Goal: Task Accomplishment & Management: Use online tool/utility

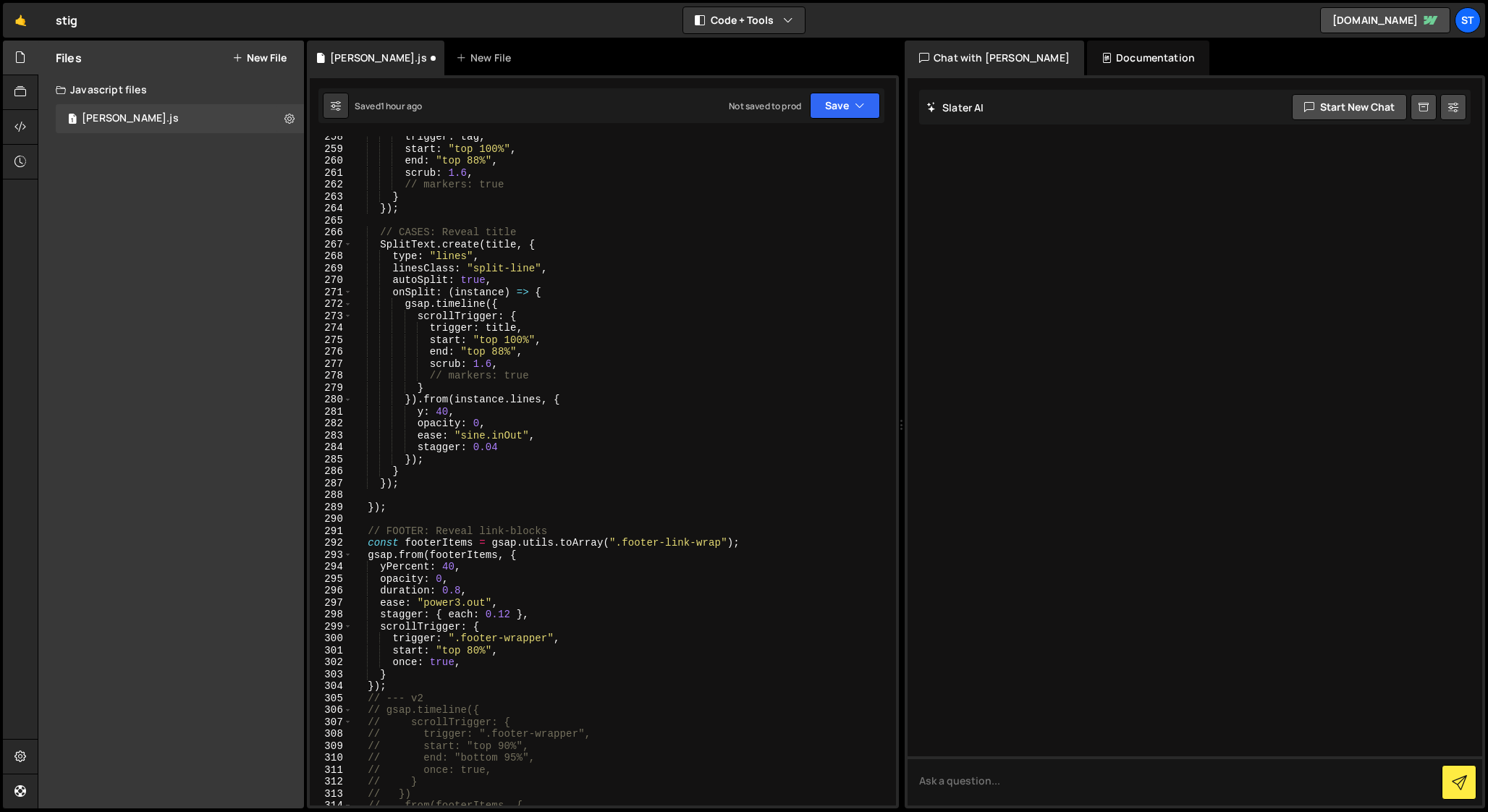
scroll to position [3086, 0]
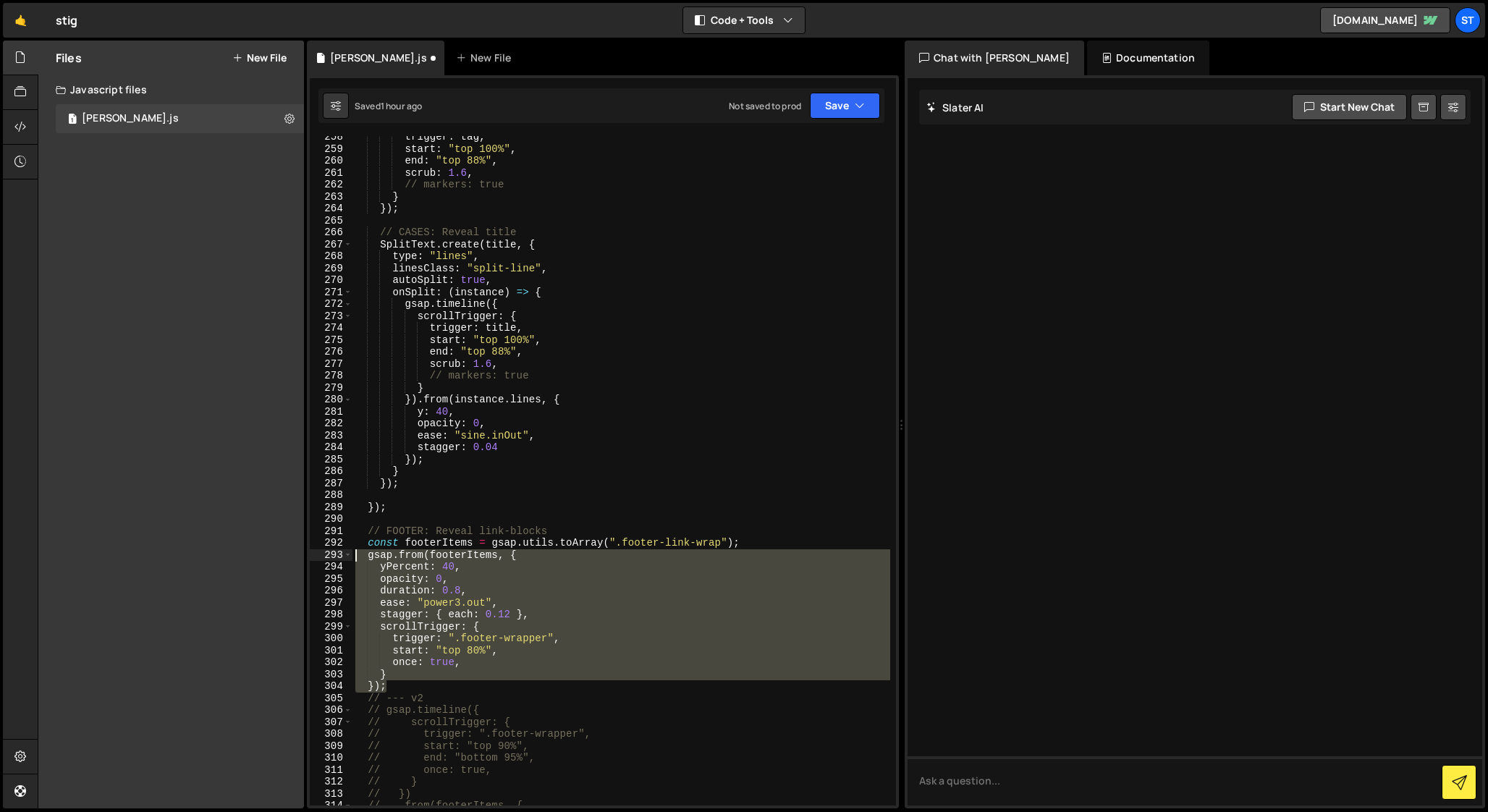
drag, startPoint x: 393, startPoint y: 686, endPoint x: 307, endPoint y: 553, distance: 158.4
click at [307, 553] on div "// INTRO: reveal text (once) 258 259 260 261 262 263 264 265 266 267 268 269 27…" at bounding box center [602, 441] width 592 height 733
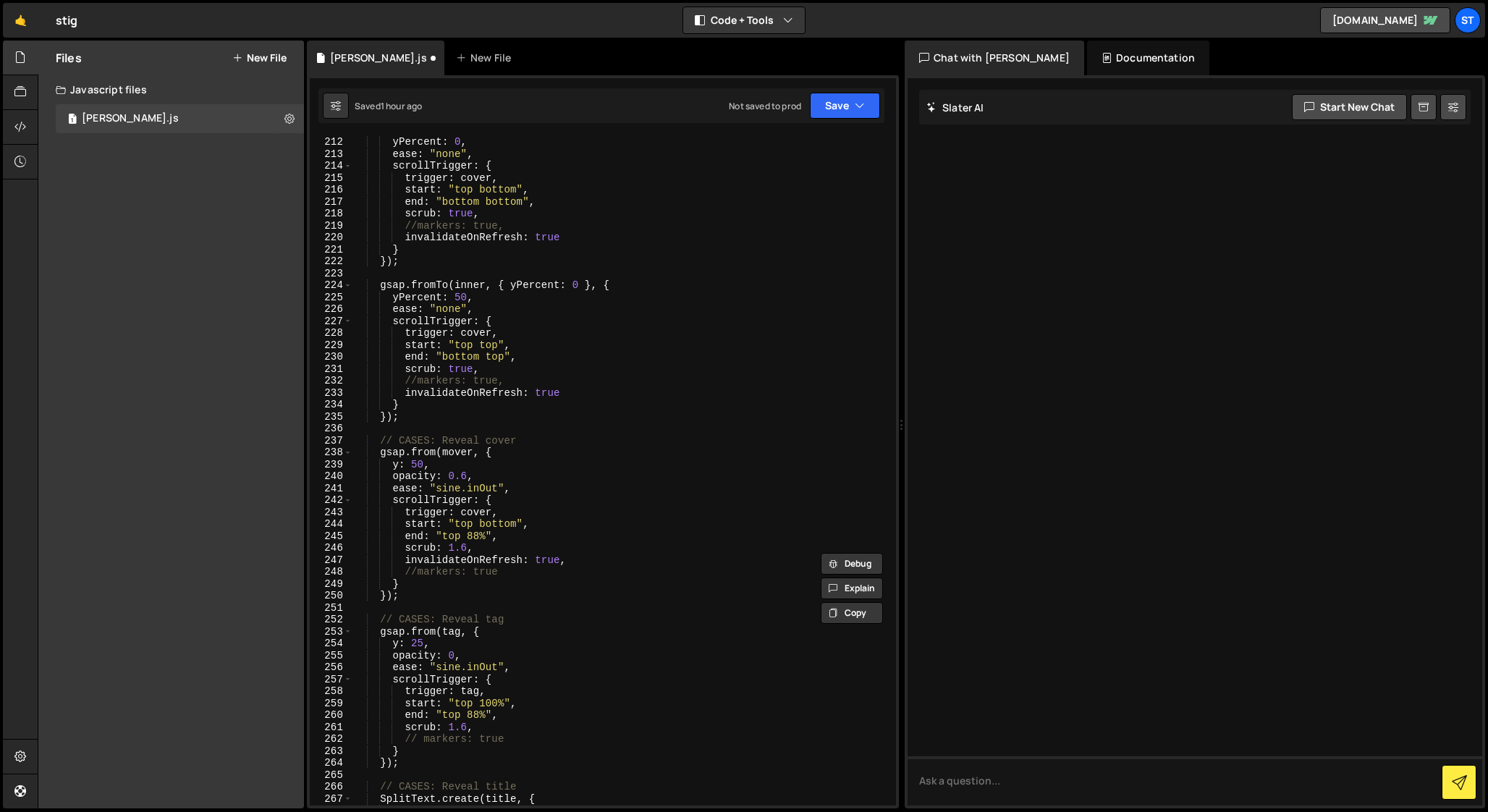
scroll to position [2429, 0]
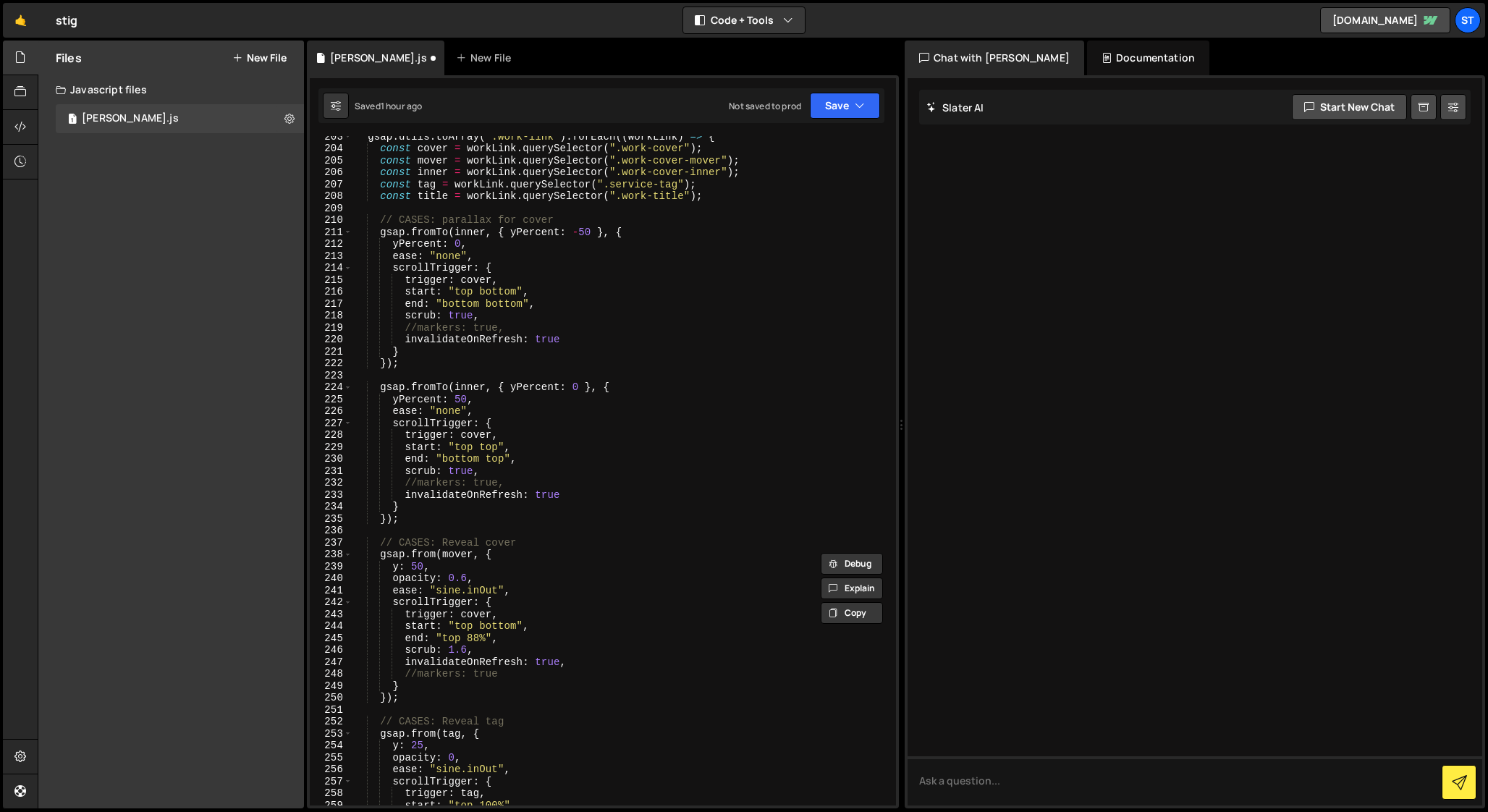
click at [531, 522] on div "gsap . utils . toArray ( ".work-link" ) . forEach (( workLink ) => { const cove…" at bounding box center [621, 477] width 538 height 693
type textarea "});"
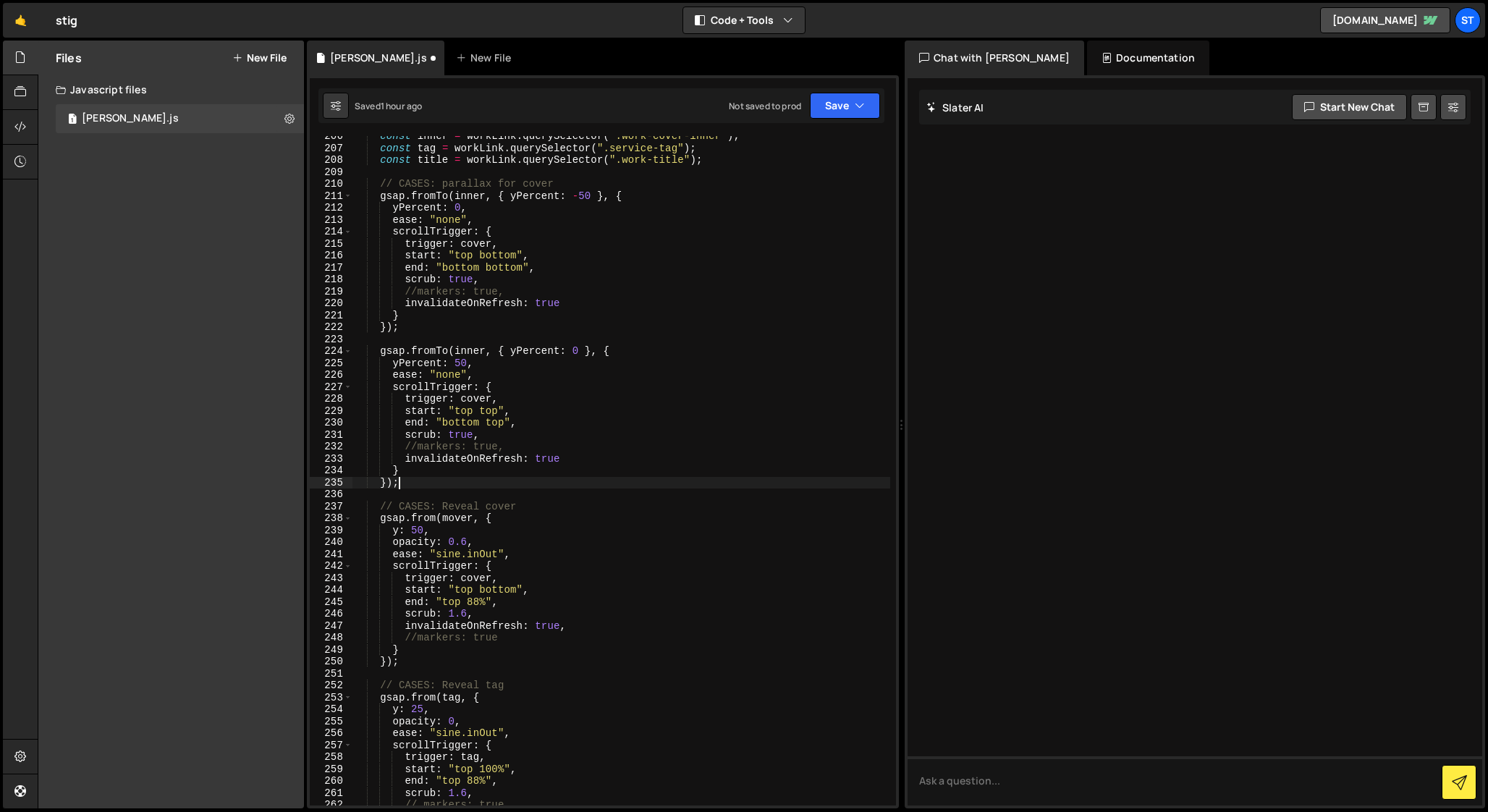
scroll to position [2487, 0]
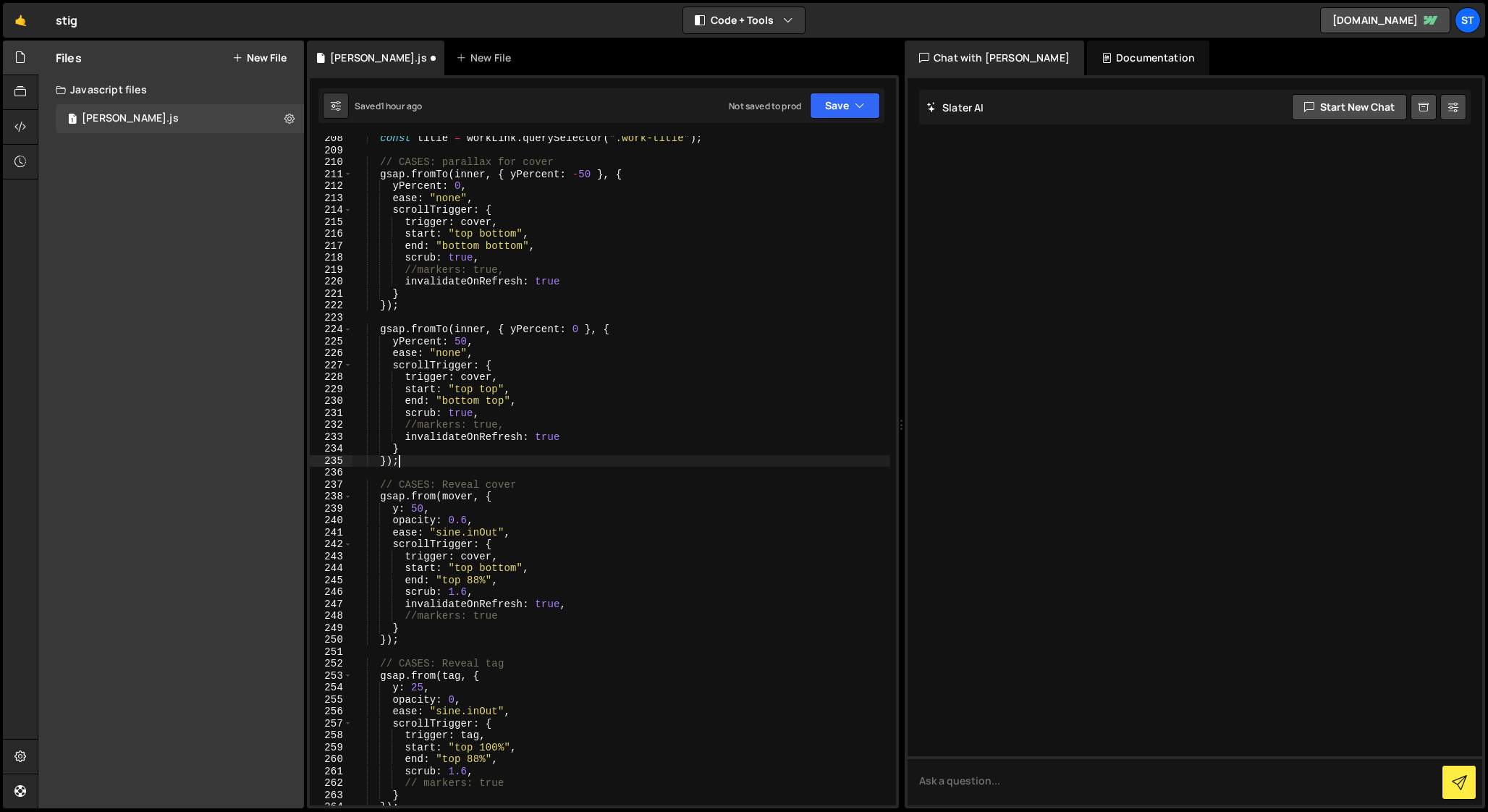
click at [414, 642] on div "const title = workLink . querySelector ( ".work-title" ) ; // CASES: parallax f…" at bounding box center [621, 479] width 538 height 693
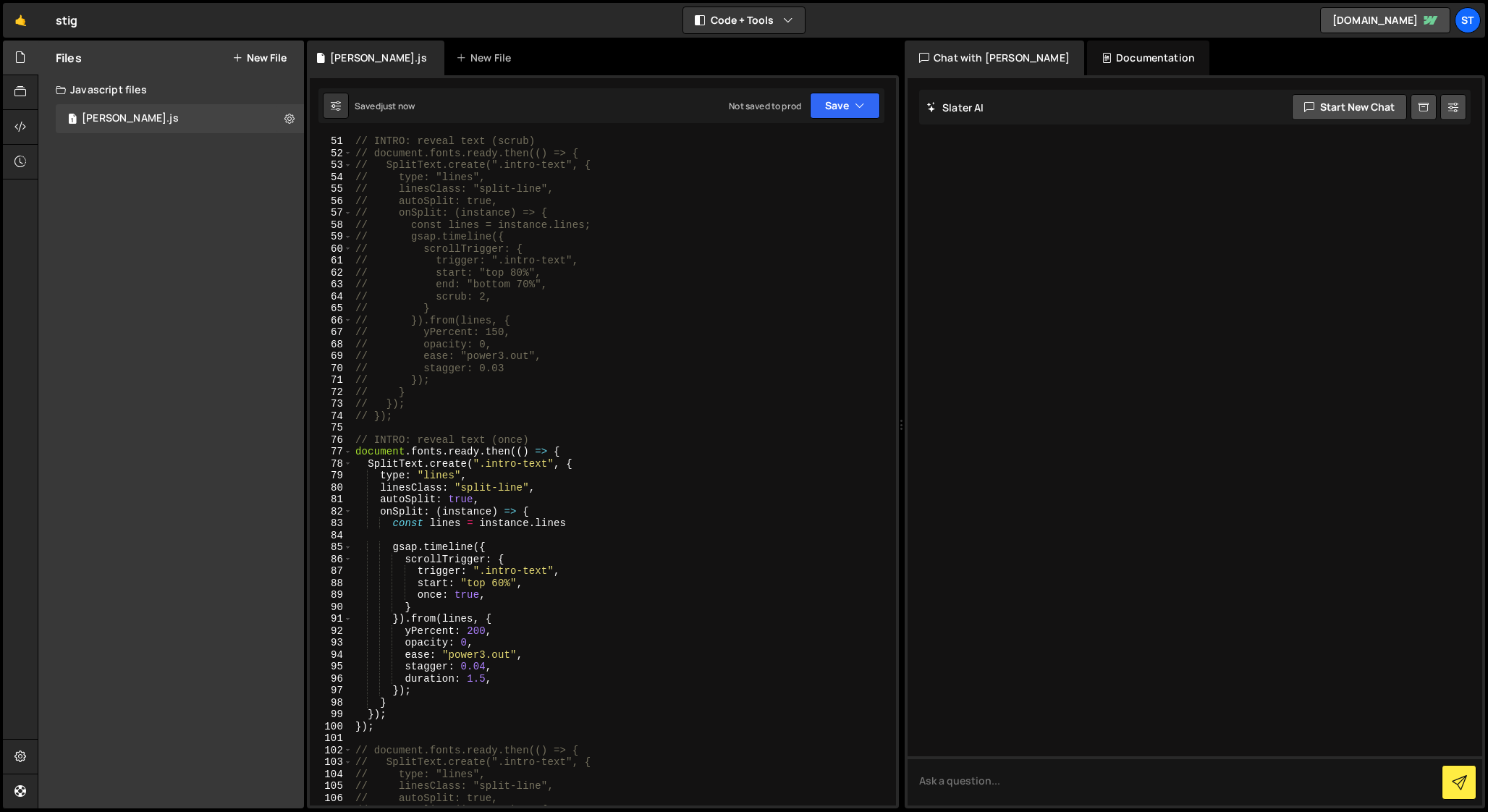
scroll to position [572, 0]
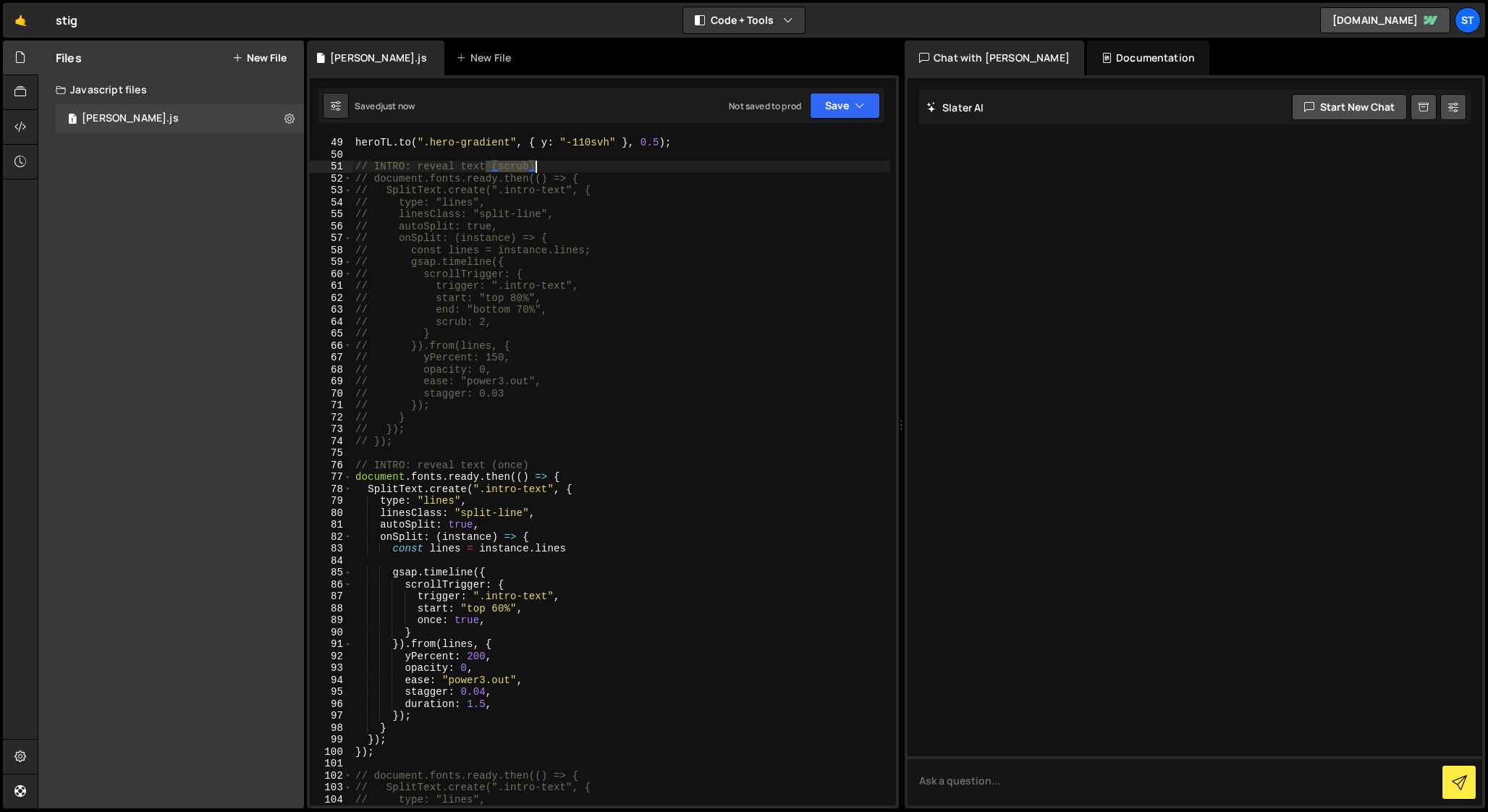
drag, startPoint x: 487, startPoint y: 165, endPoint x: 580, endPoint y: 165, distance: 93.0
click at [580, 165] on div "heroTL . to ( ".hero-inner" , { filter : "blur(30px)" } , 0.5 ) ; heroTL . to (…" at bounding box center [621, 471] width 538 height 693
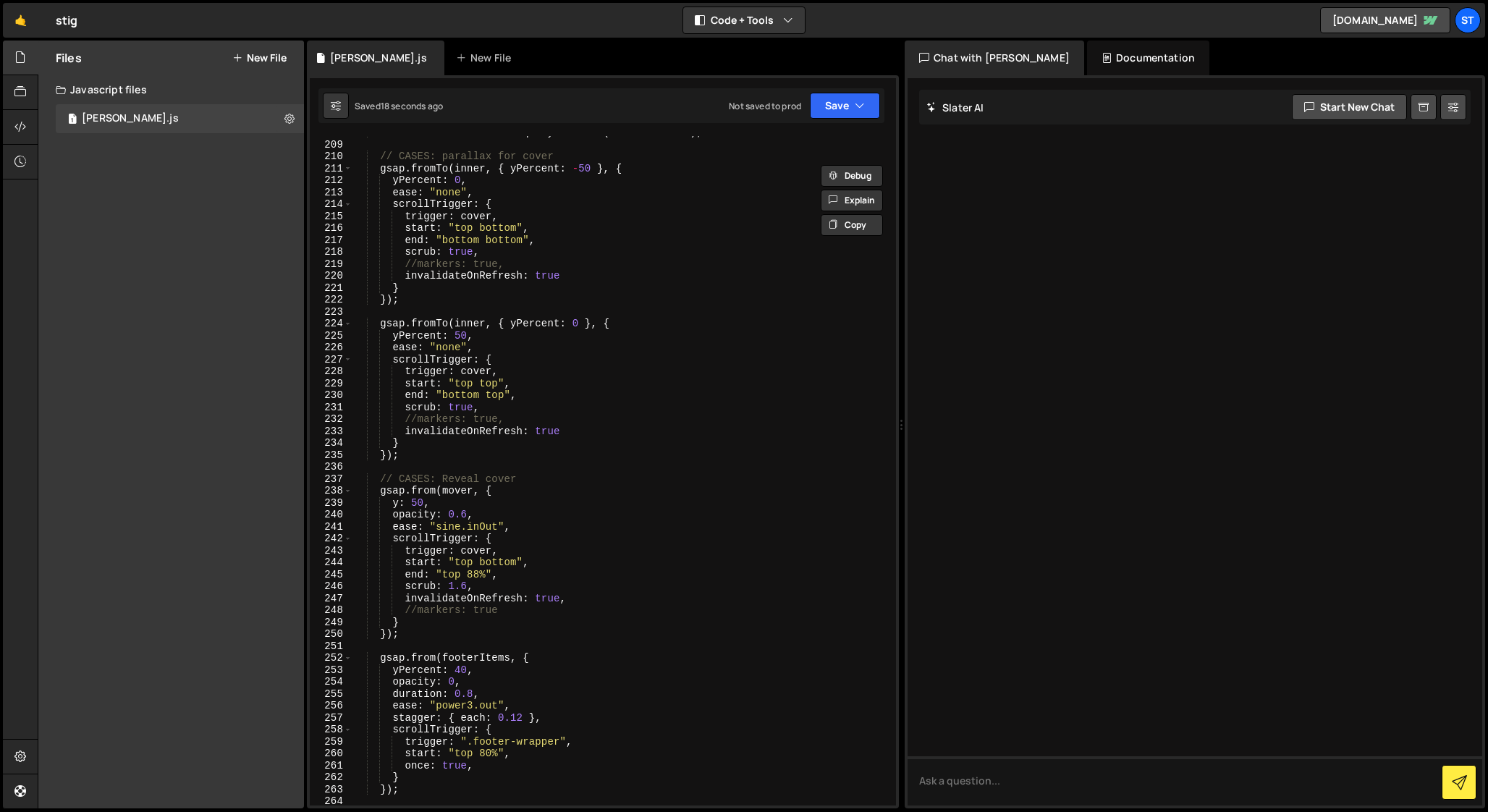
scroll to position [2494, 0]
click at [538, 479] on div "const title = workLink . querySelector ( ".work-title" ) ; // CASES: parallax f…" at bounding box center [621, 472] width 538 height 693
type textarea "// CASES: Reveal cover (scrub)"
drag, startPoint x: 583, startPoint y: 477, endPoint x: 378, endPoint y: 477, distance: 205.0
click at [378, 477] on div "const title = workLink . querySelector ( ".work-title" ) ; // CASES: parallax f…" at bounding box center [621, 472] width 538 height 693
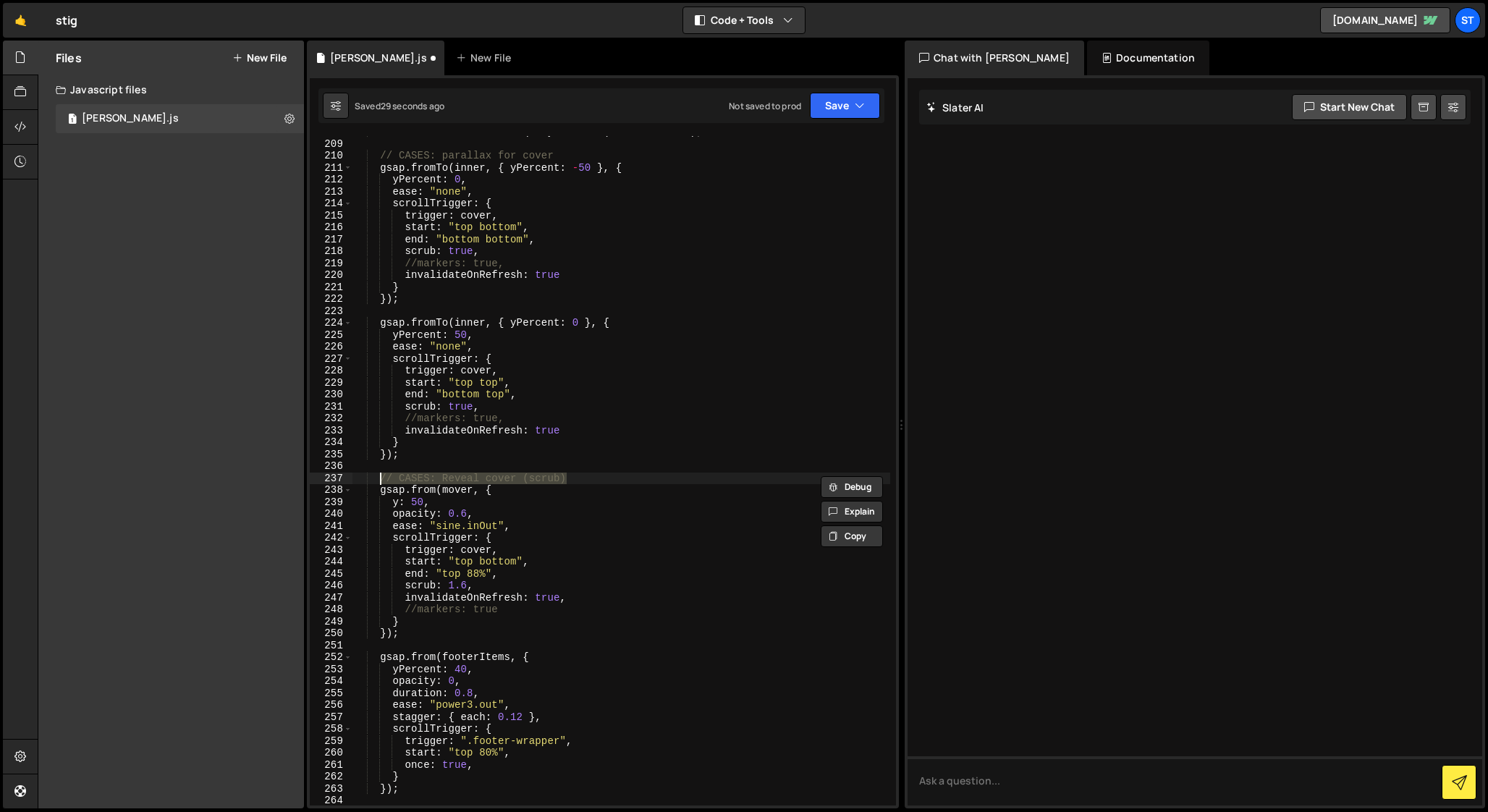
click at [392, 647] on div "const title = workLink . querySelector ( ".work-title" ) ; // CASES: parallax f…" at bounding box center [621, 472] width 538 height 693
click at [418, 765] on div "const title = workLink . querySelector ( ".work-title" ) ; // CASES: parallax f…" at bounding box center [621, 472] width 538 height 693
click at [517, 647] on div "const title = workLink . querySelector ( ".work-title" ) ; // CASES: parallax f…" at bounding box center [621, 472] width 538 height 693
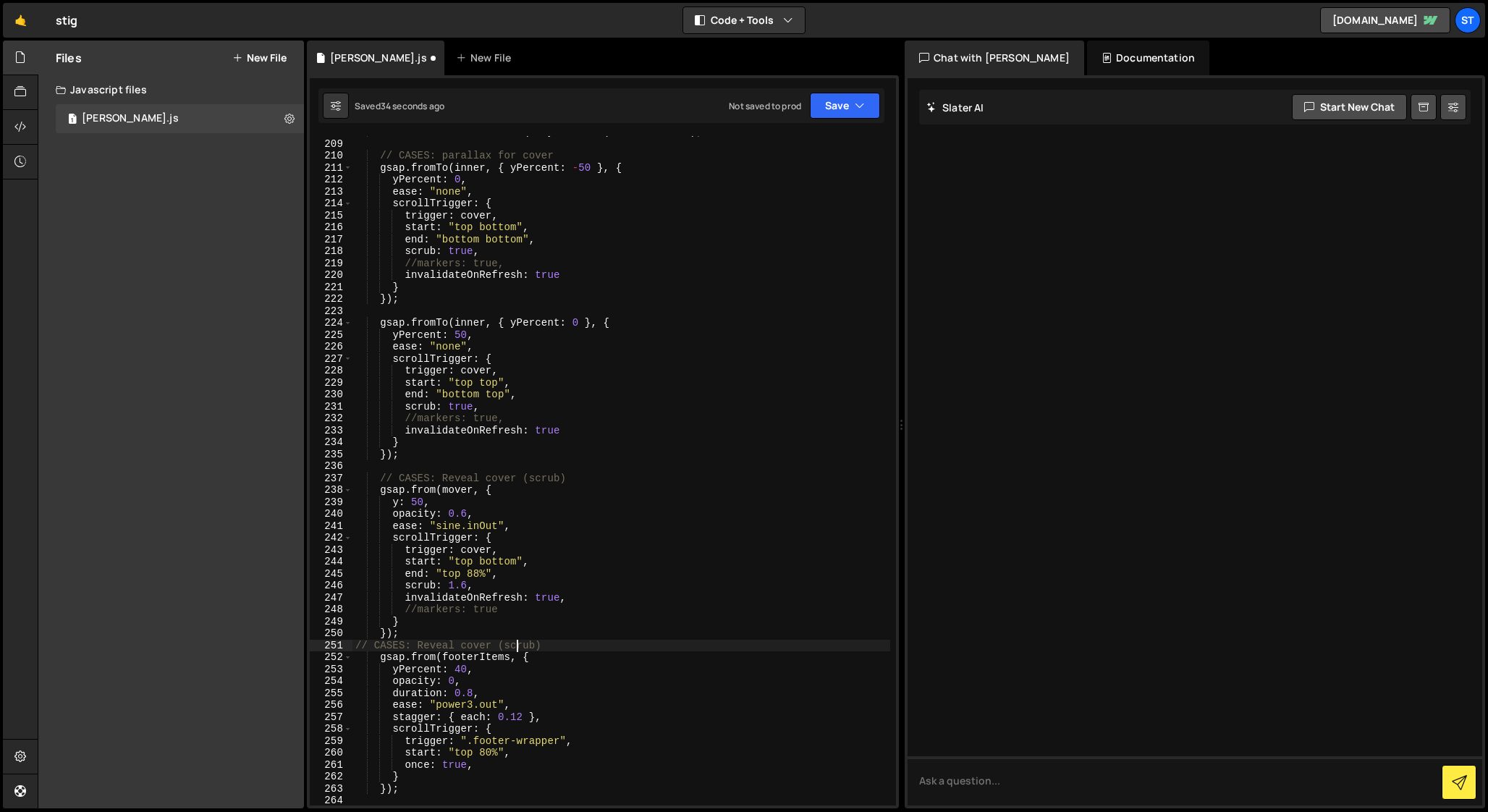
click at [517, 647] on div "const title = workLink . querySelector ( ".work-title" ) ; // CASES: parallax f…" at bounding box center [621, 472] width 538 height 693
click at [570, 641] on div "const title = workLink . querySelector ( ".work-title" ) ; // CASES: parallax f…" at bounding box center [621, 472] width 538 height 693
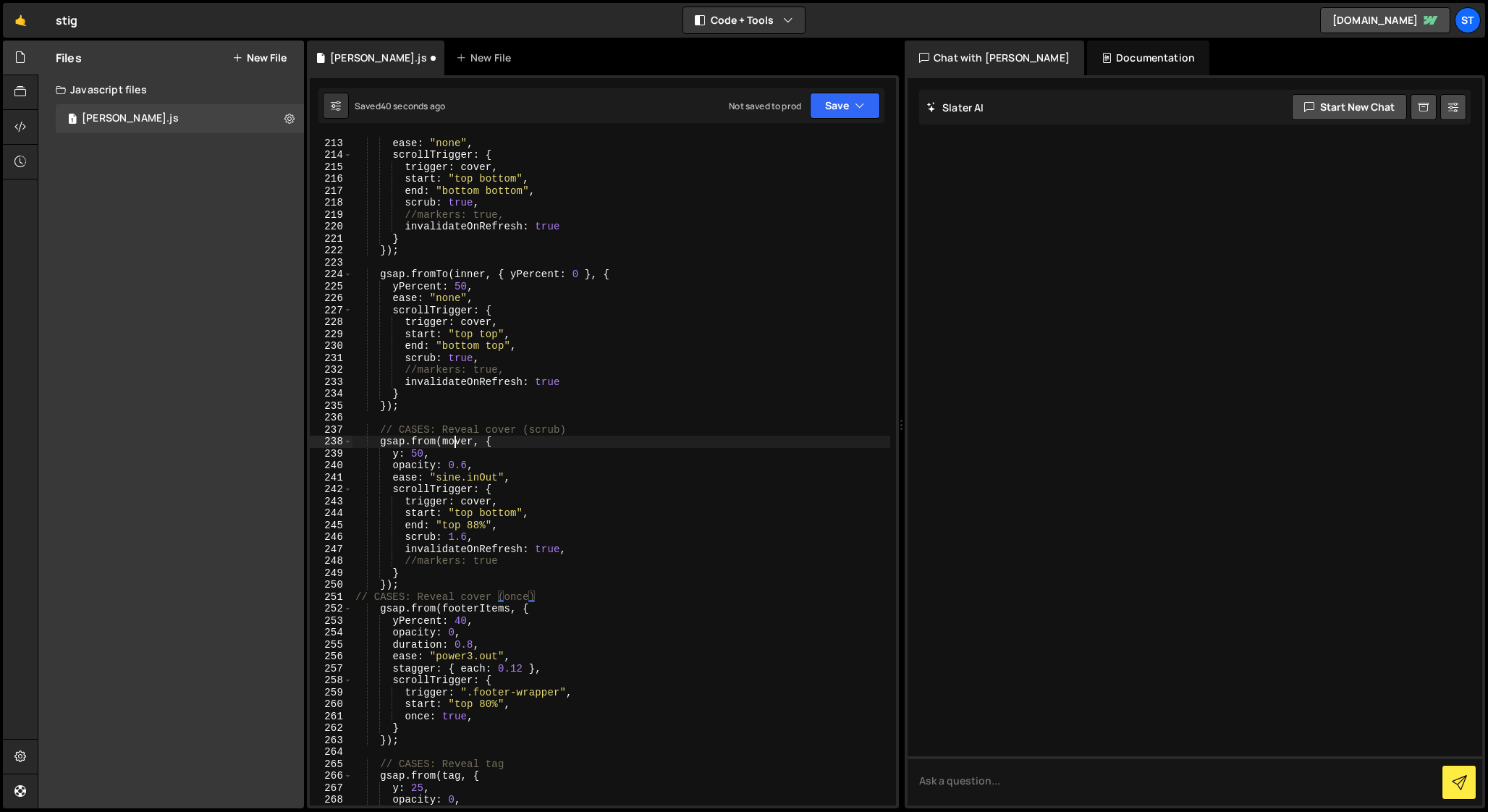
click at [455, 443] on div "yPercent : 0 , ease : "none" , scrollTrigger : { trigger : cover , start : "top…" at bounding box center [621, 472] width 538 height 693
click at [472, 608] on div "yPercent : 0 , ease : "none" , scrollTrigger : { trigger : cover , start : "top…" at bounding box center [621, 472] width 538 height 693
drag, startPoint x: 392, startPoint y: 455, endPoint x: 473, endPoint y: 462, distance: 81.3
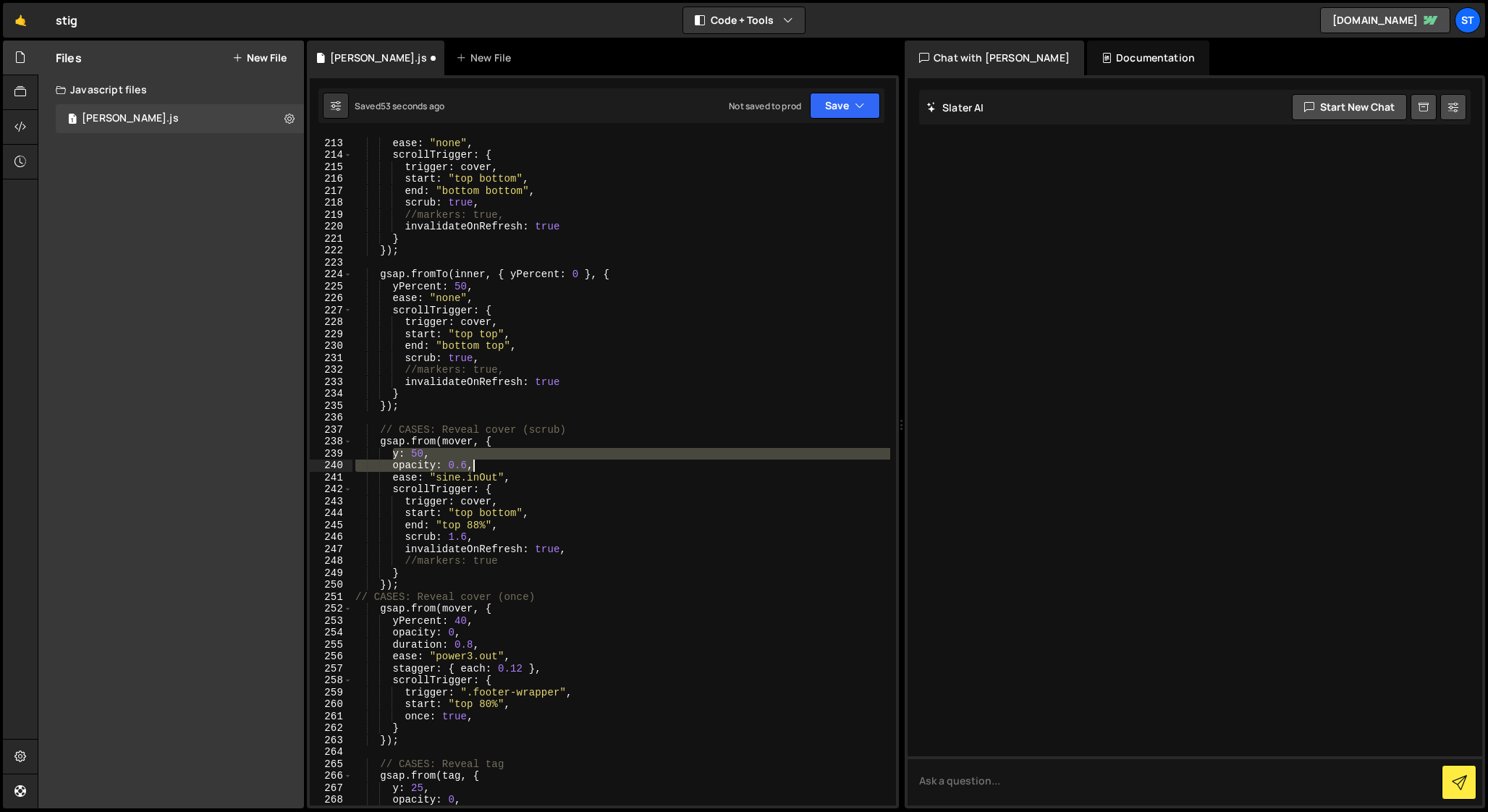
click at [473, 462] on div "yPercent : 0 , ease : "none" , scrollTrigger : { trigger : cover , start : "top…" at bounding box center [621, 472] width 538 height 693
click at [482, 462] on div "yPercent : 0 , ease : "none" , scrollTrigger : { trigger : cover , start : "top…" at bounding box center [621, 471] width 538 height 669
drag, startPoint x: 474, startPoint y: 465, endPoint x: 393, endPoint y: 449, distance: 82.6
click at [393, 449] on div "yPercent : 0 , ease : "none" , scrollTrigger : { trigger : cover , start : "top…" at bounding box center [621, 472] width 538 height 693
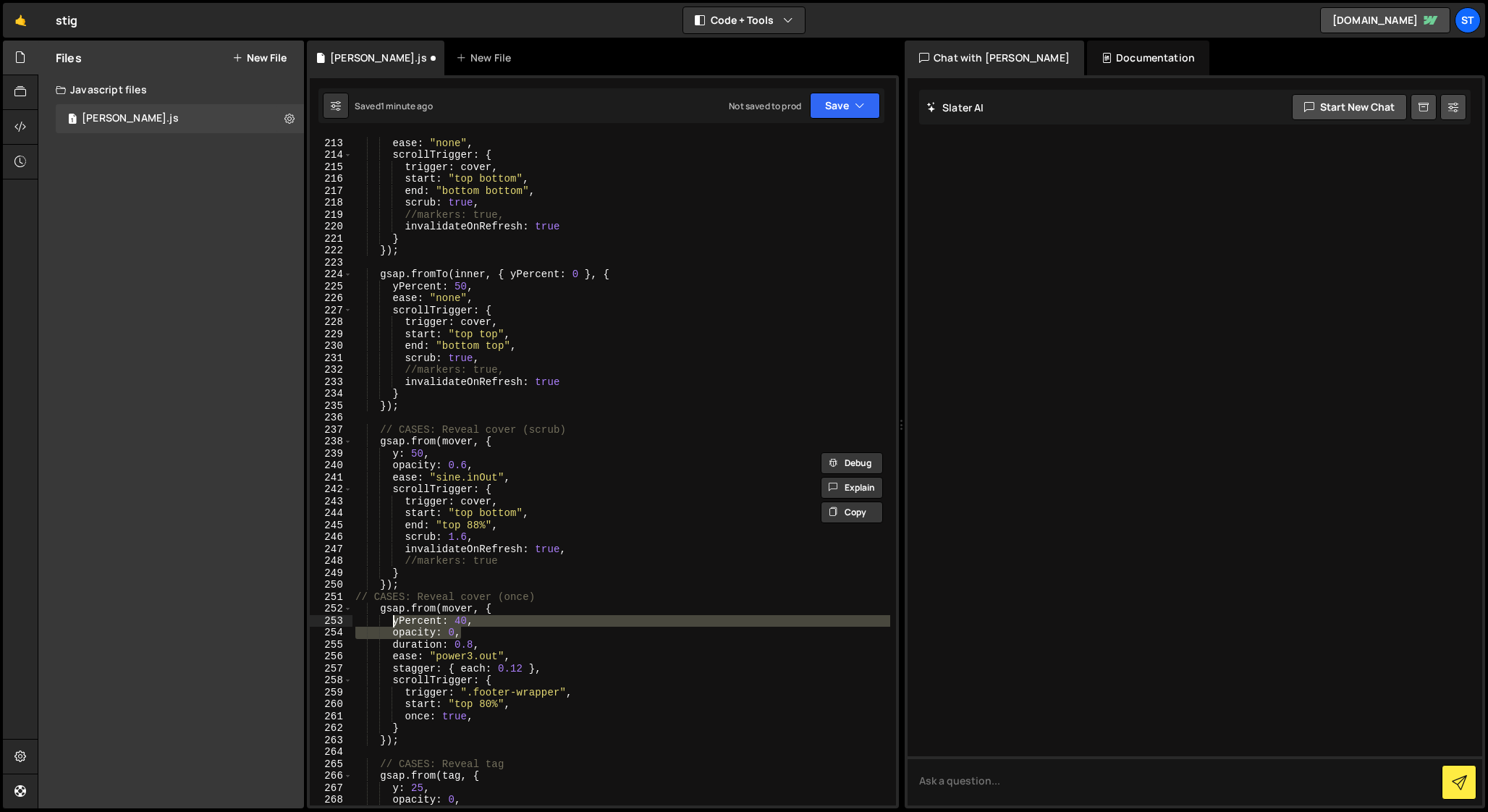
drag, startPoint x: 463, startPoint y: 632, endPoint x: 393, endPoint y: 619, distance: 71.2
click at [393, 619] on div "yPercent : 0 , ease : "none" , scrollTrigger : { trigger : cover , start : "top…" at bounding box center [621, 472] width 538 height 693
paste textarea "opacity: 0.6"
drag, startPoint x: 467, startPoint y: 632, endPoint x: 459, endPoint y: 631, distance: 8.1
click at [459, 631] on div "yPercent : 0 , ease : "none" , scrollTrigger : { trigger : cover , start : "top…" at bounding box center [621, 472] width 538 height 693
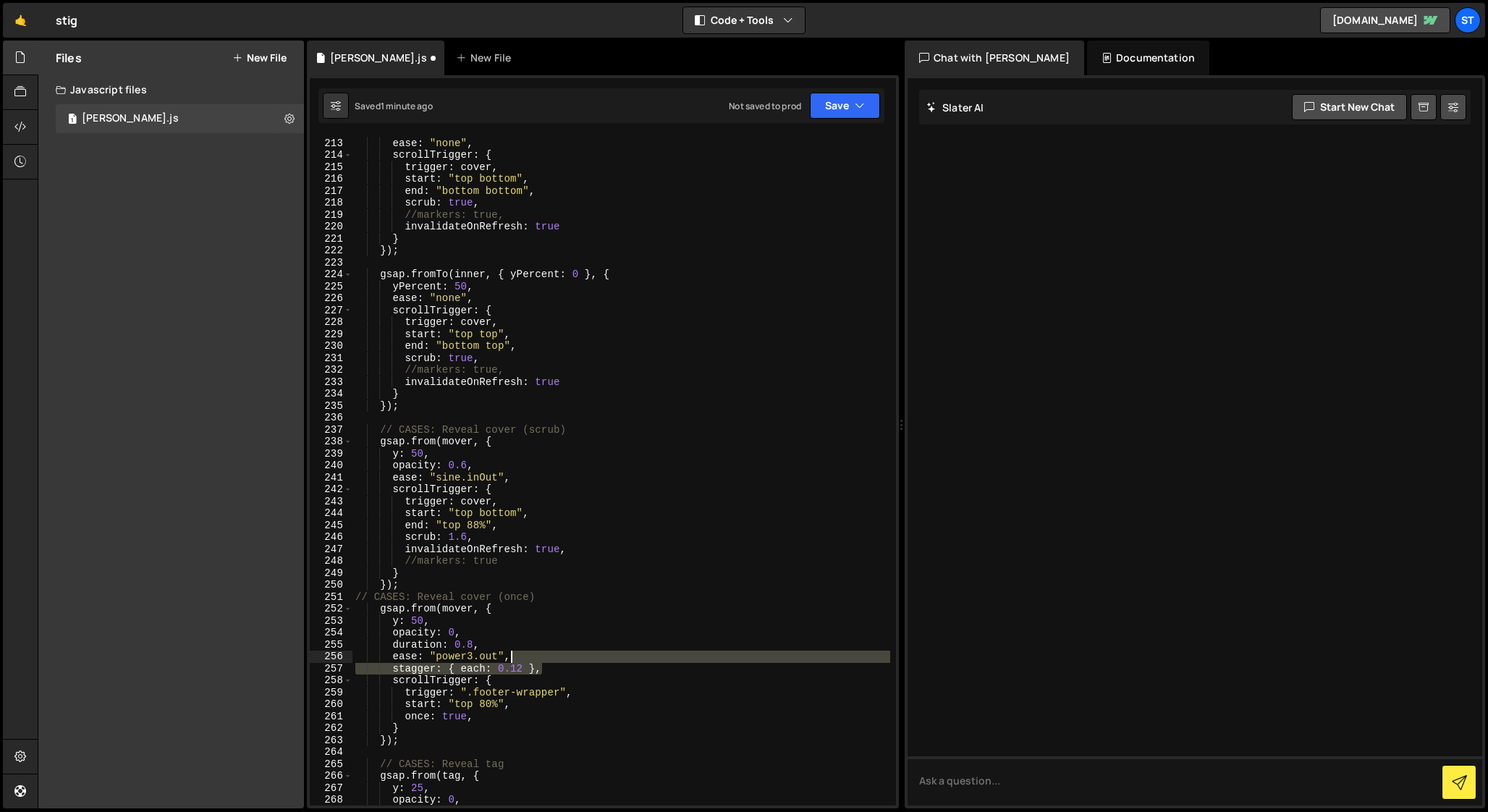
drag, startPoint x: 545, startPoint y: 668, endPoint x: 545, endPoint y: 656, distance: 12.0
click at [545, 656] on div "yPercent : 0 , ease : "none" , scrollTrigger : { trigger : cover , start : "top…" at bounding box center [621, 472] width 538 height 693
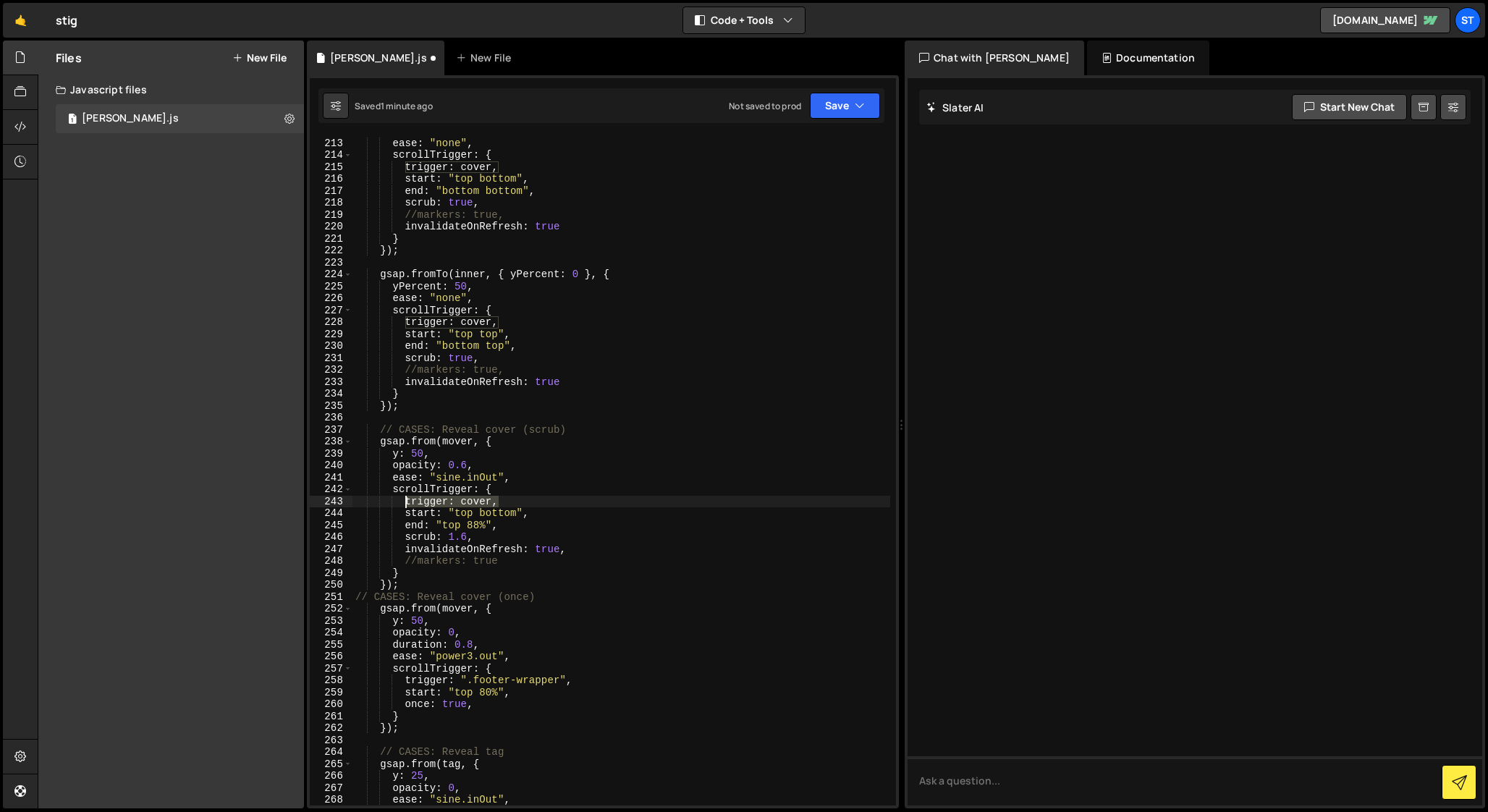
drag, startPoint x: 506, startPoint y: 501, endPoint x: 403, endPoint y: 498, distance: 103.0
click at [403, 498] on div "yPercent : 0 , ease : "none" , scrollTrigger : { trigger : cover , start : "top…" at bounding box center [621, 472] width 538 height 693
drag, startPoint x: 574, startPoint y: 680, endPoint x: 405, endPoint y: 677, distance: 169.0
click at [405, 677] on div "yPercent : 0 , ease : "none" , scrollTrigger : { trigger : cover , start : "top…" at bounding box center [621, 472] width 538 height 693
paste textarea "cover"
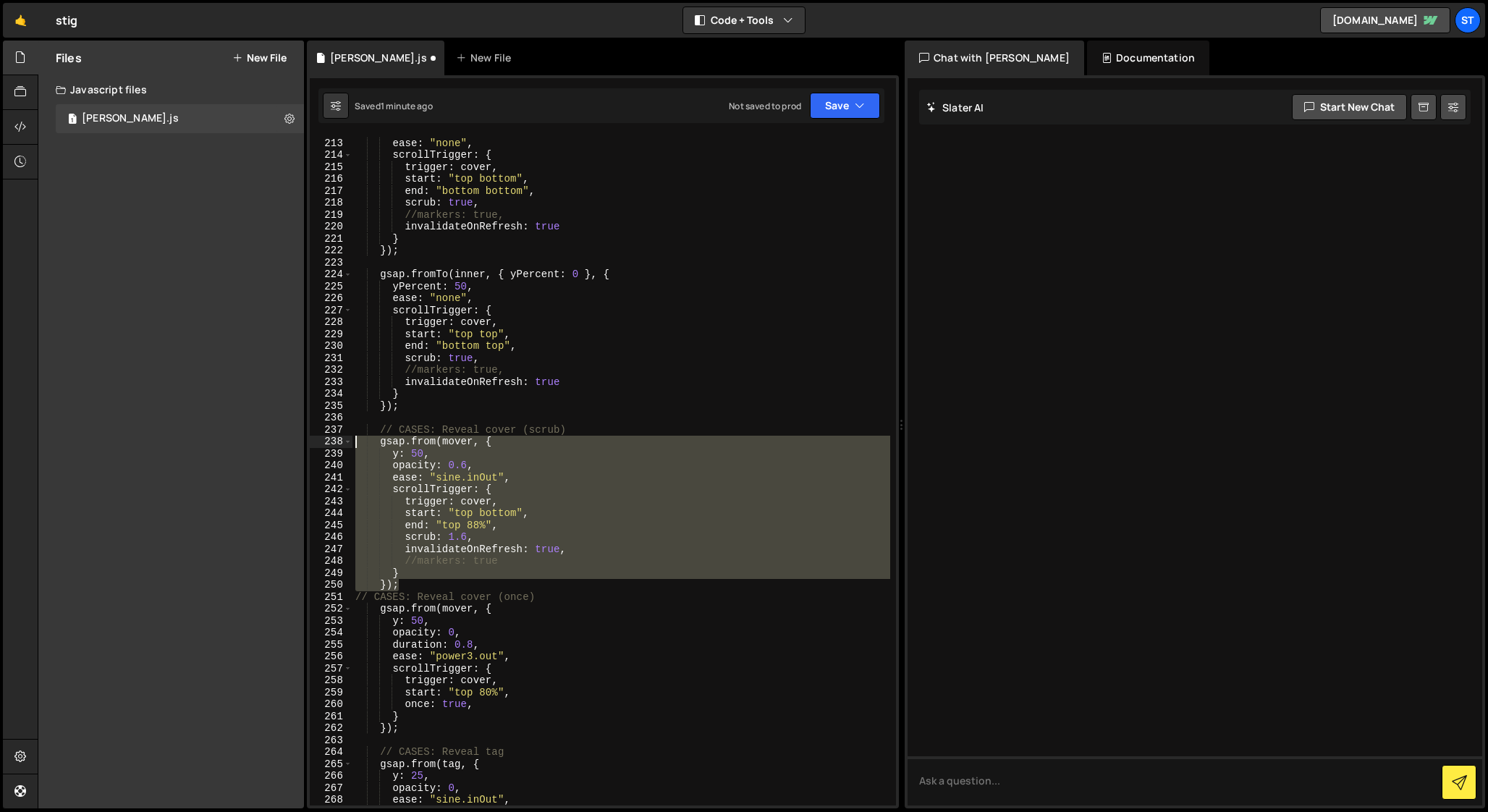
drag, startPoint x: 408, startPoint y: 583, endPoint x: 299, endPoint y: 446, distance: 175.1
click at [299, 446] on div "Files New File Javascript files 1 [PERSON_NAME].js 0 CSS files Copy share link …" at bounding box center [762, 425] width 1450 height 768
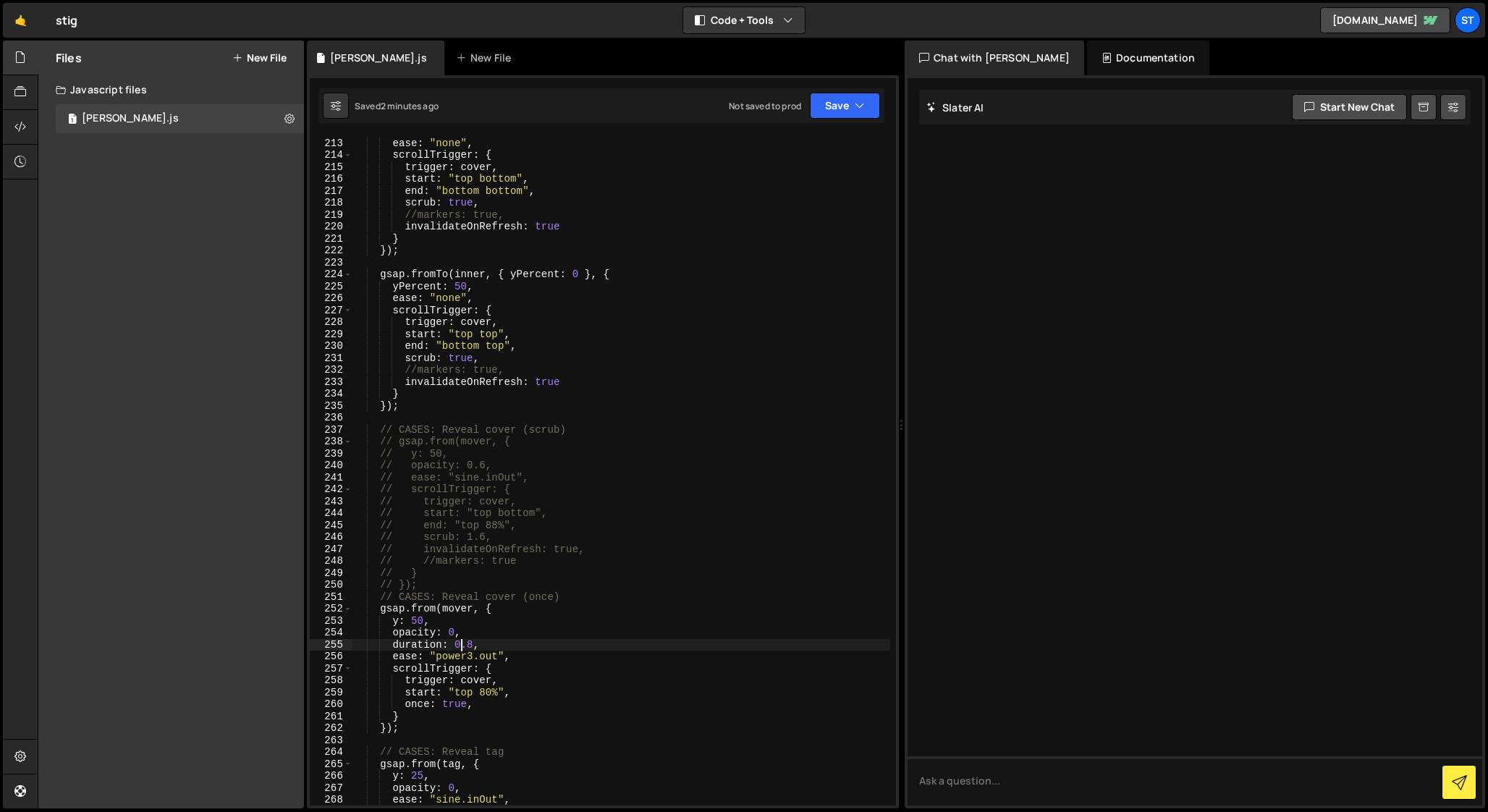
click at [460, 647] on div "yPercent : 0 , ease : "none" , scrollTrigger : { trigger : cover , start : "top…" at bounding box center [621, 472] width 538 height 693
click at [441, 632] on div "yPercent : 0 , ease : "none" , scrollTrigger : { trigger : cover , start : "top…" at bounding box center [621, 472] width 538 height 693
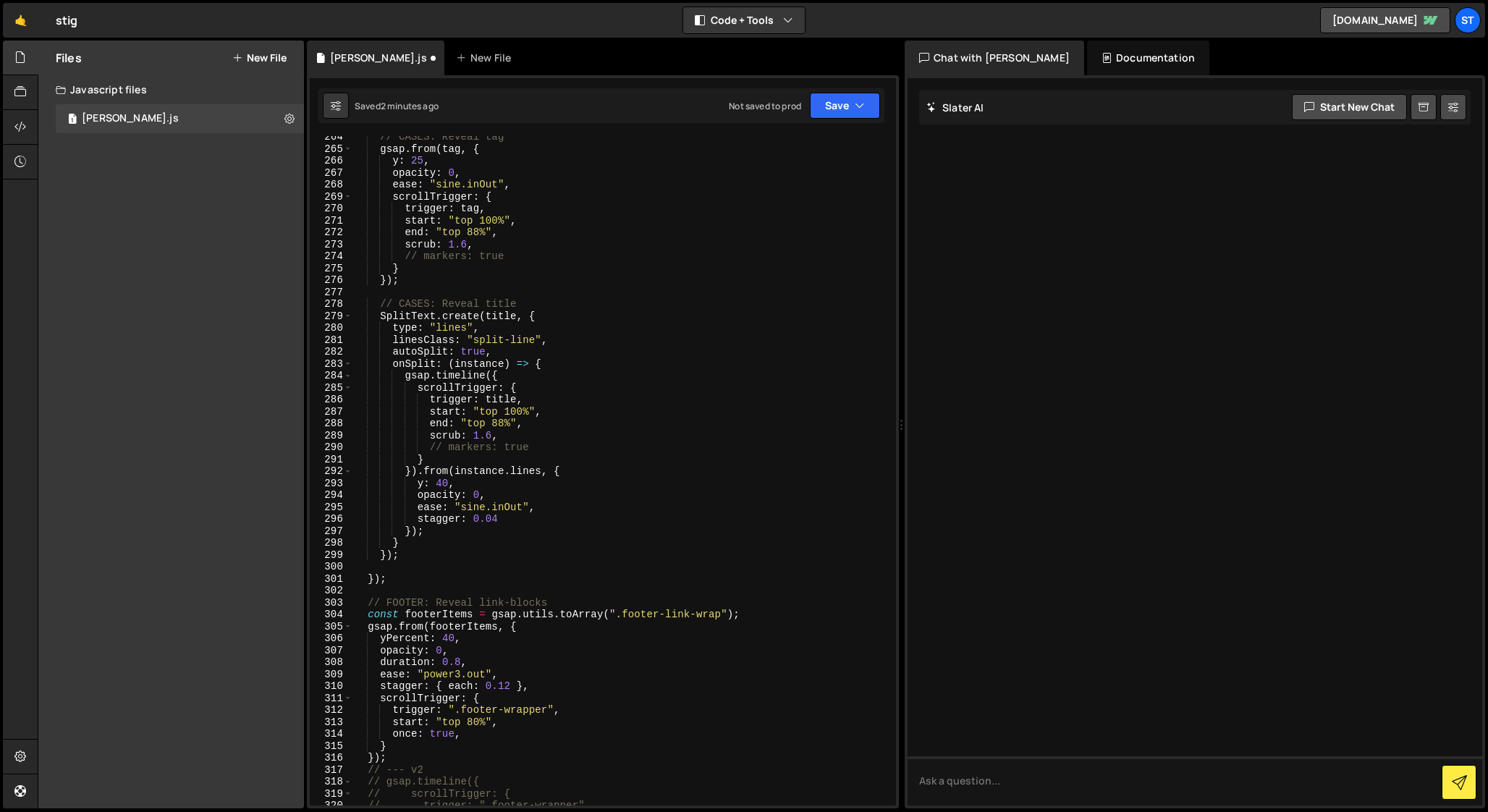
scroll to position [3157, 0]
drag, startPoint x: 379, startPoint y: 641, endPoint x: 460, endPoint y: 641, distance: 81.0
click at [460, 641] on div "// CASES: Reveal tag gsap . from ( tag , { y : 25 , opacity : 0 , ease : "sine.…" at bounding box center [621, 477] width 538 height 693
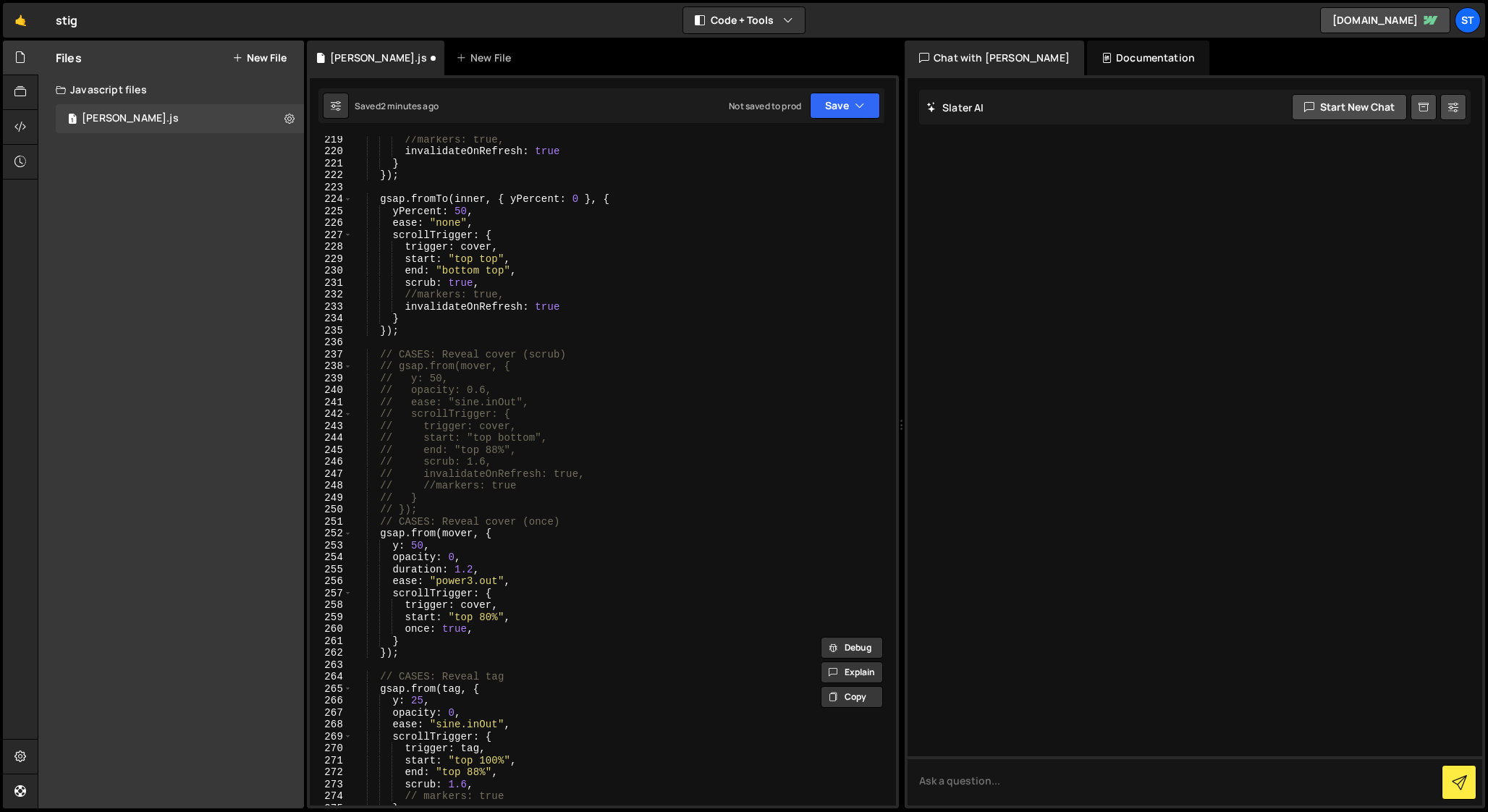
scroll to position [2614, 0]
drag, startPoint x: 393, startPoint y: 550, endPoint x: 404, endPoint y: 550, distance: 11.0
click at [404, 550] on div "scrub : true , //markers: true, invalidateOnRefresh : true } }) ; gsap . fromTo…" at bounding box center [621, 471] width 538 height 693
paste textarea "Percent: 40,"
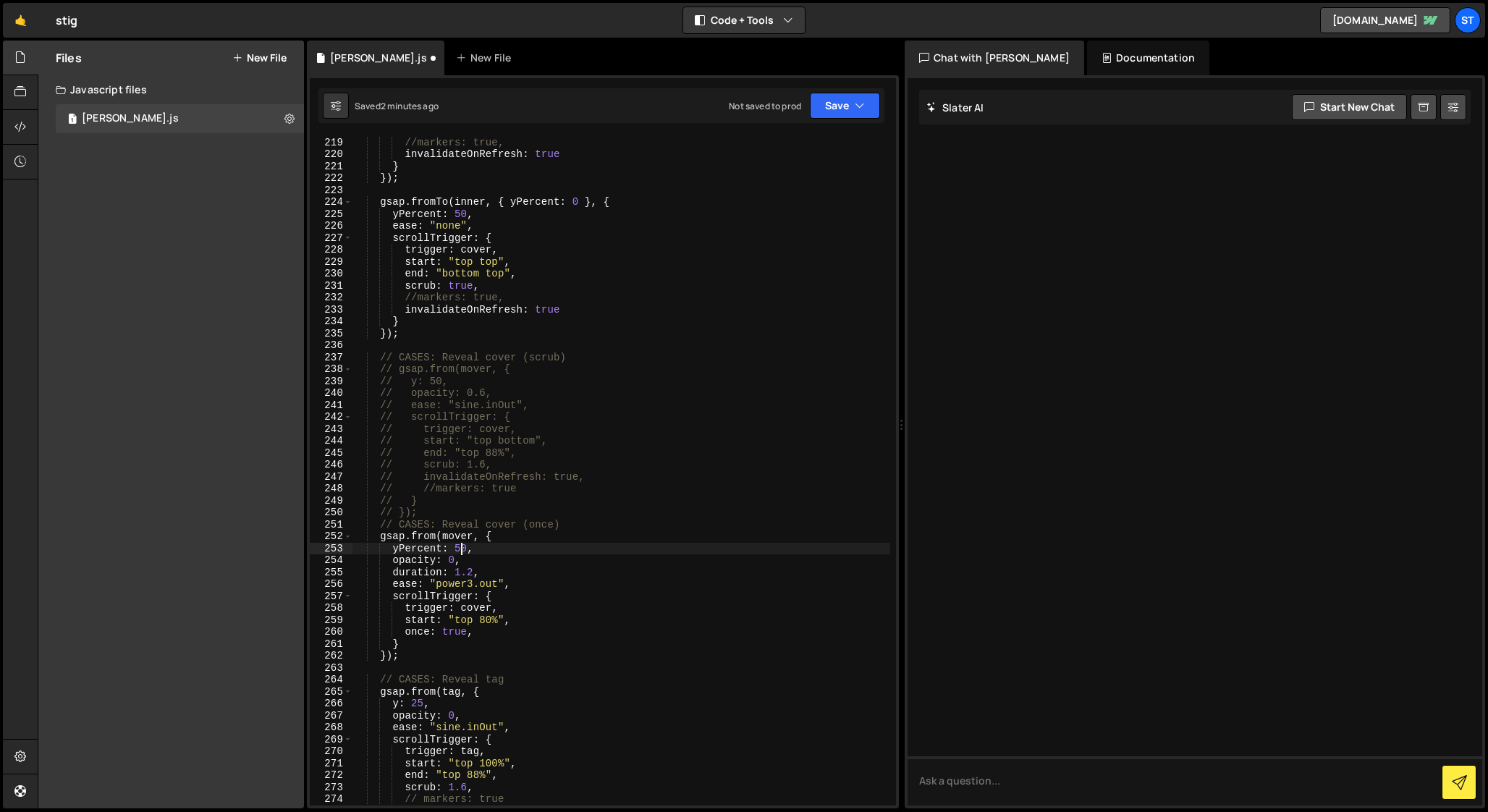
scroll to position [0, 7]
click at [414, 549] on div "scrub : true , //markers: true, invalidateOnRefresh : true } }) ; gsap . fromTo…" at bounding box center [621, 471] width 538 height 693
click at [485, 622] on div "scrub : true , //markers: true, invalidateOnRefresh : true } }) ; gsap . fromTo…" at bounding box center [621, 471] width 538 height 693
click at [456, 607] on div "scrub : true , //markers: true, invalidateOnRefresh : true } }) ; gsap . fromTo…" at bounding box center [621, 471] width 538 height 693
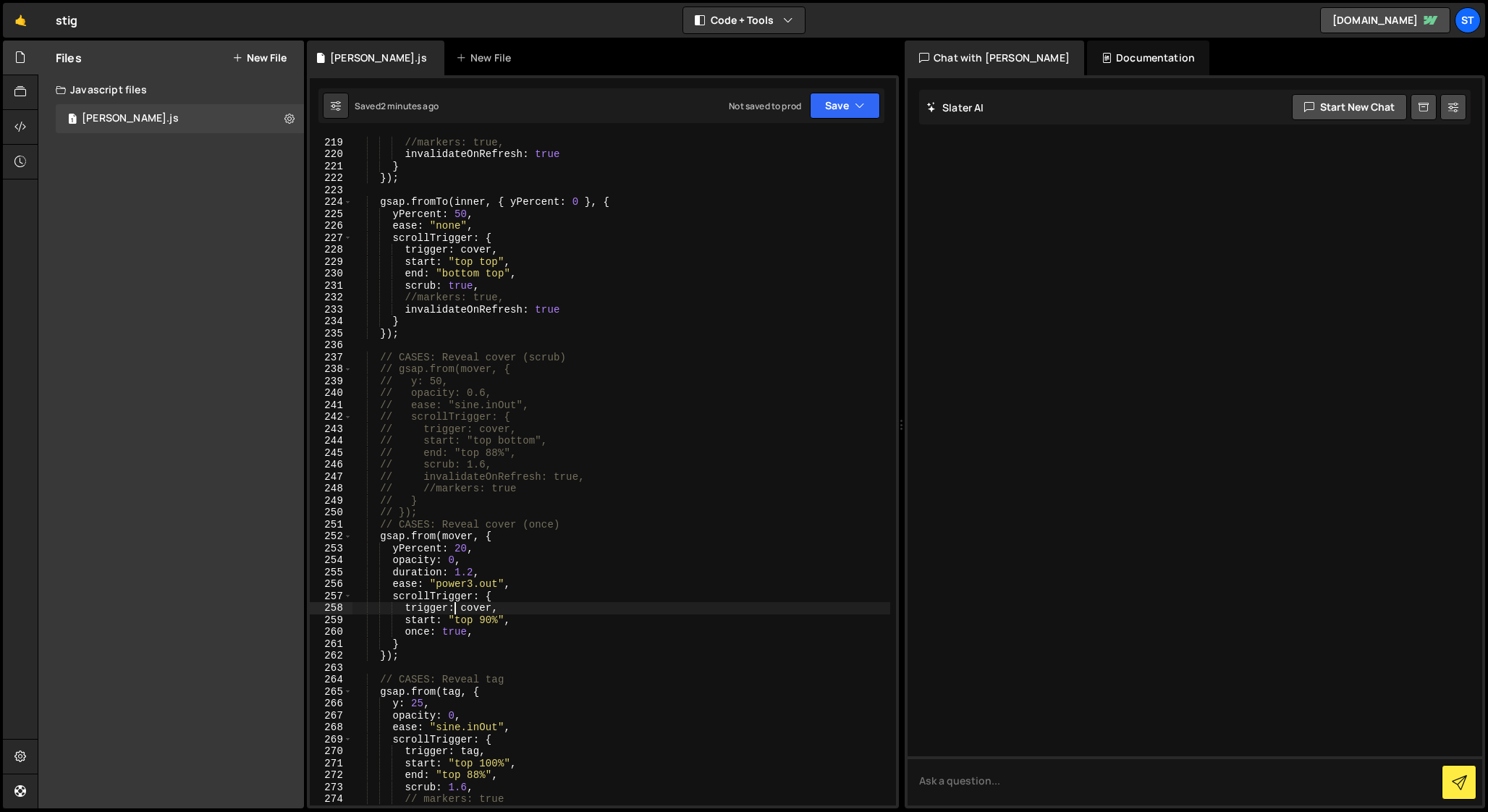
click at [435, 512] on div "scrub : true , //markers: true, invalidateOnRefresh : true } }) ; gsap . fromTo…" at bounding box center [621, 471] width 538 height 693
type textarea "// });"
drag, startPoint x: 519, startPoint y: 357, endPoint x: 578, endPoint y: 357, distance: 59.0
click at [578, 357] on div "scrub : true , //markers: true, invalidateOnRefresh : true } }) ; gsap . fromTo…" at bounding box center [621, 471] width 538 height 693
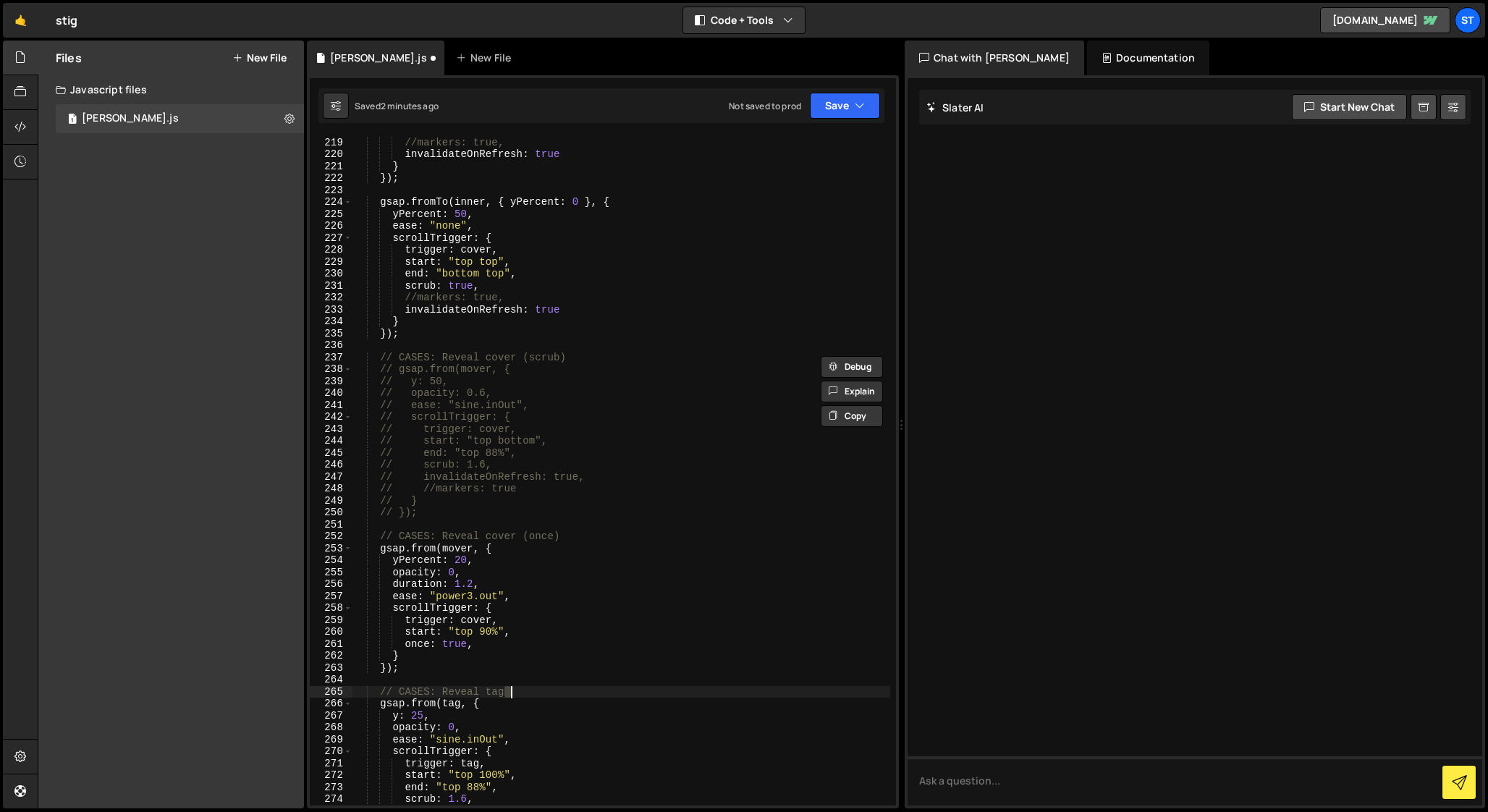
drag, startPoint x: 505, startPoint y: 692, endPoint x: 537, endPoint y: 692, distance: 32.0
click at [537, 692] on div "scrub : true , //markers: true, invalidateOnRefresh : true } }) ; gsap . fromTo…" at bounding box center [621, 471] width 538 height 693
paste textarea "(scrub)"
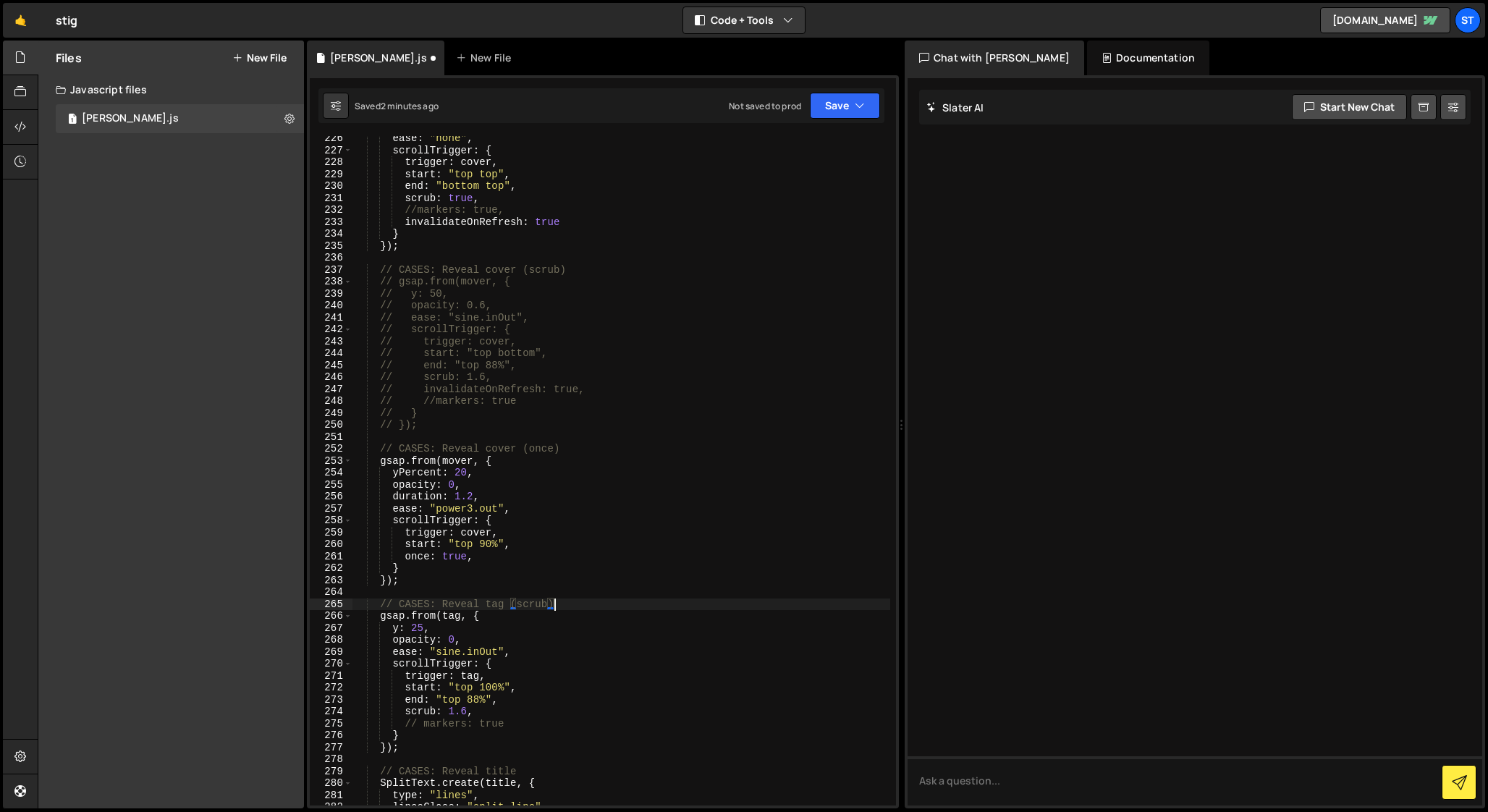
scroll to position [2727, 0]
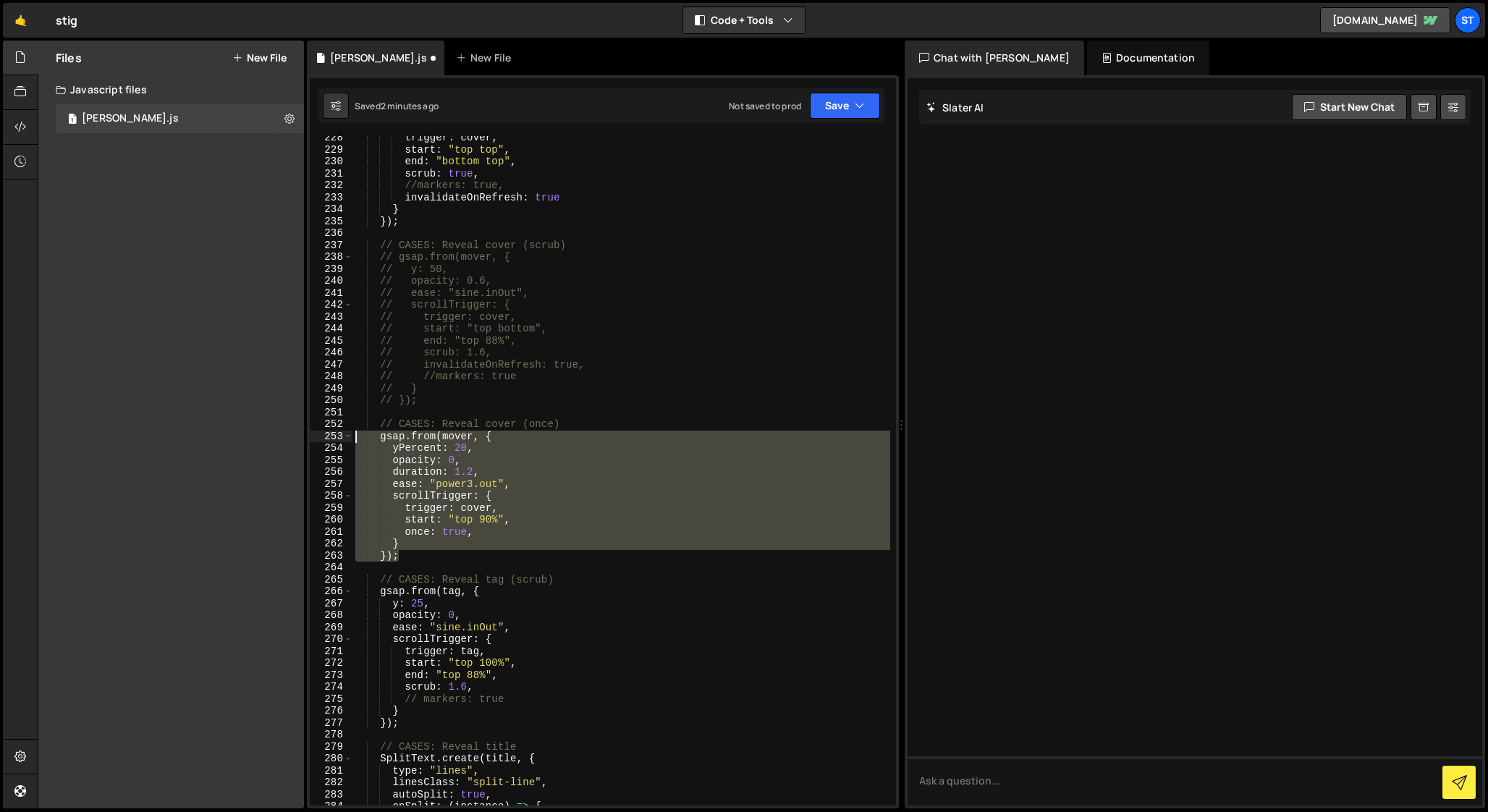
drag, startPoint x: 406, startPoint y: 556, endPoint x: 308, endPoint y: 432, distance: 158.1
click at [308, 432] on div "// CASES: Reveal tag (scrub) 228 229 230 231 232 233 234 235 236 237 238 239 24…" at bounding box center [602, 441] width 592 height 733
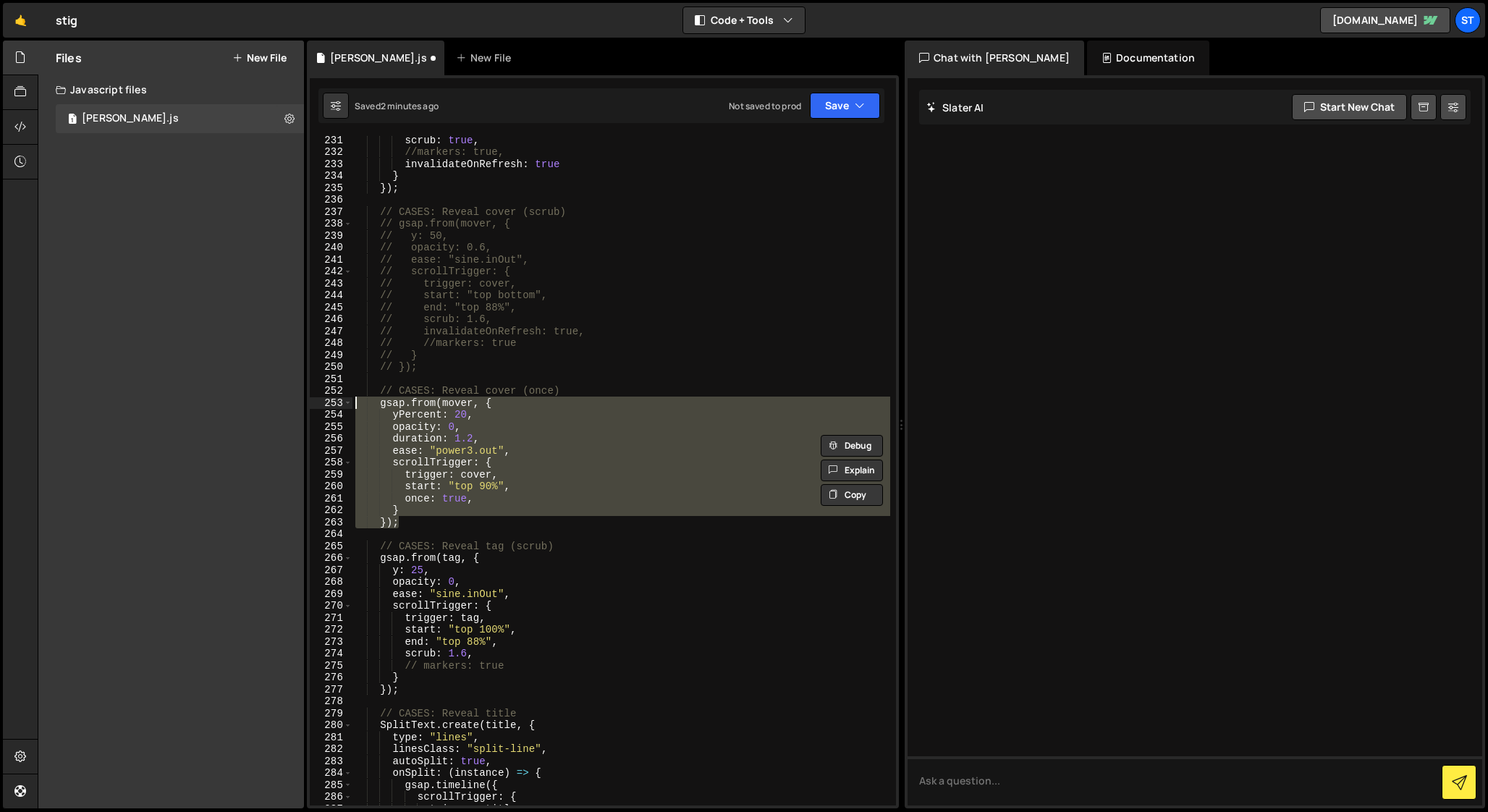
scroll to position [2769, 0]
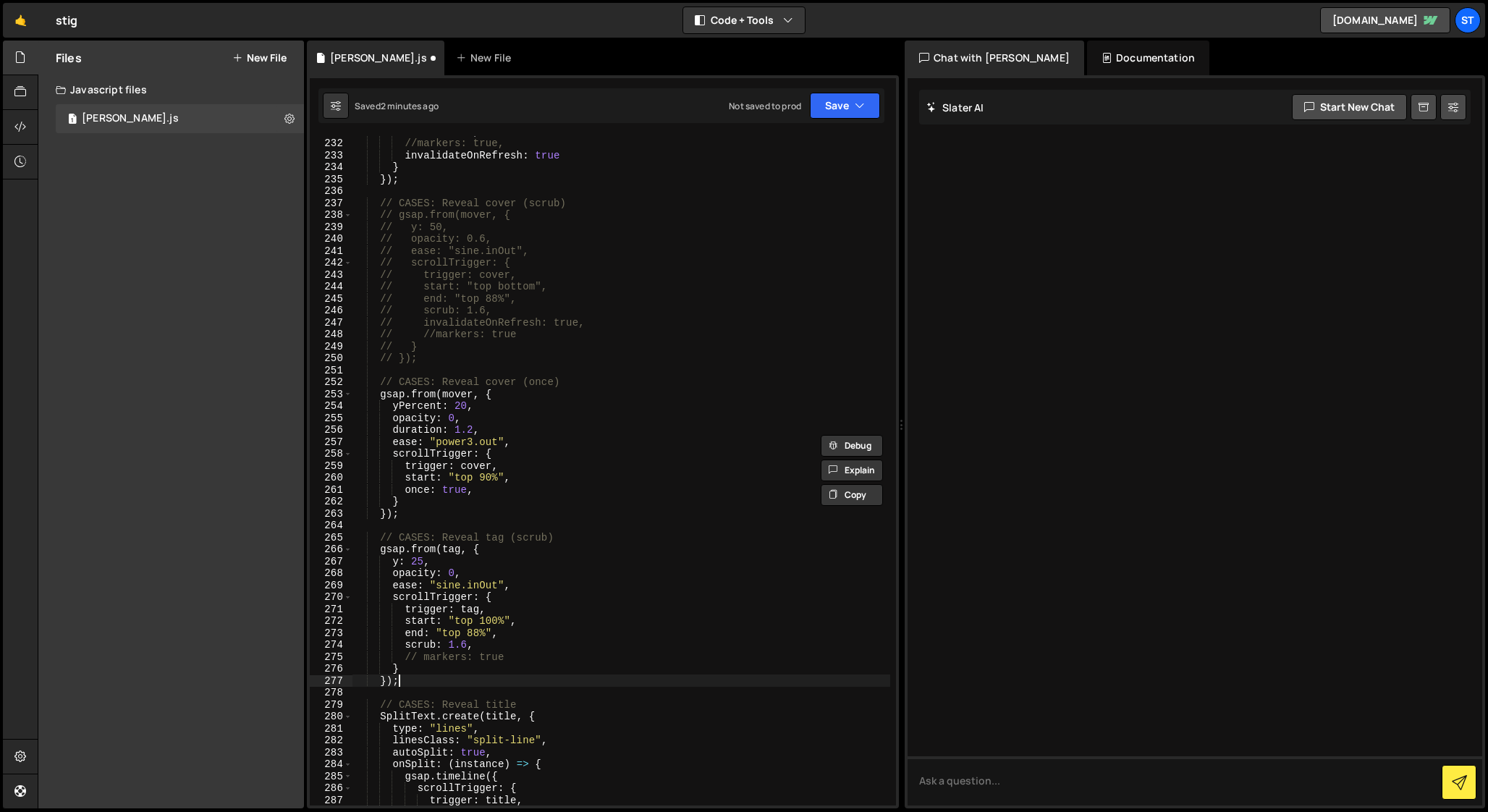
click at [413, 683] on div "scrub : true , //markers: true, invalidateOnRefresh : true } }) ; // CASES: Rev…" at bounding box center [621, 472] width 538 height 693
type textarea "});"
paste textarea "});"
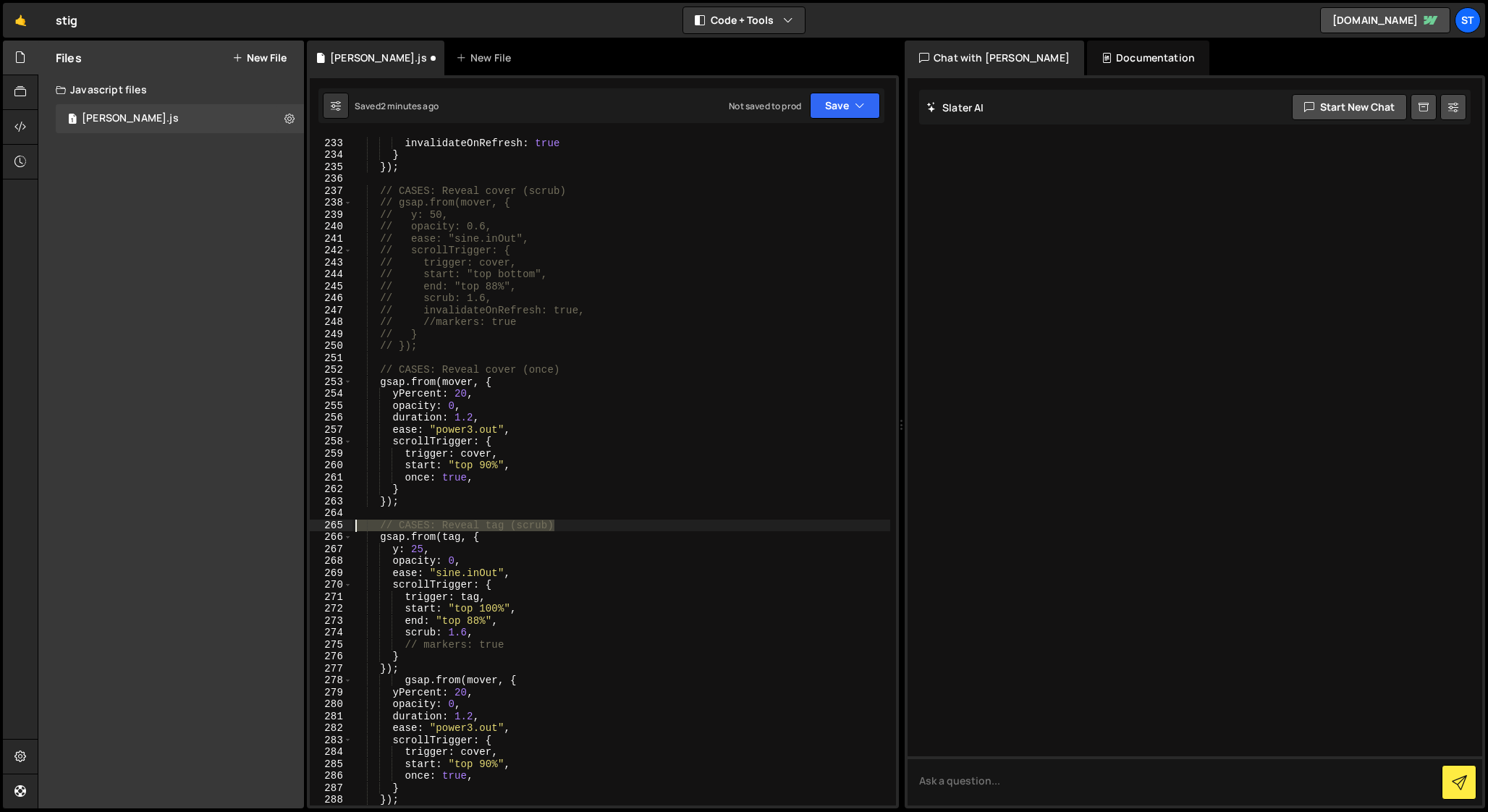
drag, startPoint x: 559, startPoint y: 525, endPoint x: 342, endPoint y: 524, distance: 217.0
click at [342, 524] on div "}); 232 233 234 235 236 237 238 239 240 241 242 243 244 245 246 247 248 249 250…" at bounding box center [603, 471] width 586 height 669
click at [417, 664] on div "//markers: true, invalidateOnRefresh : true } }) ; // CASES: Reveal cover (scru…" at bounding box center [621, 472] width 538 height 693
type textarea "});"
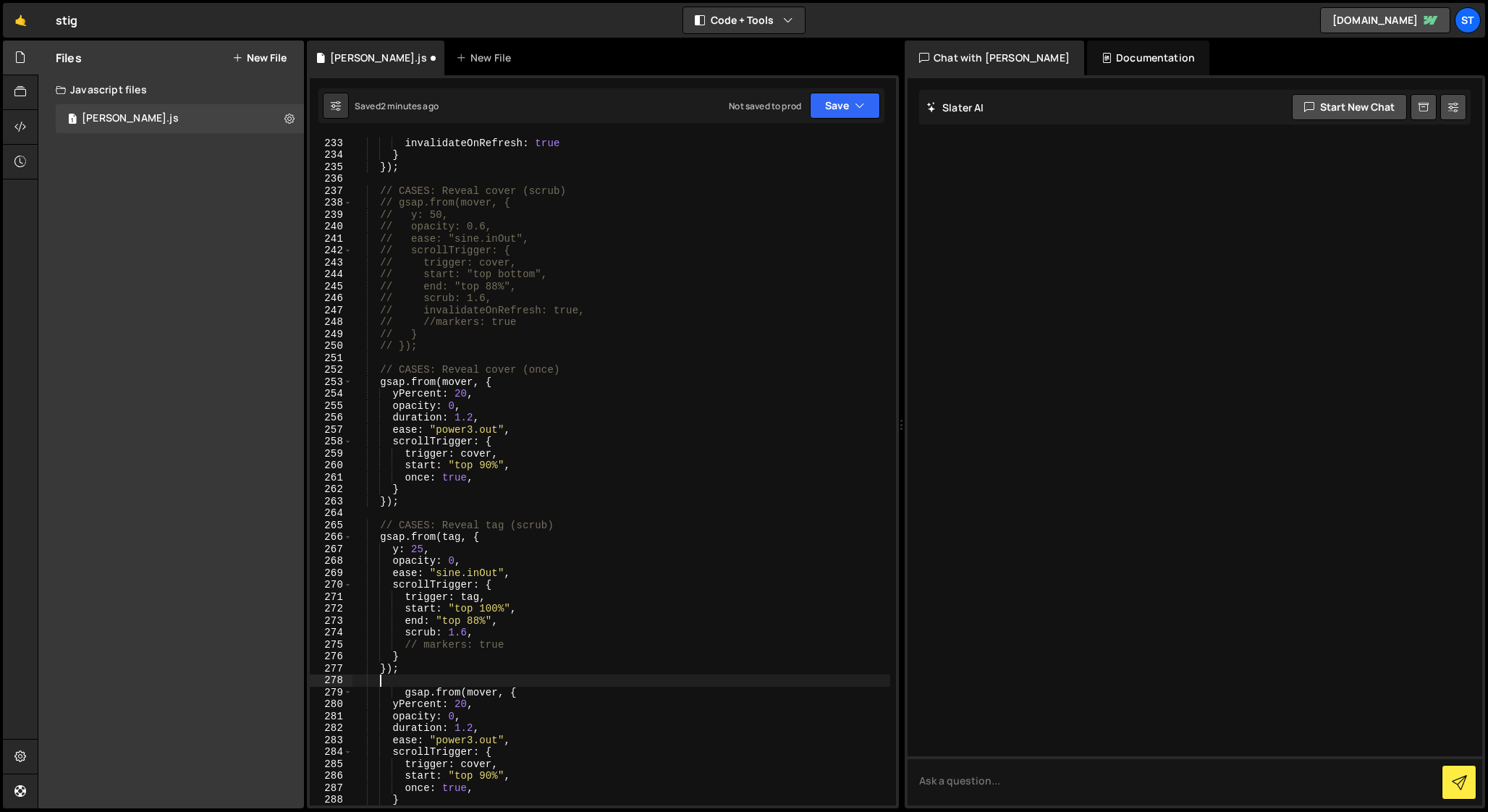
type textarea "м"
paste textarea "// CASES: Reveal tag (scrub)"
click at [541, 368] on div "//markers: true, invalidateOnRefresh : true } }) ; // CASES: Reveal cover (scru…" at bounding box center [621, 472] width 538 height 693
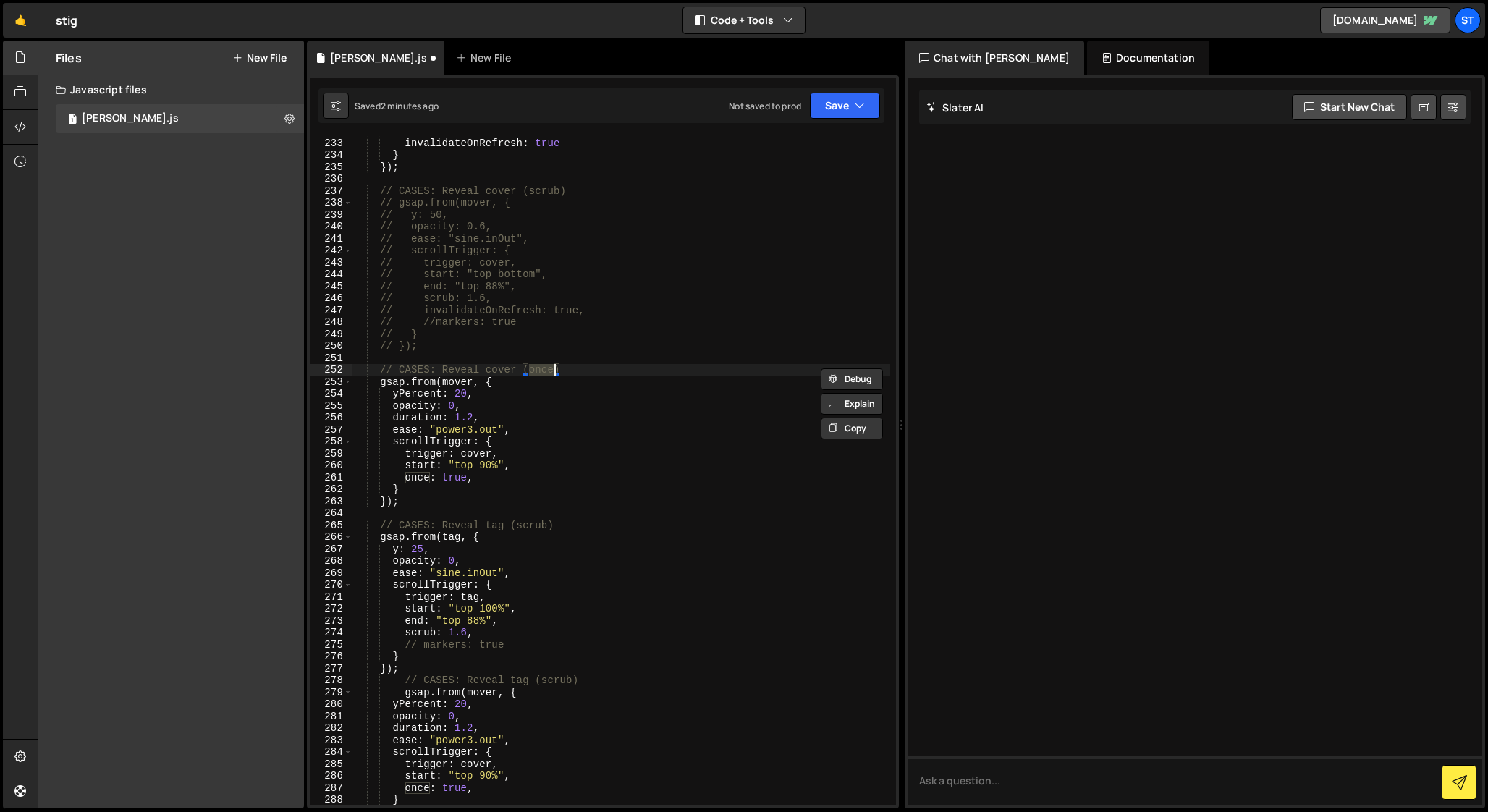
click at [556, 685] on div "//markers: true, invalidateOnRefresh : true } }) ; // CASES: Reveal cover (scru…" at bounding box center [621, 472] width 538 height 693
paste textarea "once"
type textarea "// CASES: Reveal tag (once)"
click at [371, 513] on div "//markers: true, invalidateOnRefresh : true } }) ; // CASES: Reveal cover (scru…" at bounding box center [621, 472] width 538 height 693
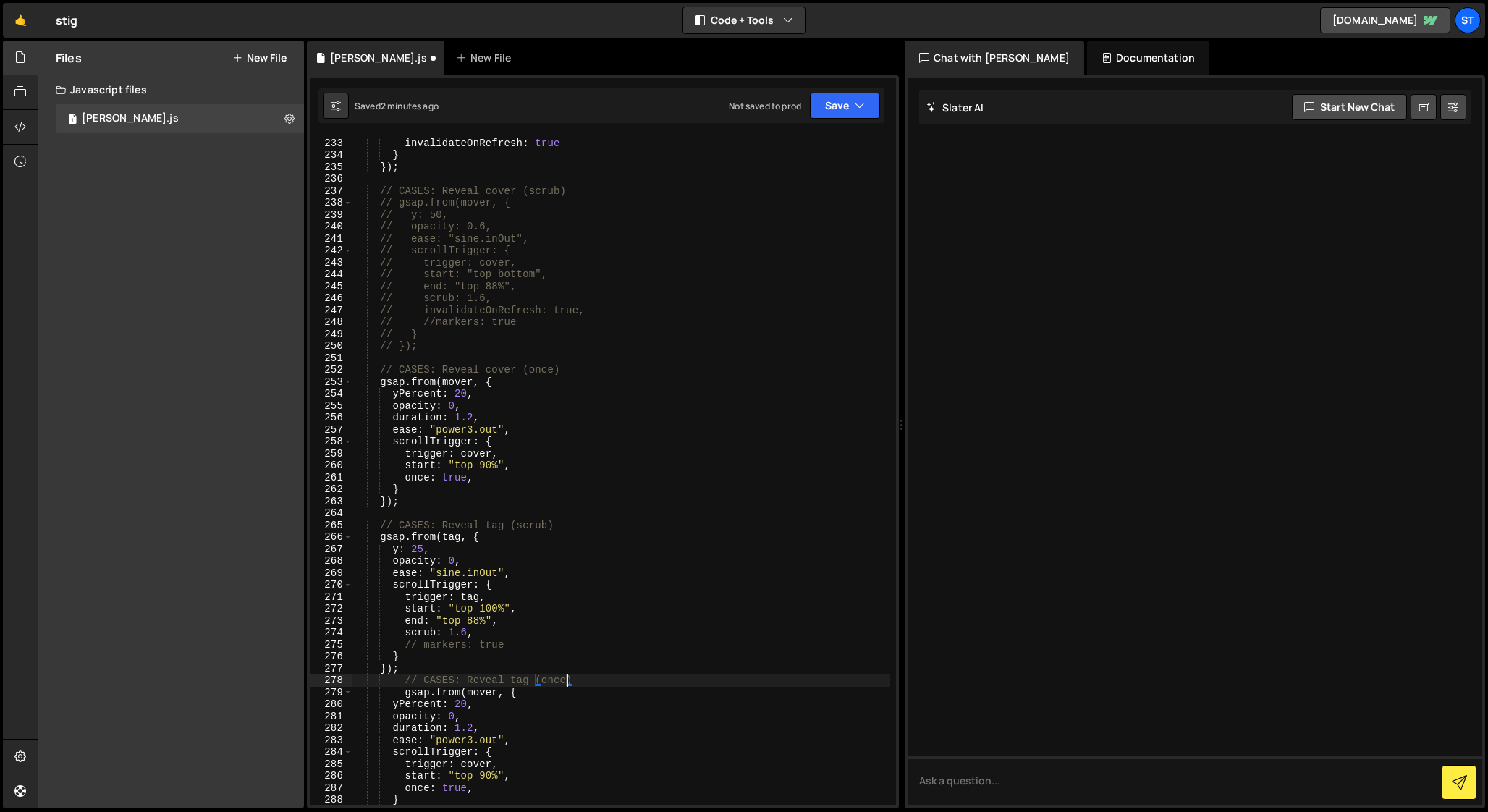
scroll to position [0, 0]
click at [368, 357] on div "//markers: true, invalidateOnRefresh : true } }) ; // CASES: Reveal cover (scru…" at bounding box center [621, 472] width 538 height 693
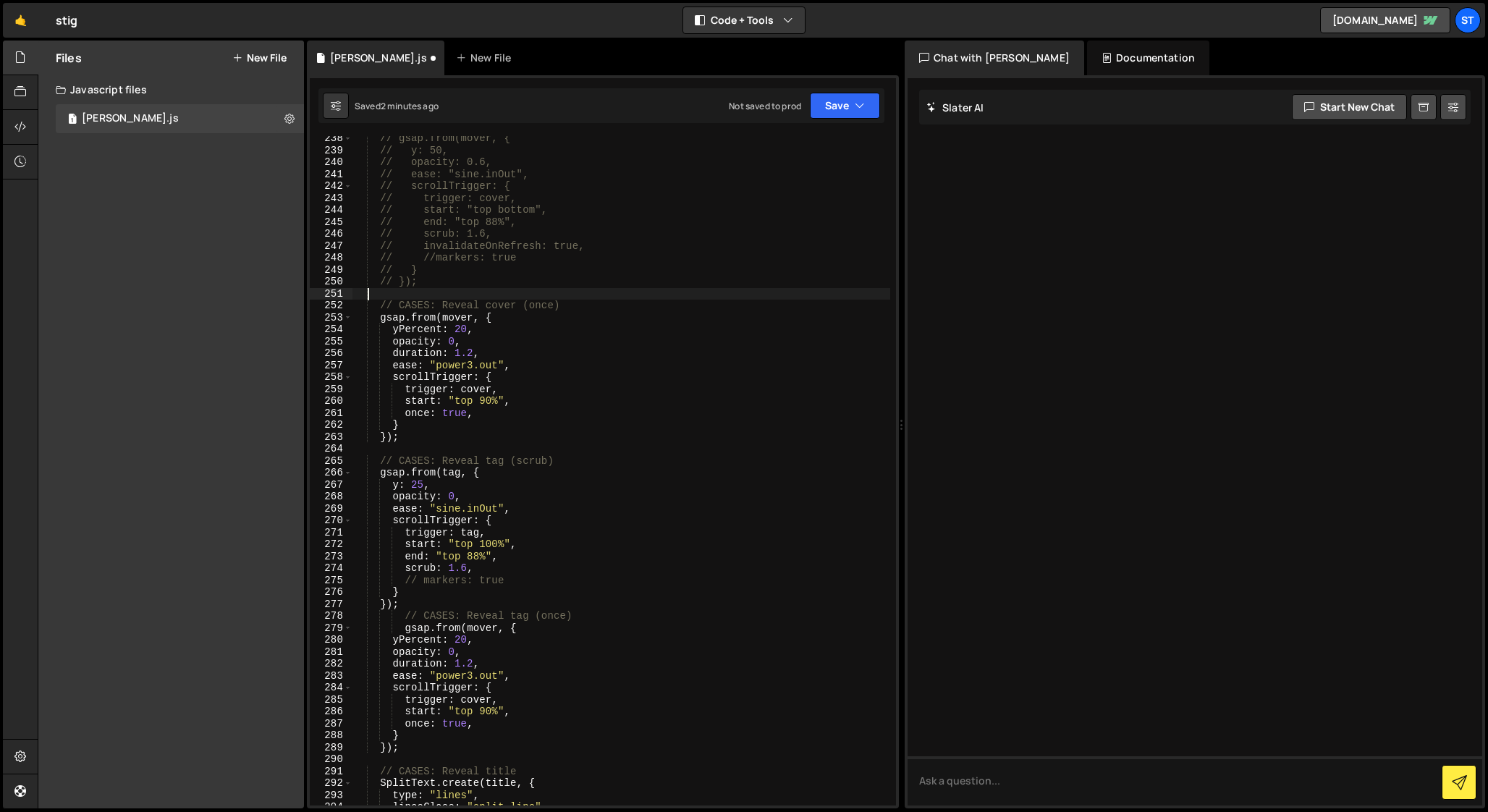
scroll to position [2849, 0]
click at [450, 469] on div "// gsap.from(mover, { // y: 50, // opacity: 0.6, // ease: "sine.inOut", // scro…" at bounding box center [621, 476] width 538 height 693
click at [477, 623] on div "// gsap.from(mover, { // y: 50, // opacity: 0.6, // ease: "sine.inOut", // scro…" at bounding box center [621, 476] width 538 height 693
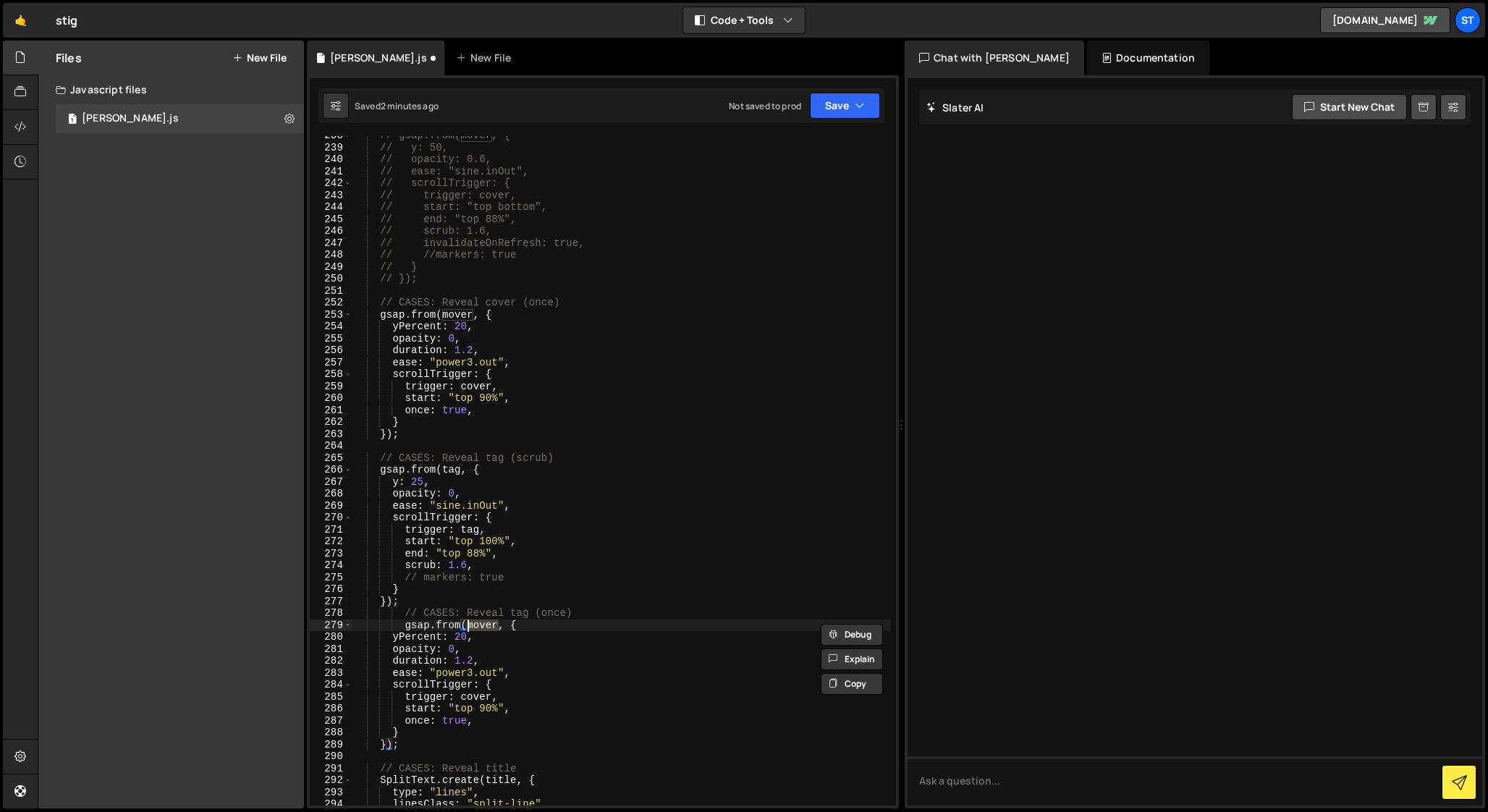
paste textarea "tag"
click at [471, 530] on div "// gsap.from(mover, { // y: 50, // opacity: 0.6, // ease: "sine.inOut", // scro…" at bounding box center [621, 476] width 538 height 693
click at [444, 531] on div "// gsap.from(mover, { // y: 50, // opacity: 0.6, // ease: "sine.inOut", // scro…" at bounding box center [621, 476] width 538 height 693
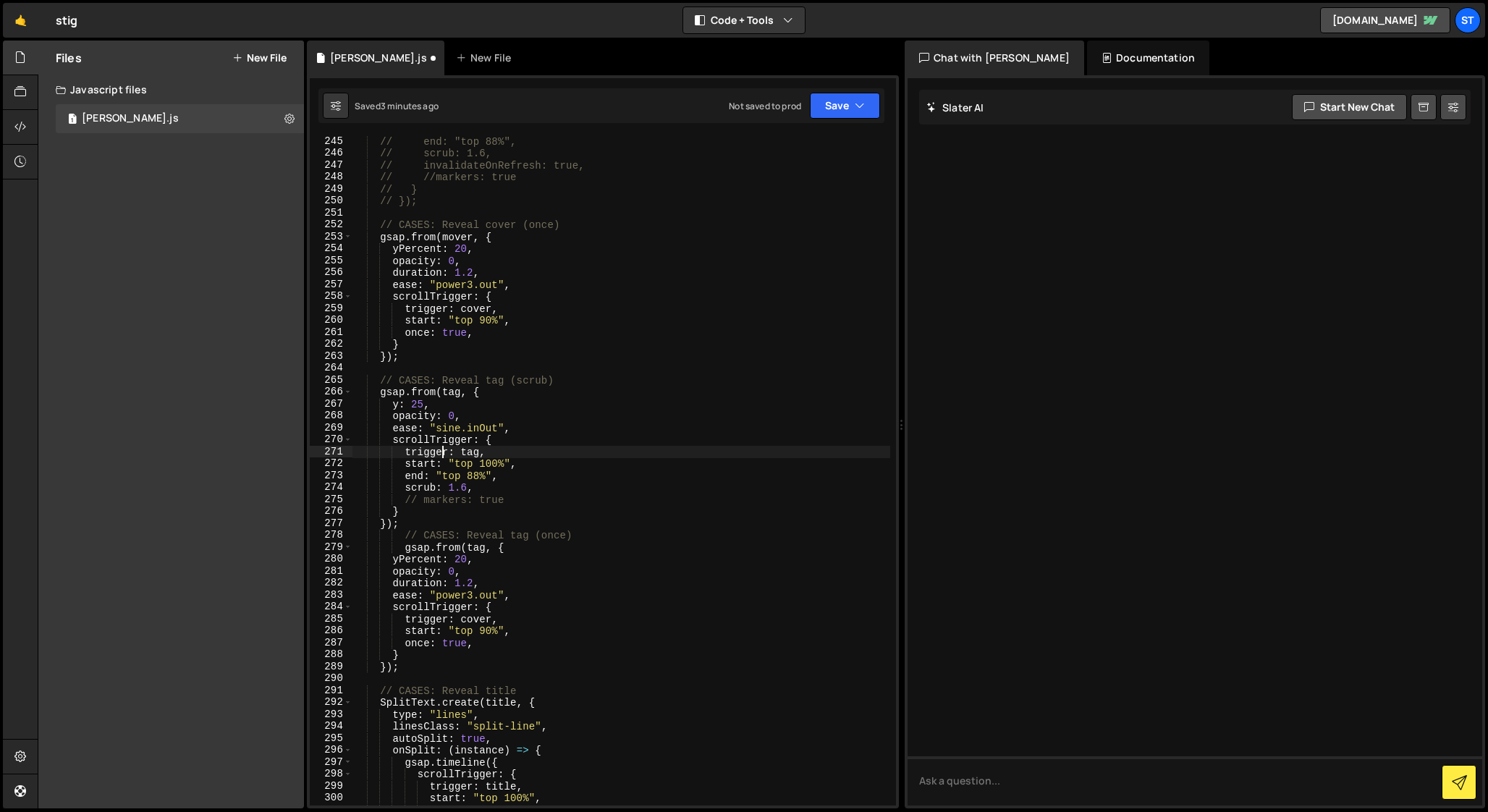
scroll to position [2947, 0]
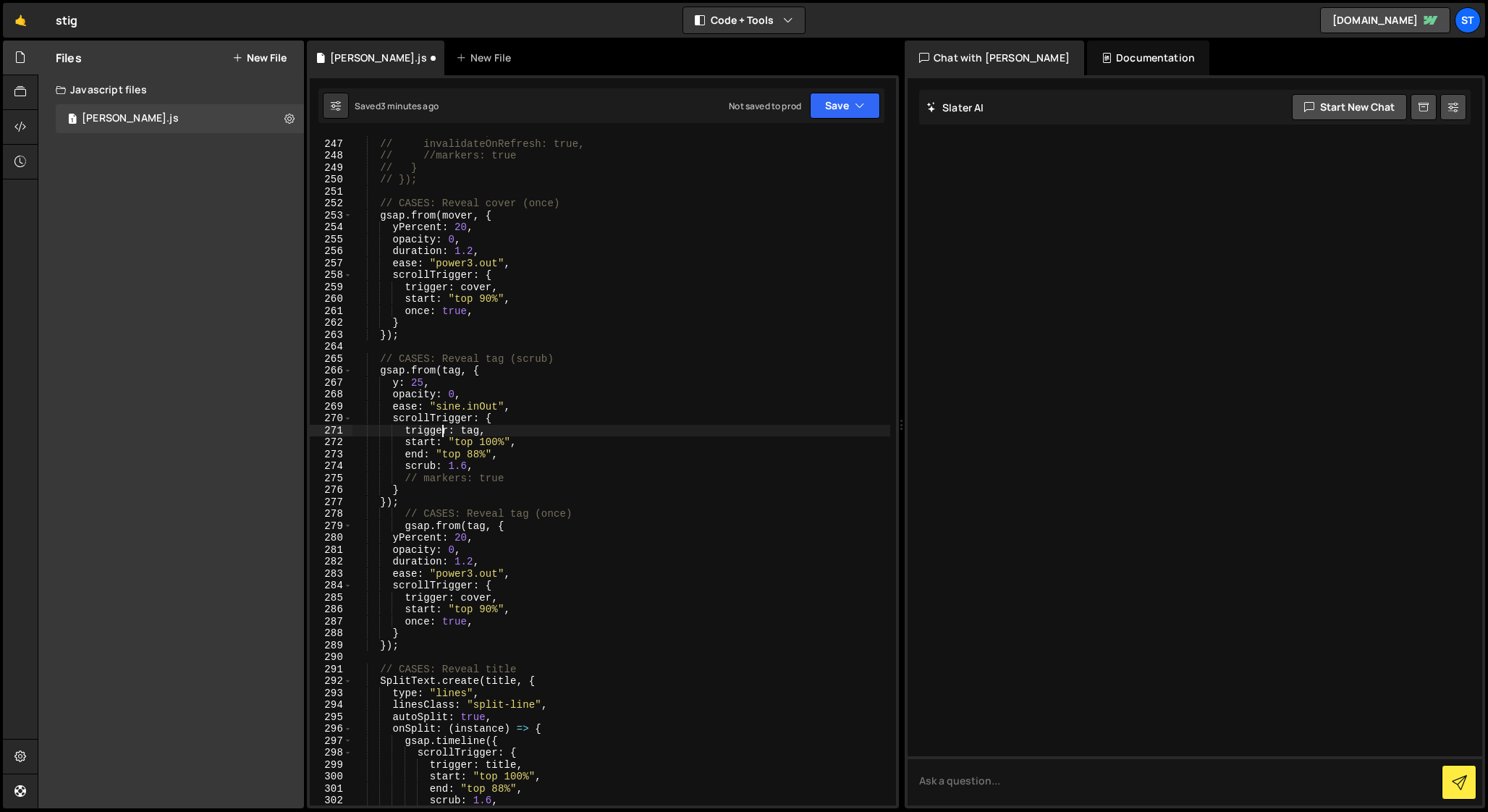
click at [468, 429] on div "// scrub: 1.6, // invalidateOnRefresh: true, // //markers: true // } // }); // …" at bounding box center [621, 472] width 538 height 693
click at [480, 601] on div "// scrub: 1.6, // invalidateOnRefresh: true, // //markers: true // } // }); // …" at bounding box center [621, 472] width 538 height 693
paste textarea "tag"
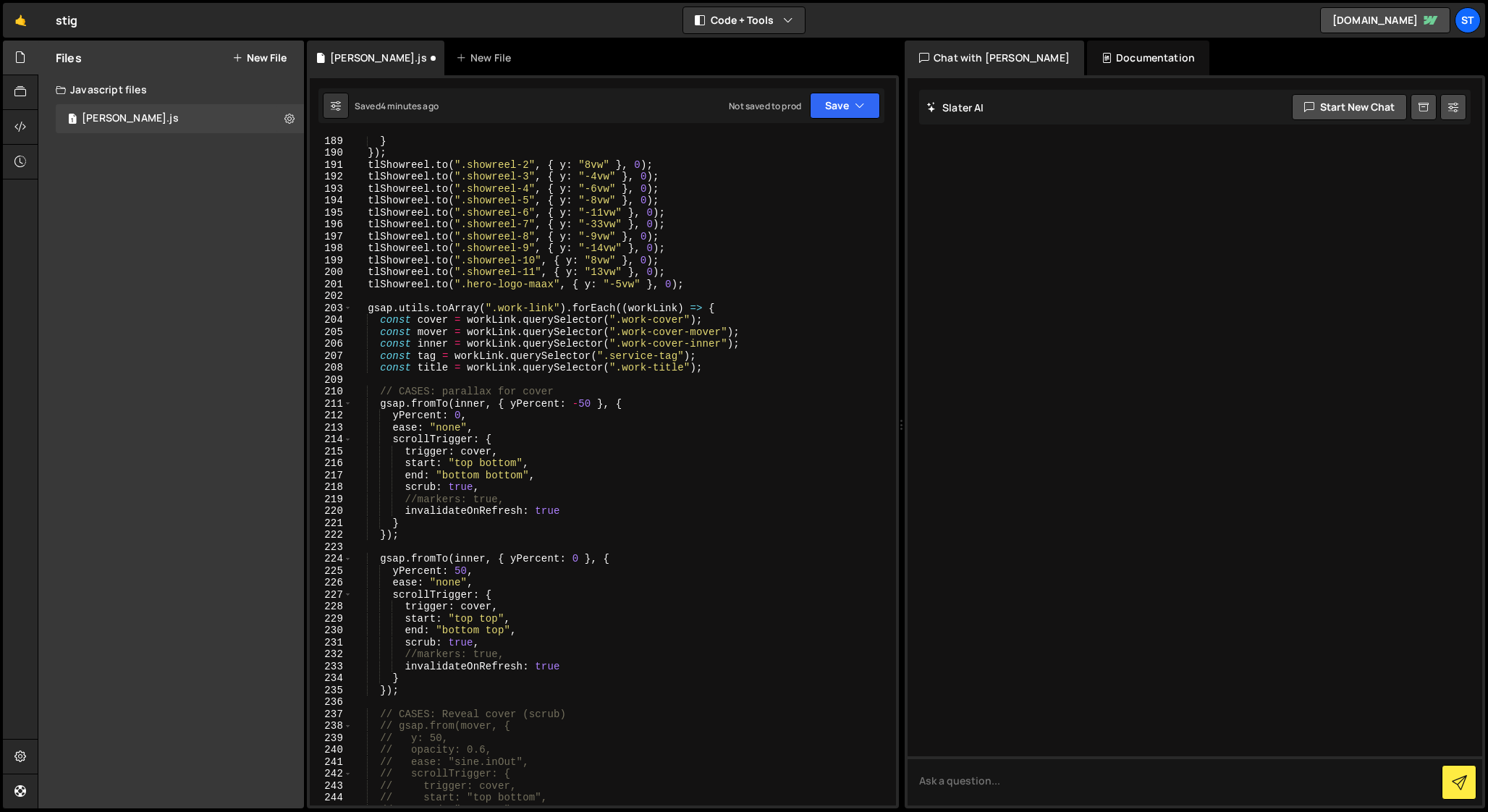
scroll to position [2256, 0]
drag, startPoint x: 712, startPoint y: 368, endPoint x: 377, endPoint y: 371, distance: 335.0
click at [377, 371] on div "} }) ; tlShowreel . to ( ".showreel-2" , { y : "8vw" } , 0 ) ; tlShowreel . to …" at bounding box center [621, 483] width 538 height 693
type textarea "const title = workLink.querySelector(".work-title");"
click at [618, 365] on div "} }) ; tlShowreel . to ( ".showreel-2" , { y : "8vw" } , 0 ) ; tlShowreel . to …" at bounding box center [621, 471] width 538 height 669
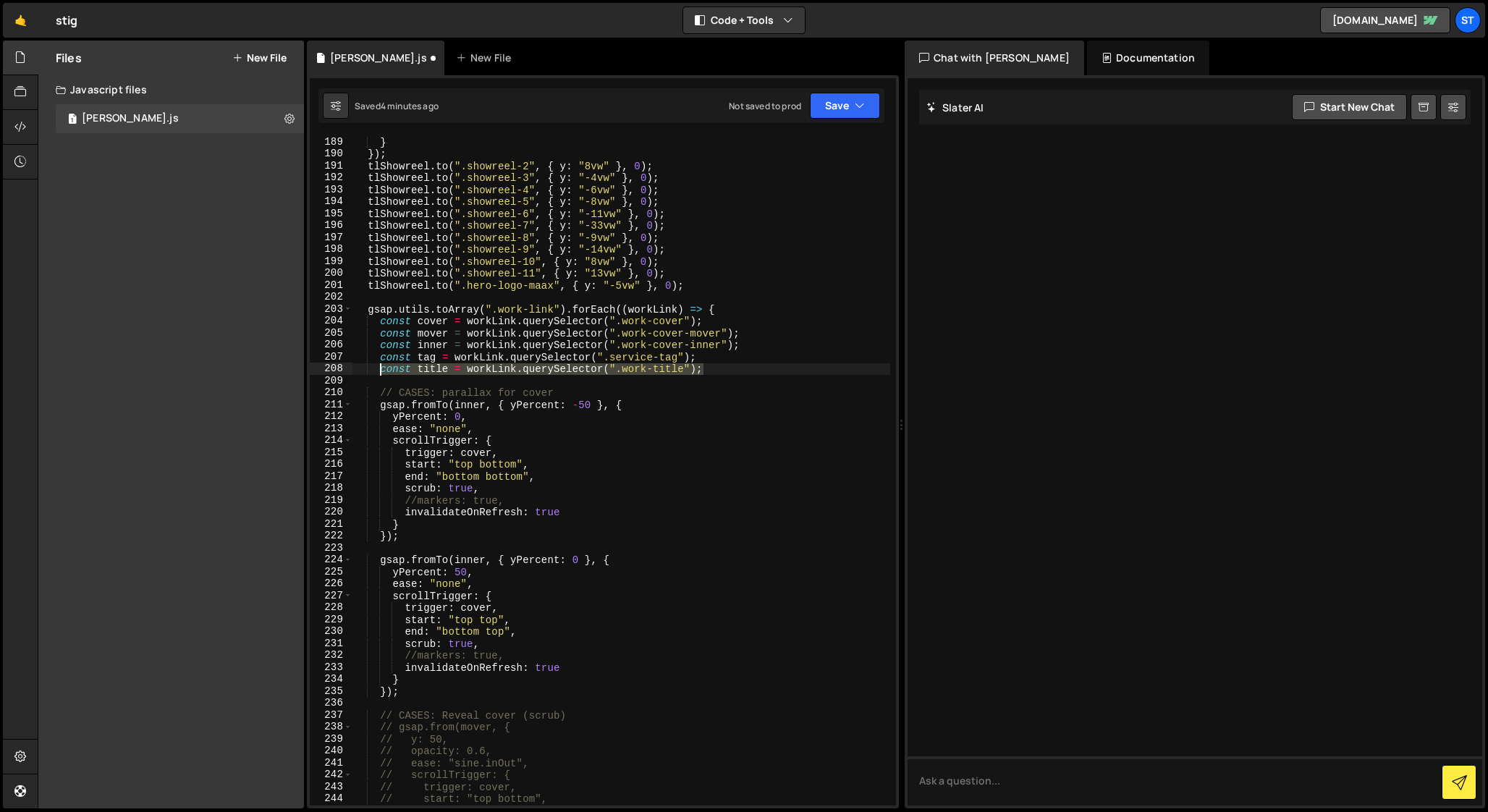
drag, startPoint x: 712, startPoint y: 370, endPoint x: 381, endPoint y: 365, distance: 331.0
click at [381, 365] on div "} }) ; tlShowreel . to ( ".showreel-2" , { y : "8vw" } , 0 ) ; tlShowreel . to …" at bounding box center [621, 483] width 538 height 693
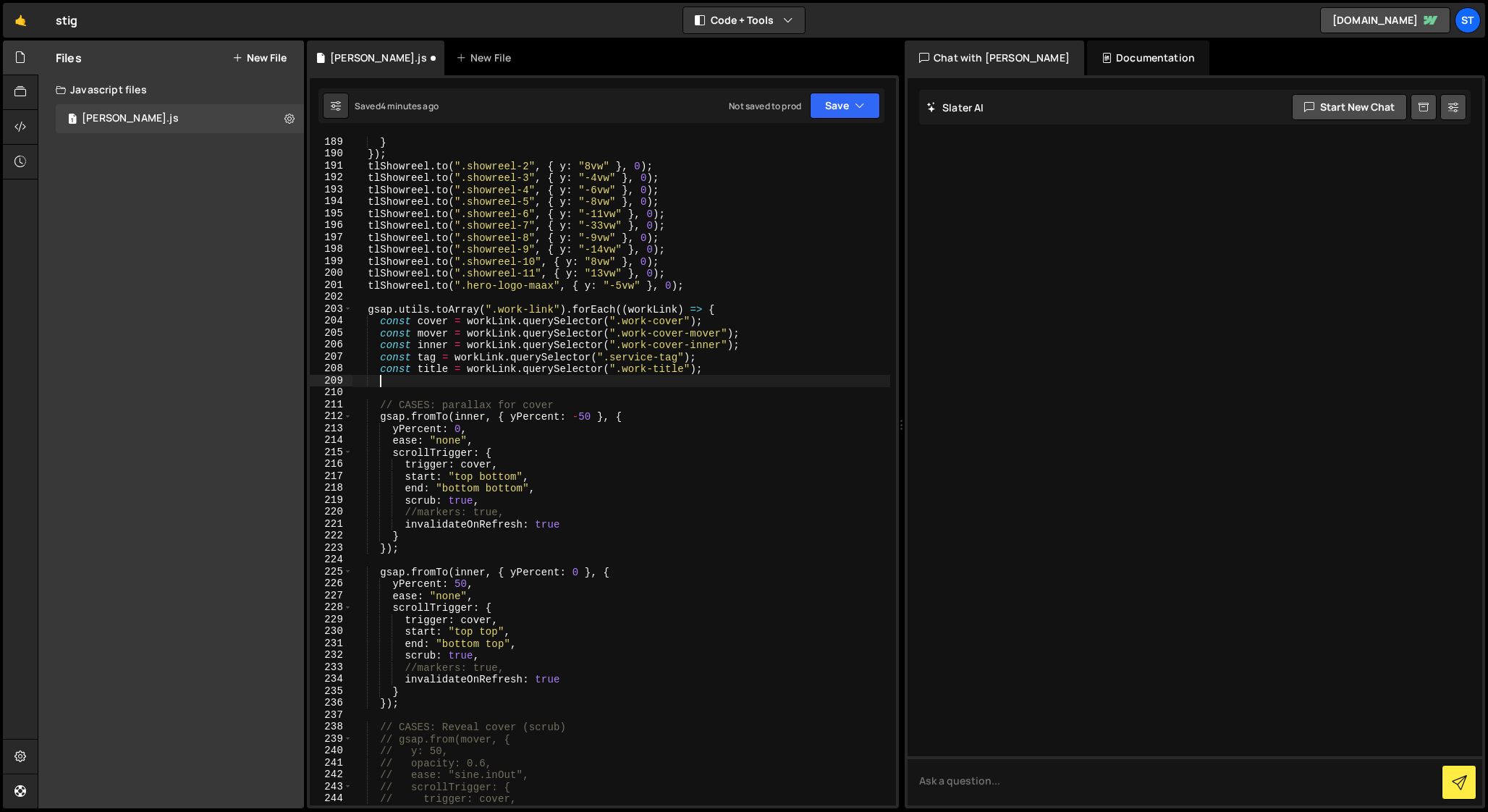
paste textarea "const title = workLink.querySelector(".work-title");"
drag, startPoint x: 623, startPoint y: 382, endPoint x: 685, endPoint y: 381, distance: 62.0
click at [685, 381] on div "} }) ; tlShowreel . to ( ".showreel-2" , { y : "8vw" } , 0 ) ; tlShowreel . to …" at bounding box center [621, 483] width 538 height 693
paste textarea "info"
click at [431, 380] on div "} }) ; tlShowreel . to ( ".showreel-2" , { y : "8vw" } , 0 ) ; tlShowreel . to …" at bounding box center [621, 483] width 538 height 693
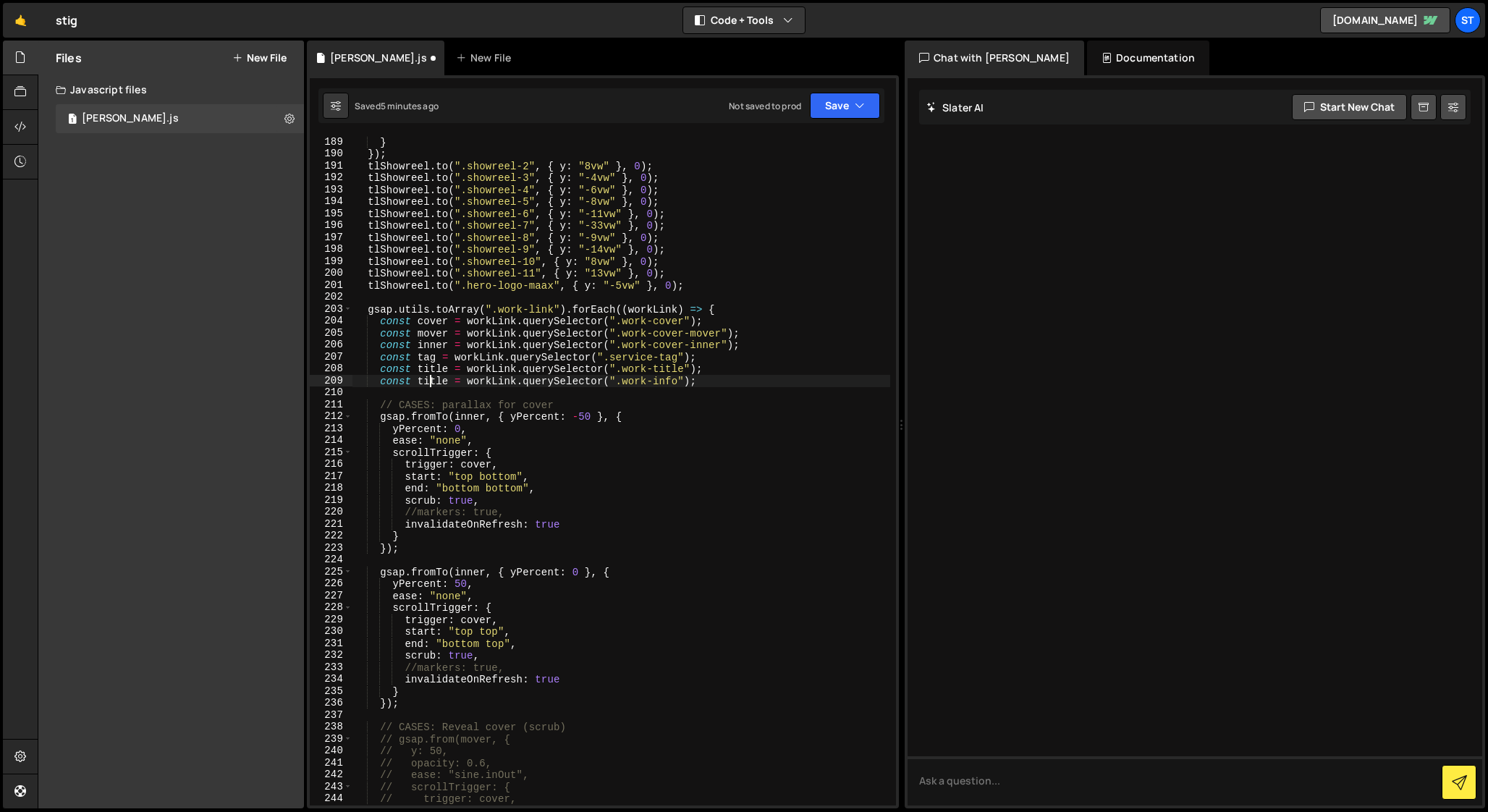
click at [431, 380] on div "} }) ; tlShowreel . to ( ".showreel-2" , { y : "8vw" } , 0 ) ; tlShowreel . to …" at bounding box center [621, 483] width 538 height 693
click at [433, 379] on div "} }) ; tlShowreel . to ( ".showreel-2" , { y : "8vw" } , 0 ) ; tlShowreel . to …" at bounding box center [621, 483] width 538 height 693
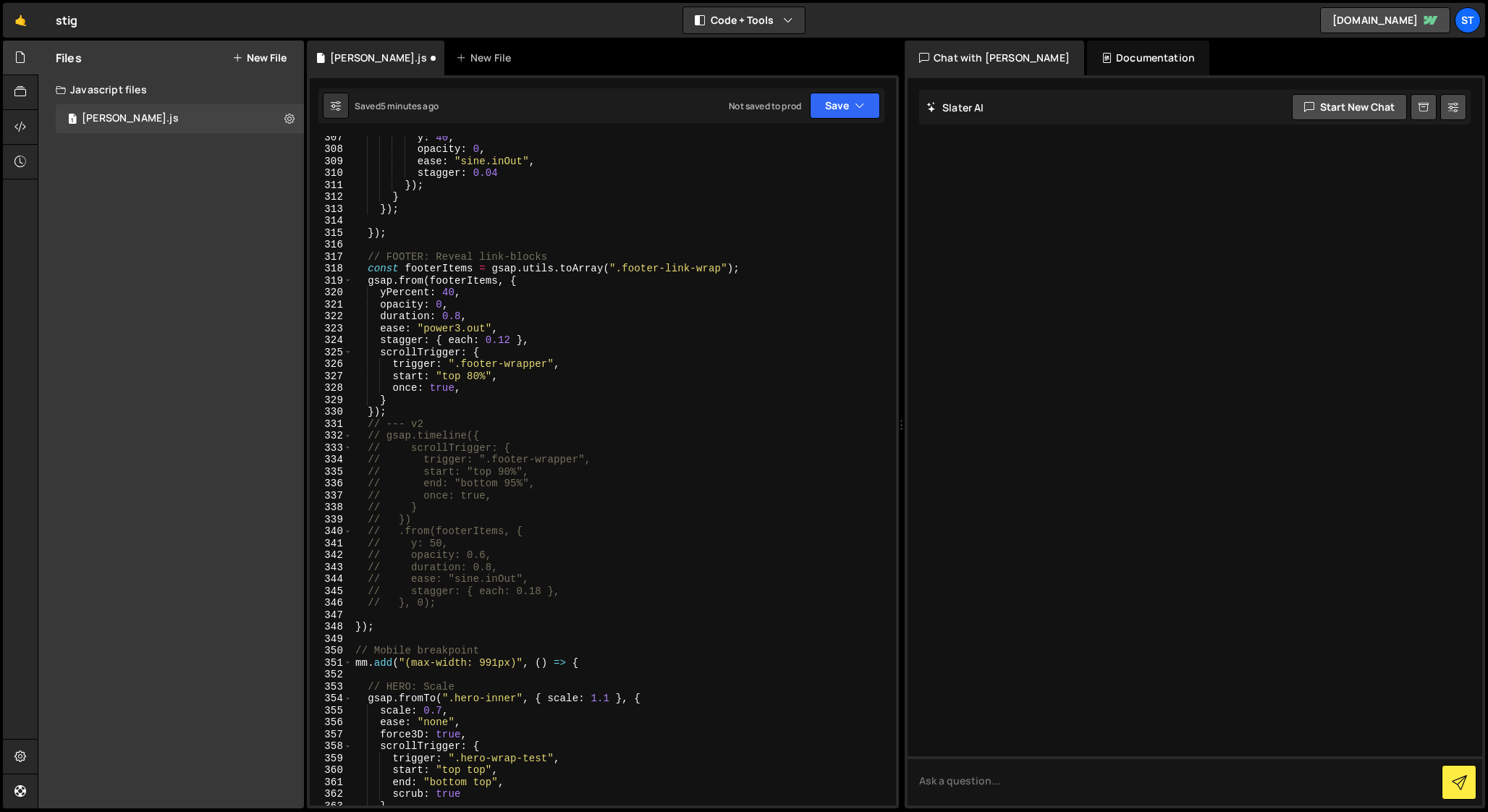
scroll to position [3671, 0]
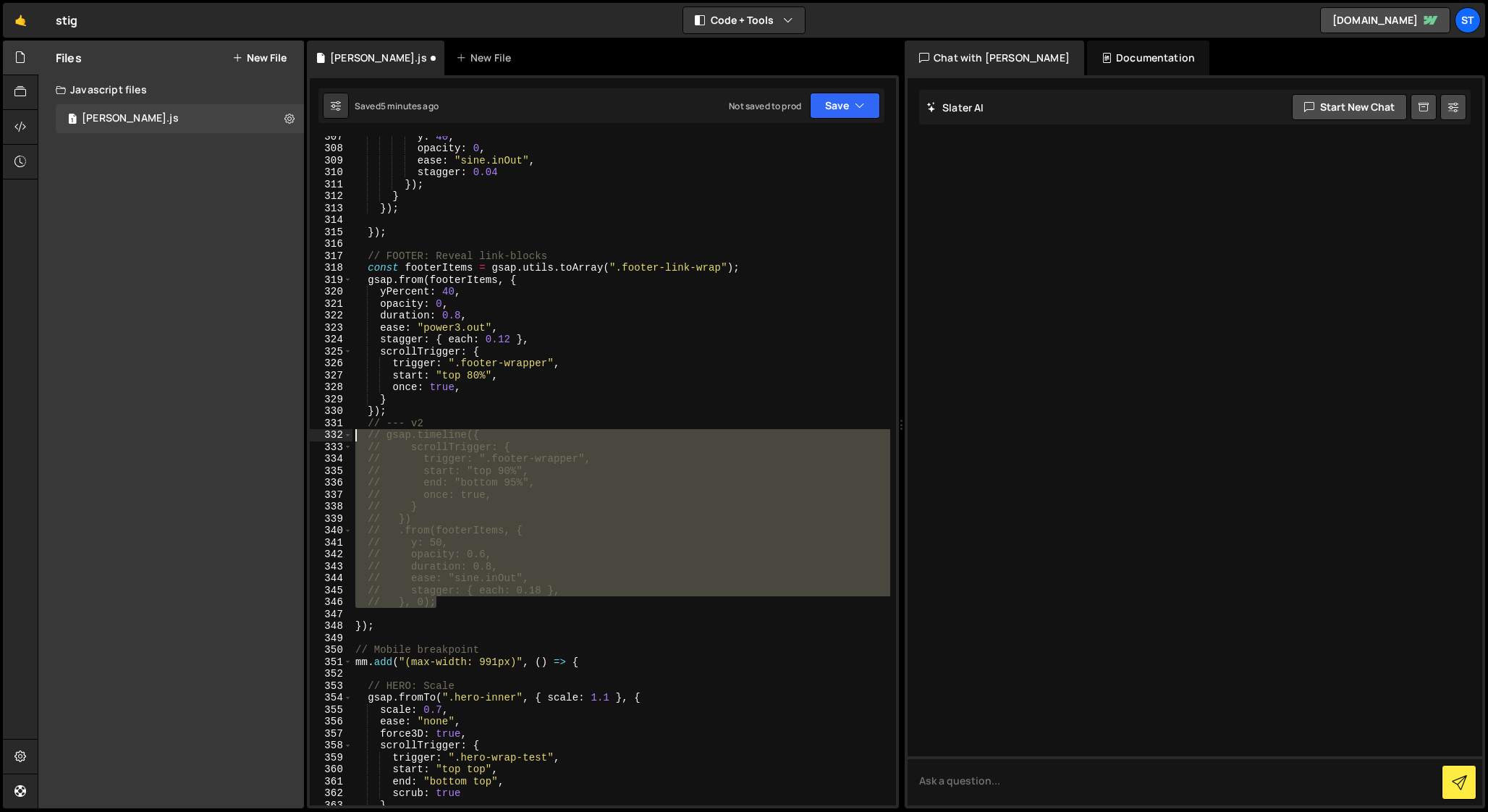
drag, startPoint x: 446, startPoint y: 601, endPoint x: 279, endPoint y: 429, distance: 239.7
click at [279, 429] on div "Files New File Javascript files 1 [PERSON_NAME].js 0 CSS files Copy share link …" at bounding box center [762, 425] width 1450 height 768
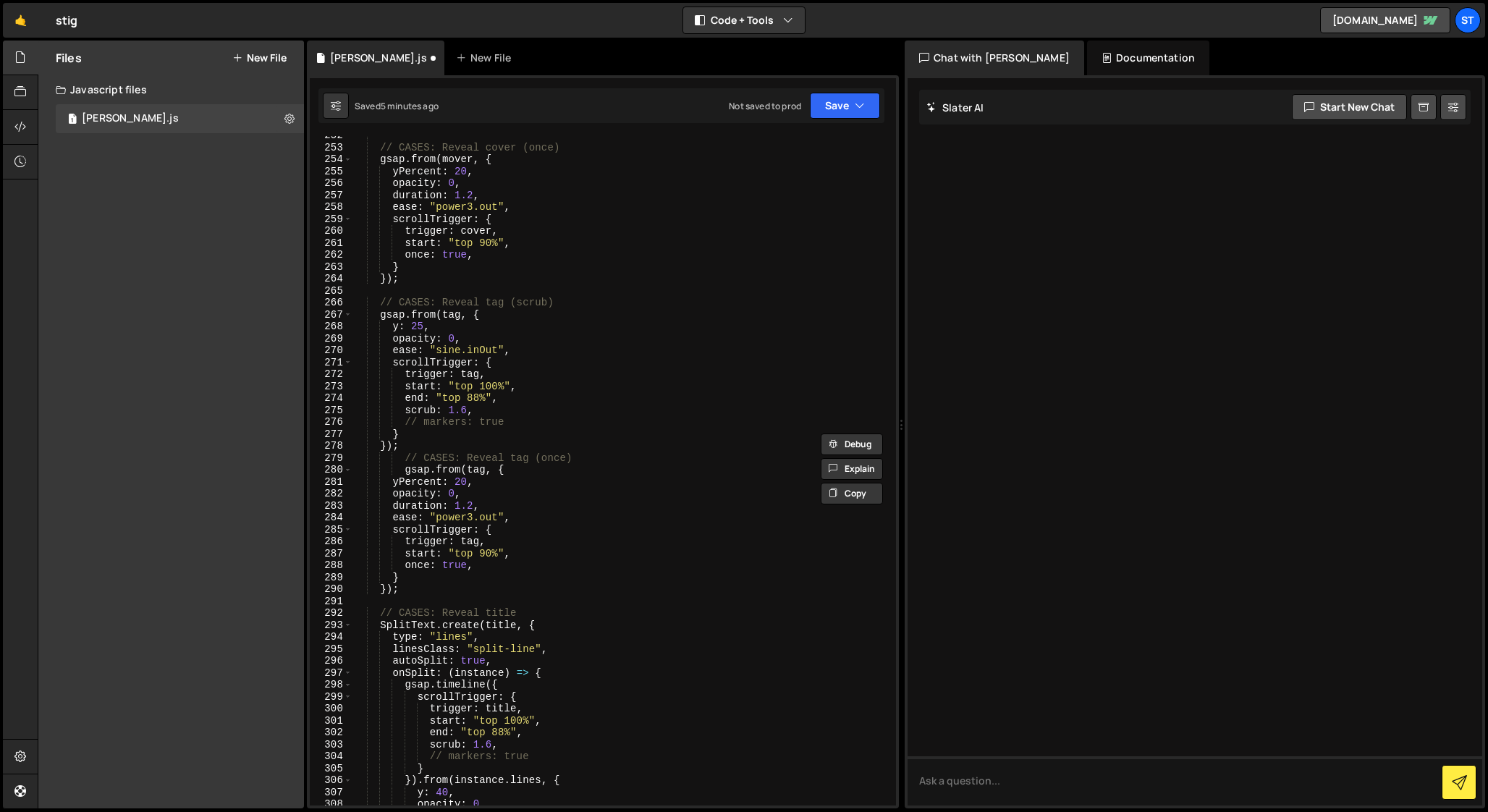
scroll to position [3011, 0]
click at [408, 590] on div "// CASES: Reveal cover (once) gsap . from ( mover , { yPercent : 20 , opacity :…" at bounding box center [621, 480] width 538 height 693
type textarea "});"
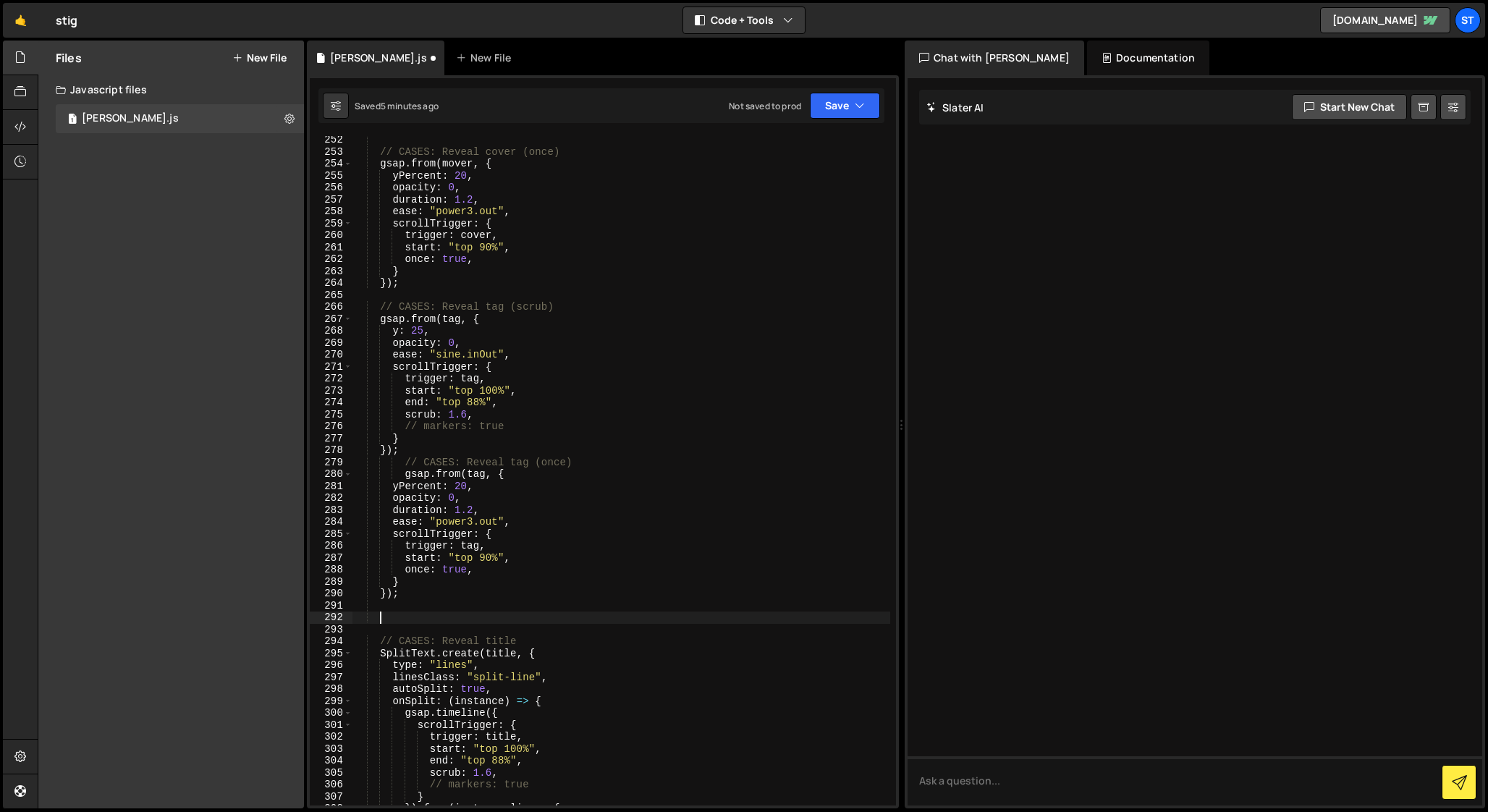
paste textarea "// }, 0);"
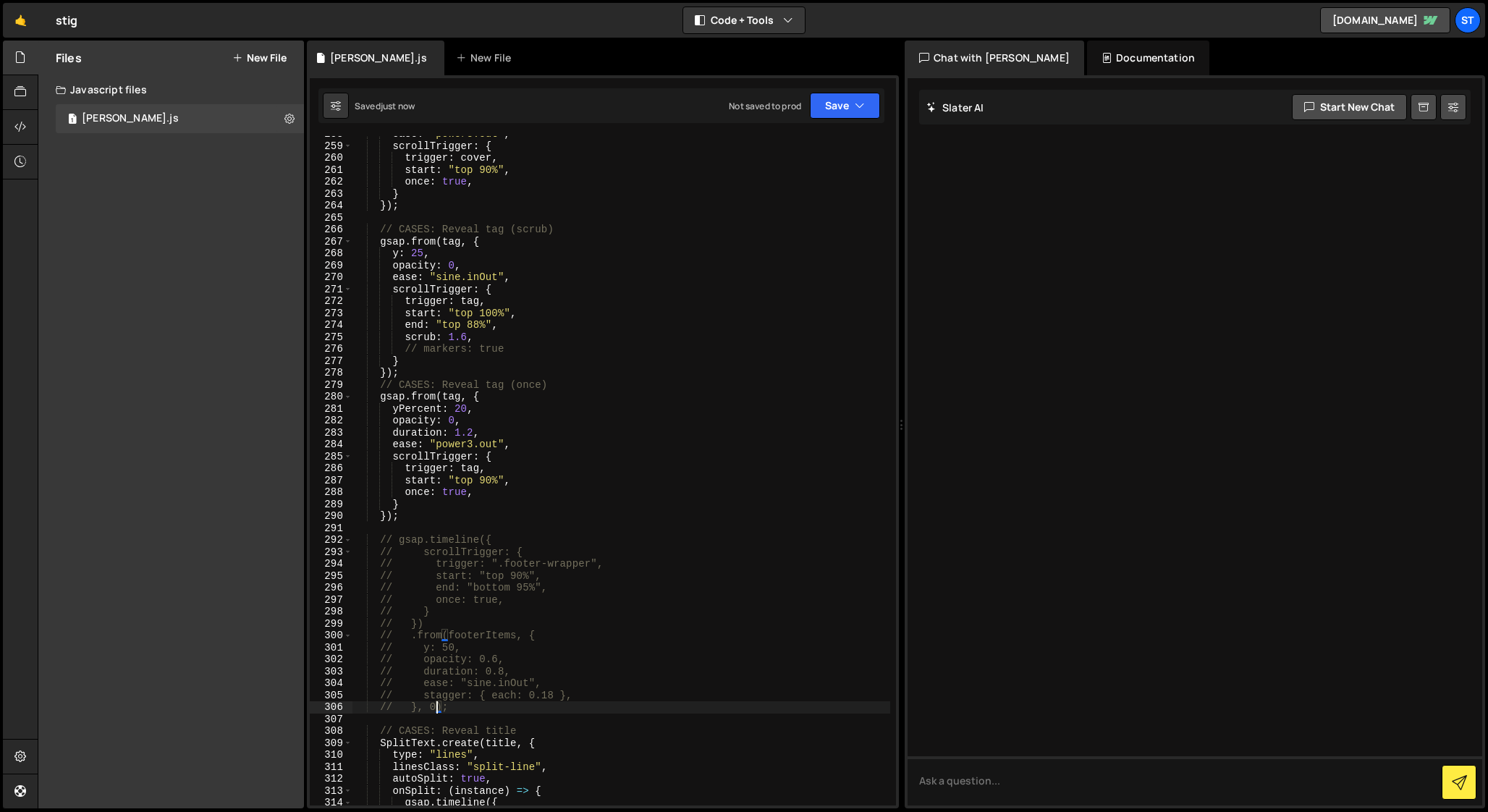
scroll to position [3090, 0]
drag, startPoint x: 492, startPoint y: 562, endPoint x: 597, endPoint y: 562, distance: 105.0
click at [597, 562] on div "ease : "power3.out" , scrollTrigger : { trigger : cover , start : "top 90%" , o…" at bounding box center [621, 473] width 538 height 693
click at [605, 491] on div "ease : "power3.out" , scrollTrigger : { trigger : cover , start : "top 90%" , o…" at bounding box center [621, 473] width 538 height 693
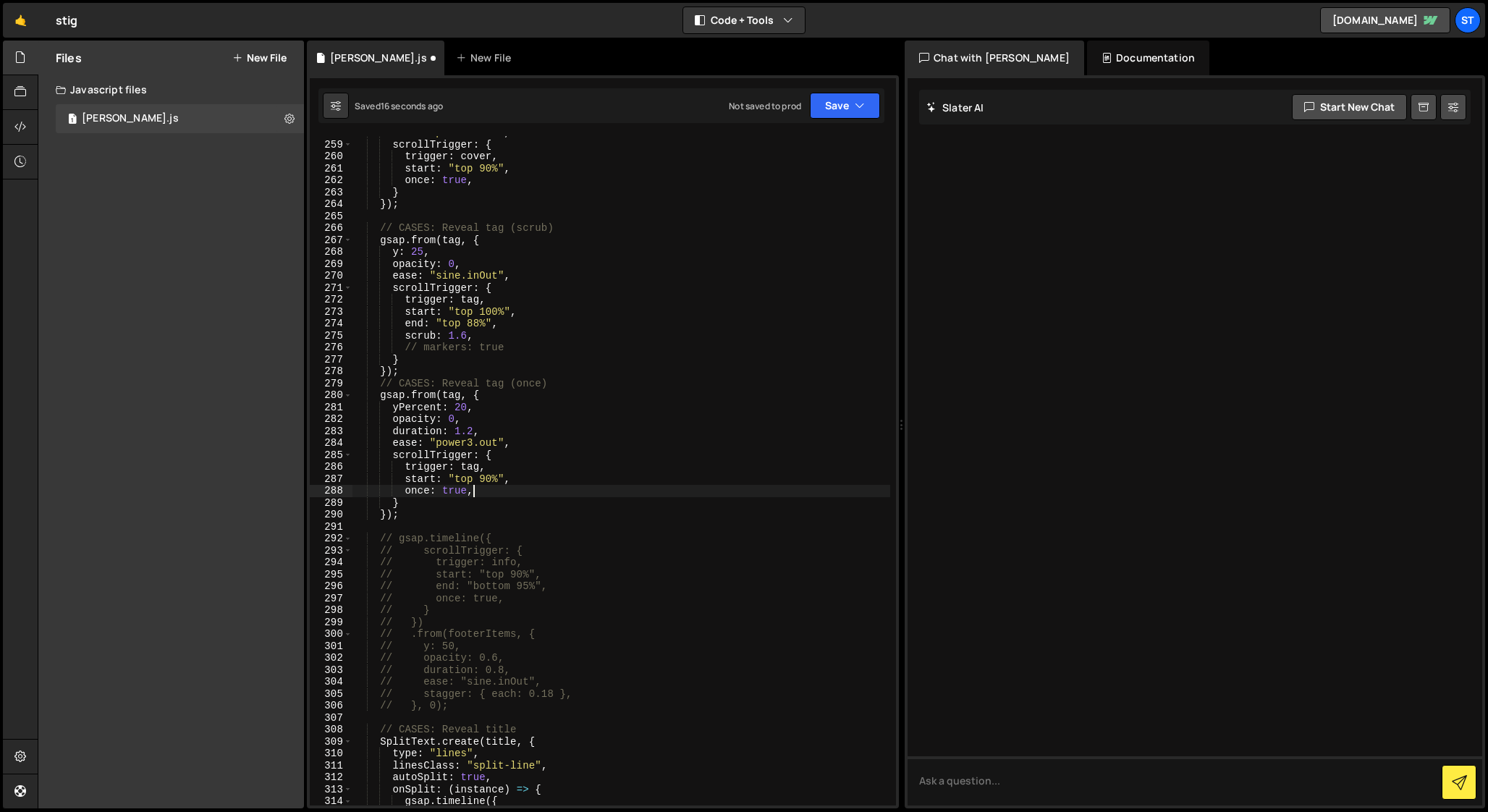
scroll to position [0, 8]
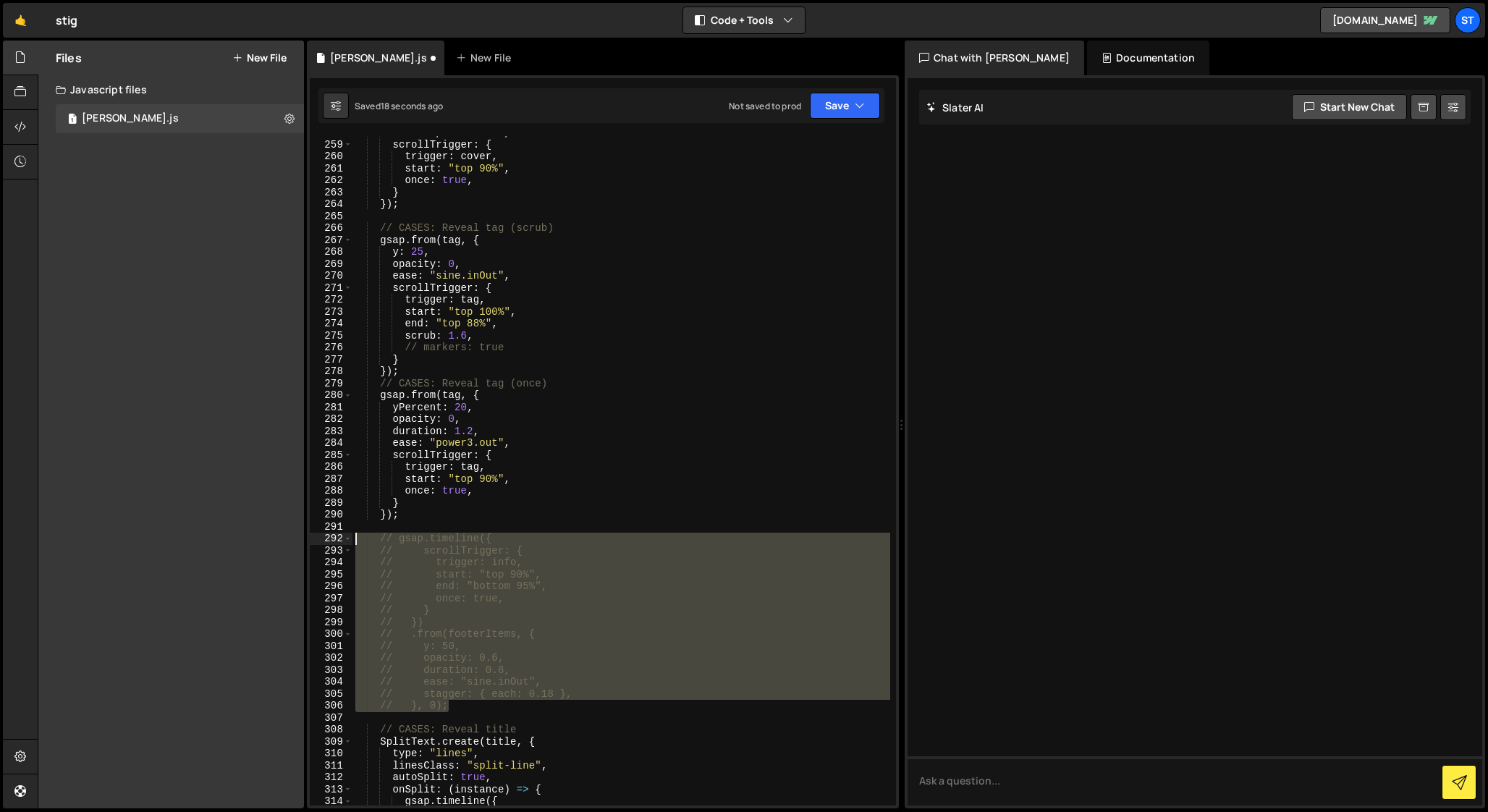
drag, startPoint x: 455, startPoint y: 707, endPoint x: 260, endPoint y: 535, distance: 260.0
click at [260, 535] on div "Files New File Javascript files 1 [PERSON_NAME].js 0 CSS files Copy share link …" at bounding box center [762, 425] width 1450 height 768
click at [539, 550] on div "ease : "power3.out" , scrollTrigger : { trigger : cover , start : "top 90%" , o…" at bounding box center [621, 471] width 538 height 669
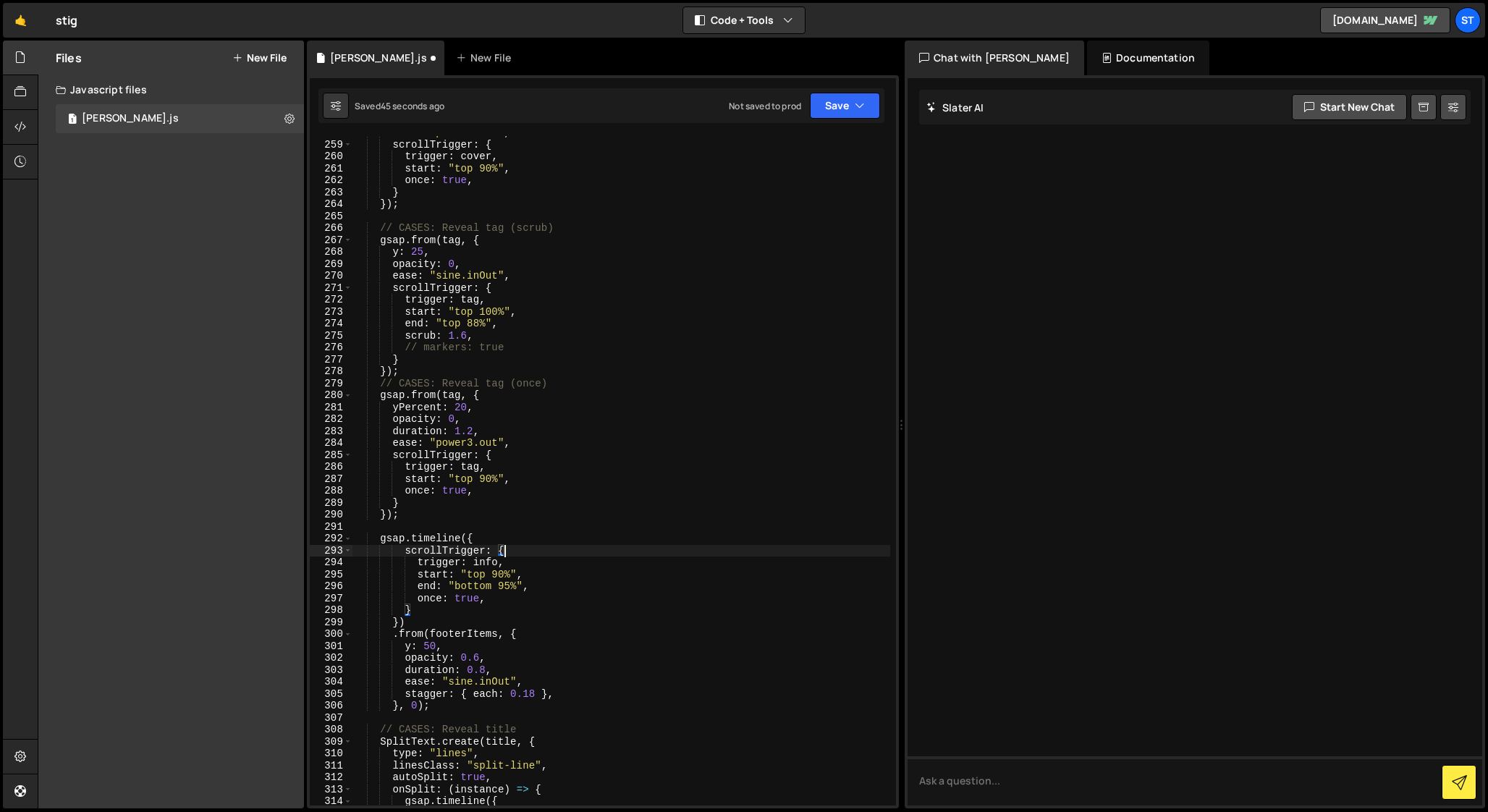
click at [453, 396] on div "ease : "power3.out" , scrollTrigger : { trigger : cover , start : "top 90%" , o…" at bounding box center [621, 473] width 538 height 693
click at [459, 632] on div "ease : "power3.out" , scrollTrigger : { trigger : cover , start : "top 90%" , o…" at bounding box center [621, 473] width 538 height 693
paste textarea "tag"
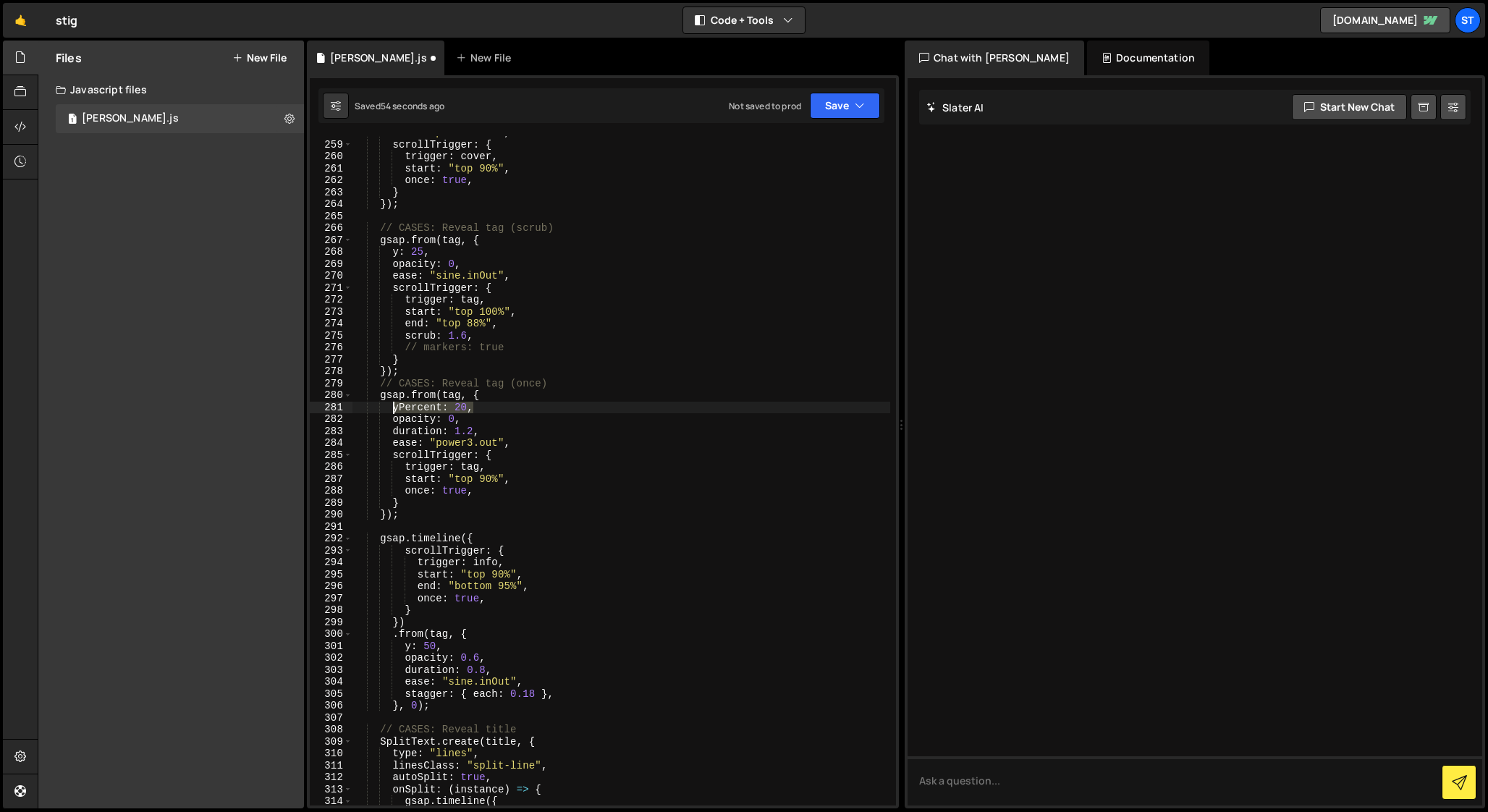
drag, startPoint x: 476, startPoint y: 407, endPoint x: 394, endPoint y: 407, distance: 82.0
click at [394, 407] on div "ease : "power3.out" , scrollTrigger : { trigger : cover , start : "top 90%" , o…" at bounding box center [621, 473] width 538 height 693
drag, startPoint x: 450, startPoint y: 647, endPoint x: 408, endPoint y: 646, distance: 42.0
click at [408, 646] on div "ease : "power3.out" , scrollTrigger : { trigger : cover , start : "top 90%" , o…" at bounding box center [621, 473] width 538 height 693
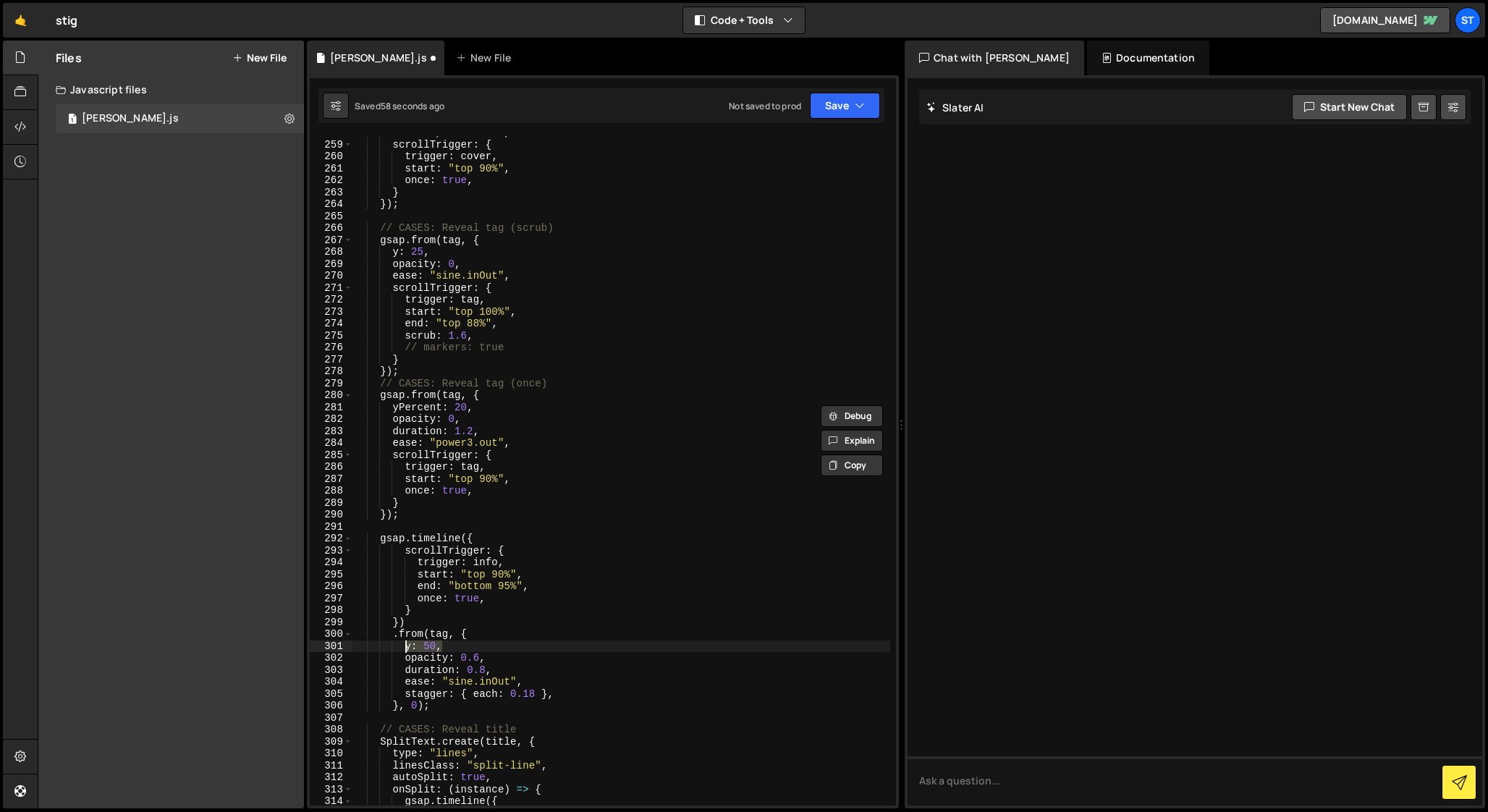
paste textarea "Percent: 2"
click at [477, 662] on div "ease : "power3.out" , scrollTrigger : { trigger : cover , start : "top 90%" , o…" at bounding box center [621, 473] width 538 height 693
click at [473, 669] on div "ease : "power3.out" , scrollTrigger : { trigger : cover , start : "top 90%" , o…" at bounding box center [621, 473] width 538 height 693
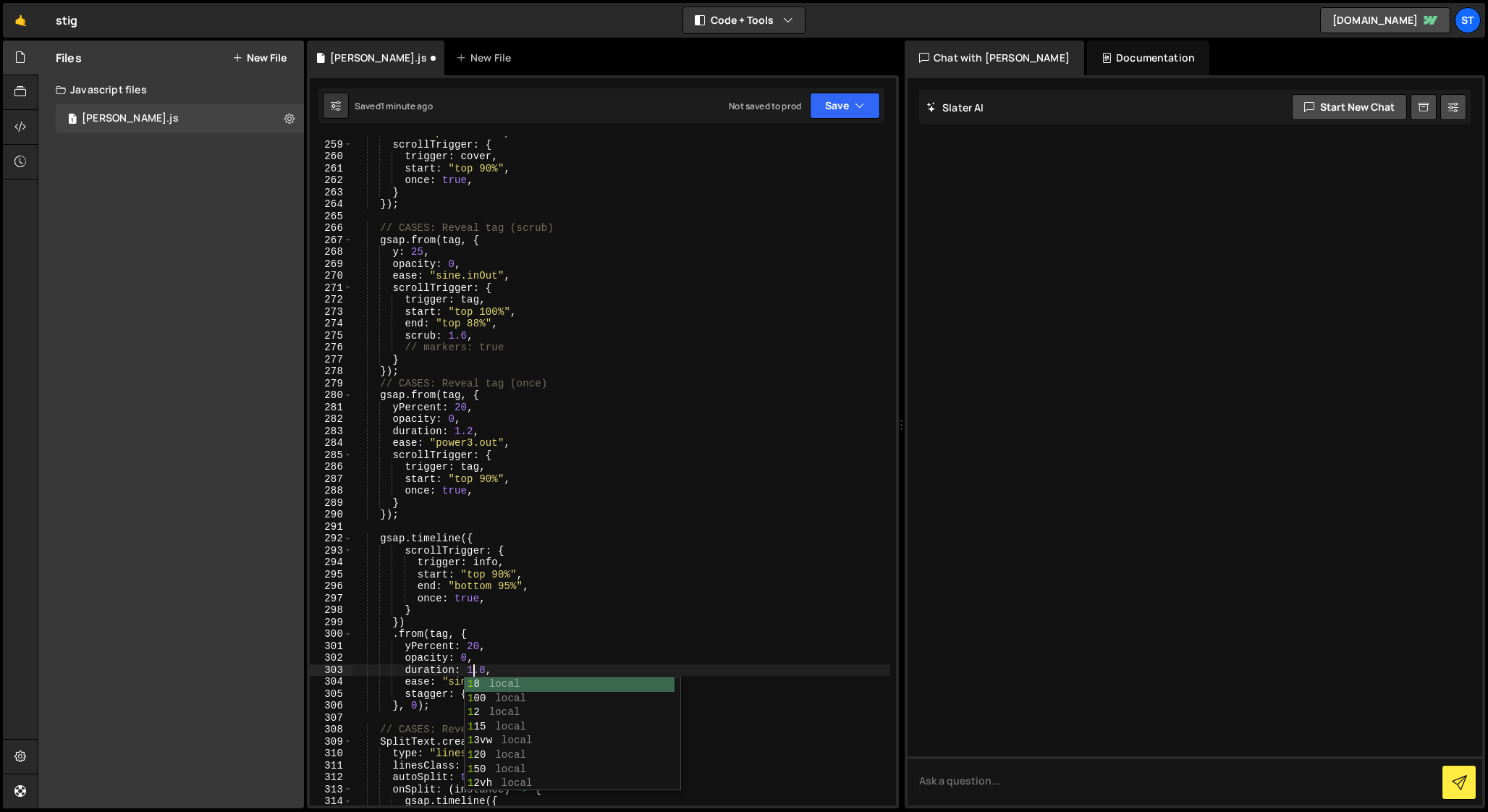
scroll to position [0, 8]
click at [532, 614] on div "ease : "power3.out" , scrollTrigger : { trigger : cover , start : "top 90%" , o…" at bounding box center [621, 473] width 538 height 693
drag, startPoint x: 517, startPoint y: 441, endPoint x: 392, endPoint y: 443, distance: 125.0
click at [392, 443] on div "ease : "power3.out" , scrollTrigger : { trigger : cover , start : "top 90%" , o…" at bounding box center [621, 473] width 538 height 693
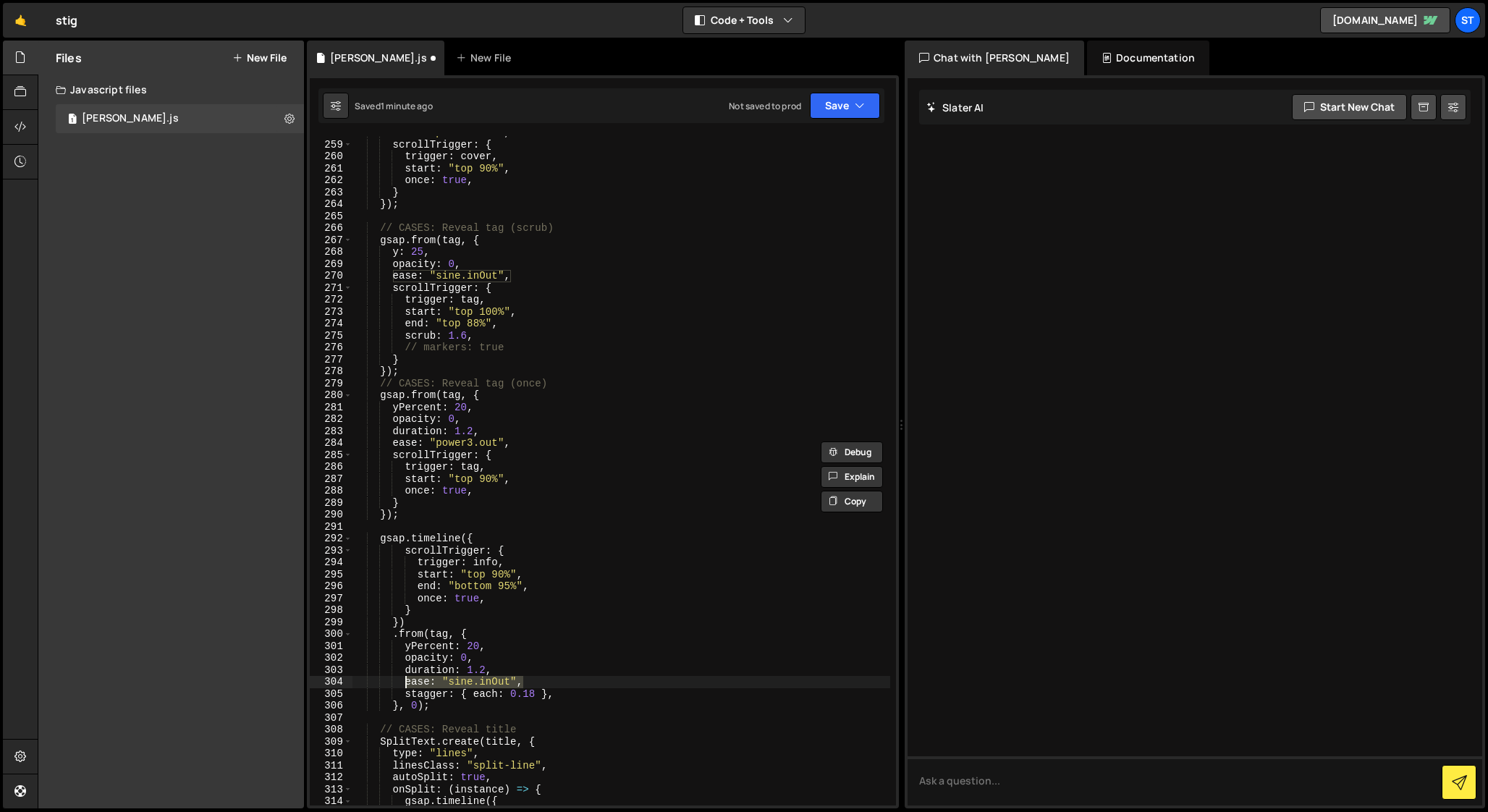
drag, startPoint x: 534, startPoint y: 681, endPoint x: 407, endPoint y: 682, distance: 127.0
click at [407, 682] on div "ease : "power3.out" , scrollTrigger : { trigger : cover , start : "top 90%" , o…" at bounding box center [621, 473] width 538 height 693
paste textarea "power3.o"
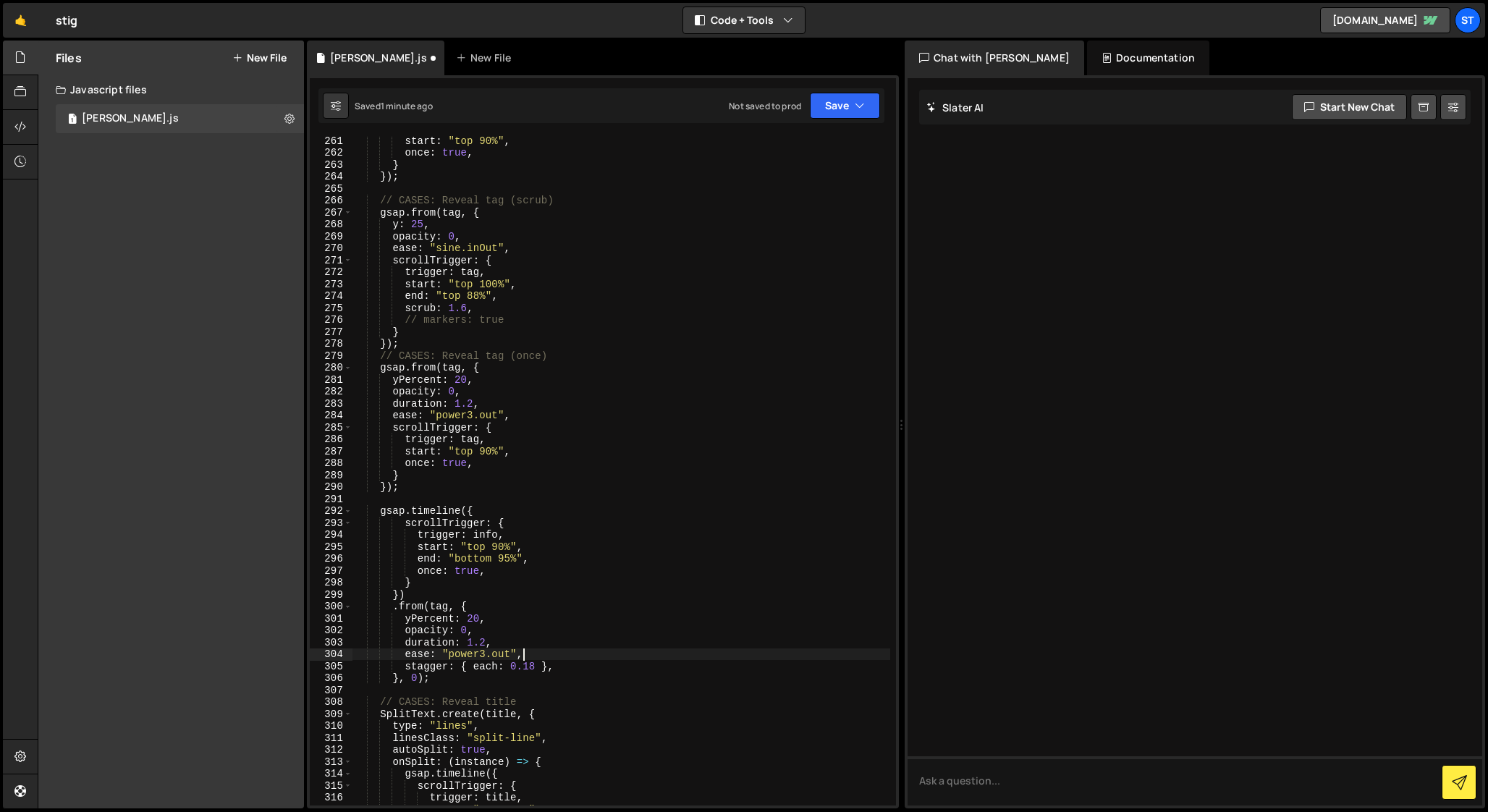
scroll to position [3117, 0]
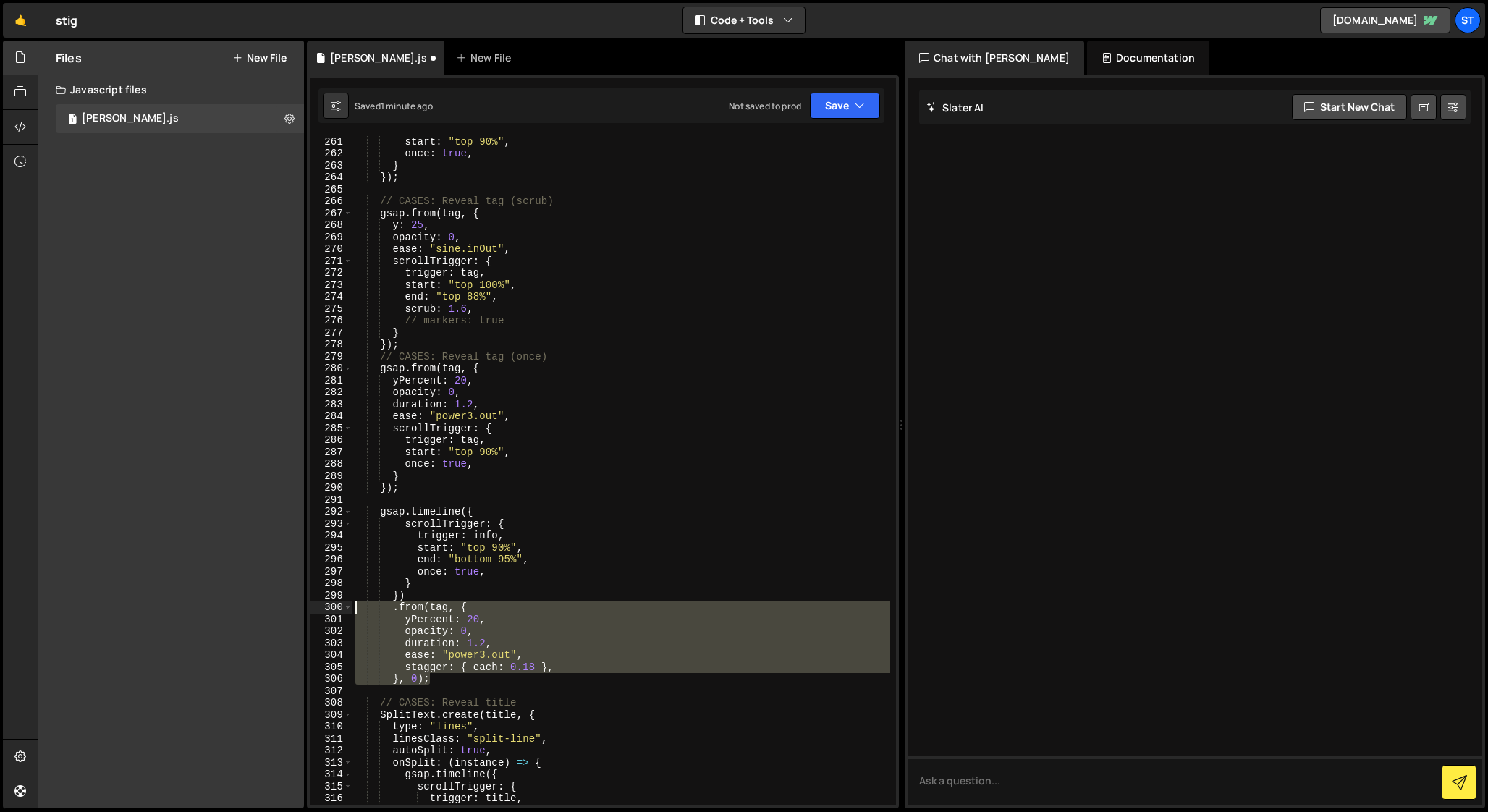
drag, startPoint x: 436, startPoint y: 680, endPoint x: 332, endPoint y: 607, distance: 127.1
click at [332, 607] on div "ease: "power3.out", 261 262 263 264 265 266 267 268 269 270 271 272 273 274 275…" at bounding box center [603, 471] width 586 height 669
click at [434, 680] on div "start : "top 90%" , once : true , } }) ; // CASES: Reveal tag (scrub) gsap . fr…" at bounding box center [621, 471] width 538 height 669
type textarea "}, 0);"
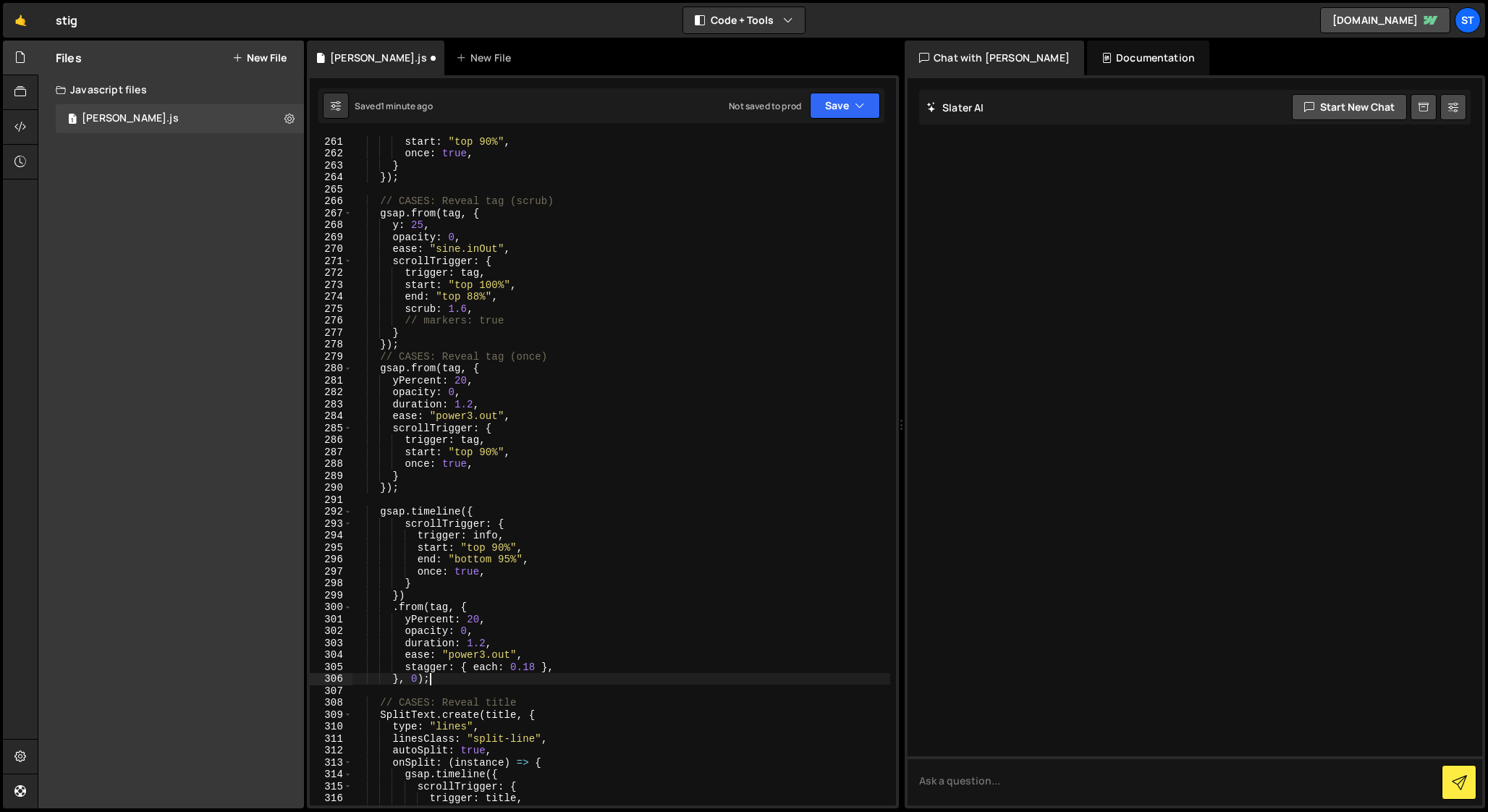
scroll to position [0, 2]
paste textarea "}, 0);"
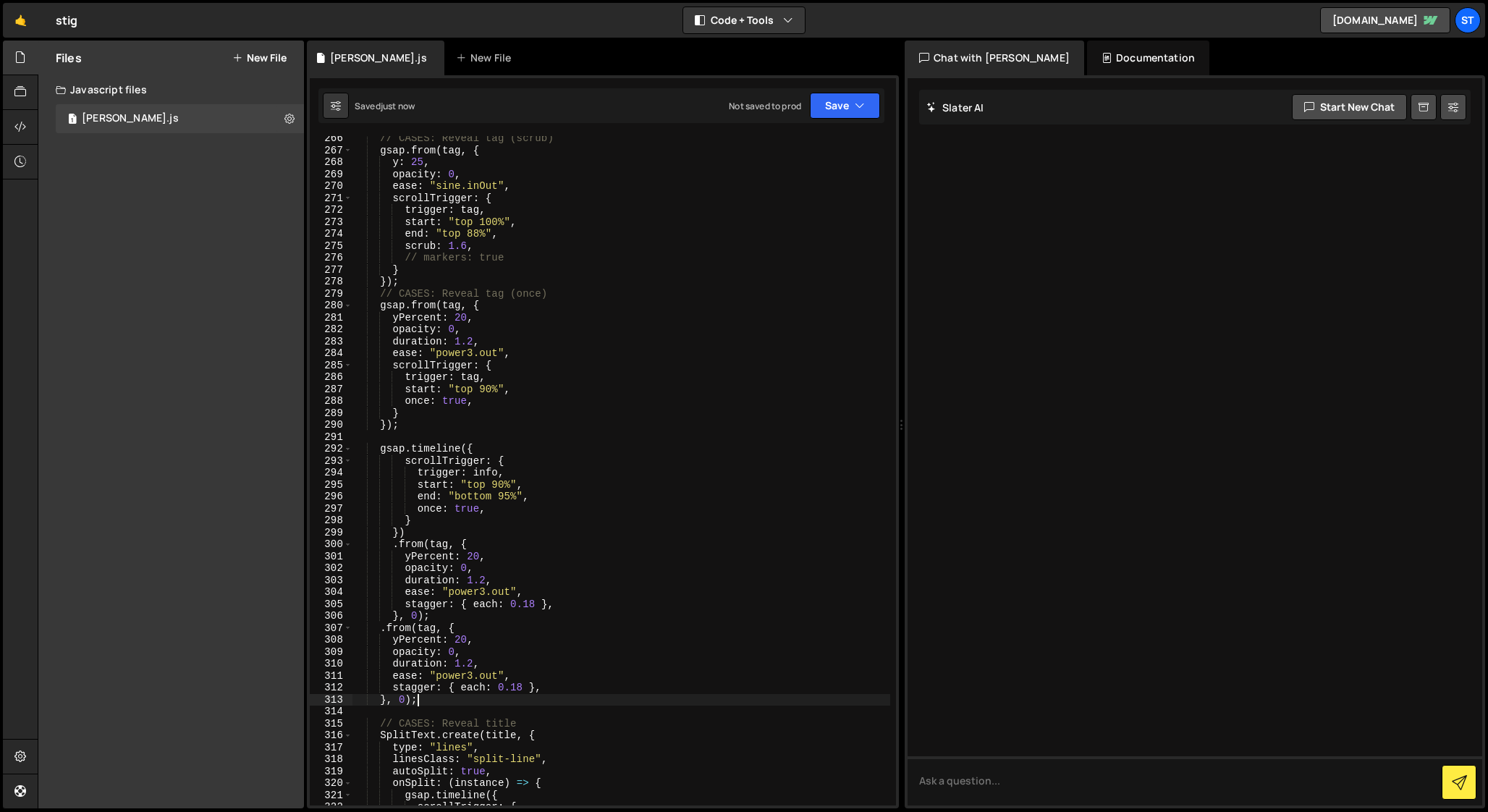
scroll to position [3191, 0]
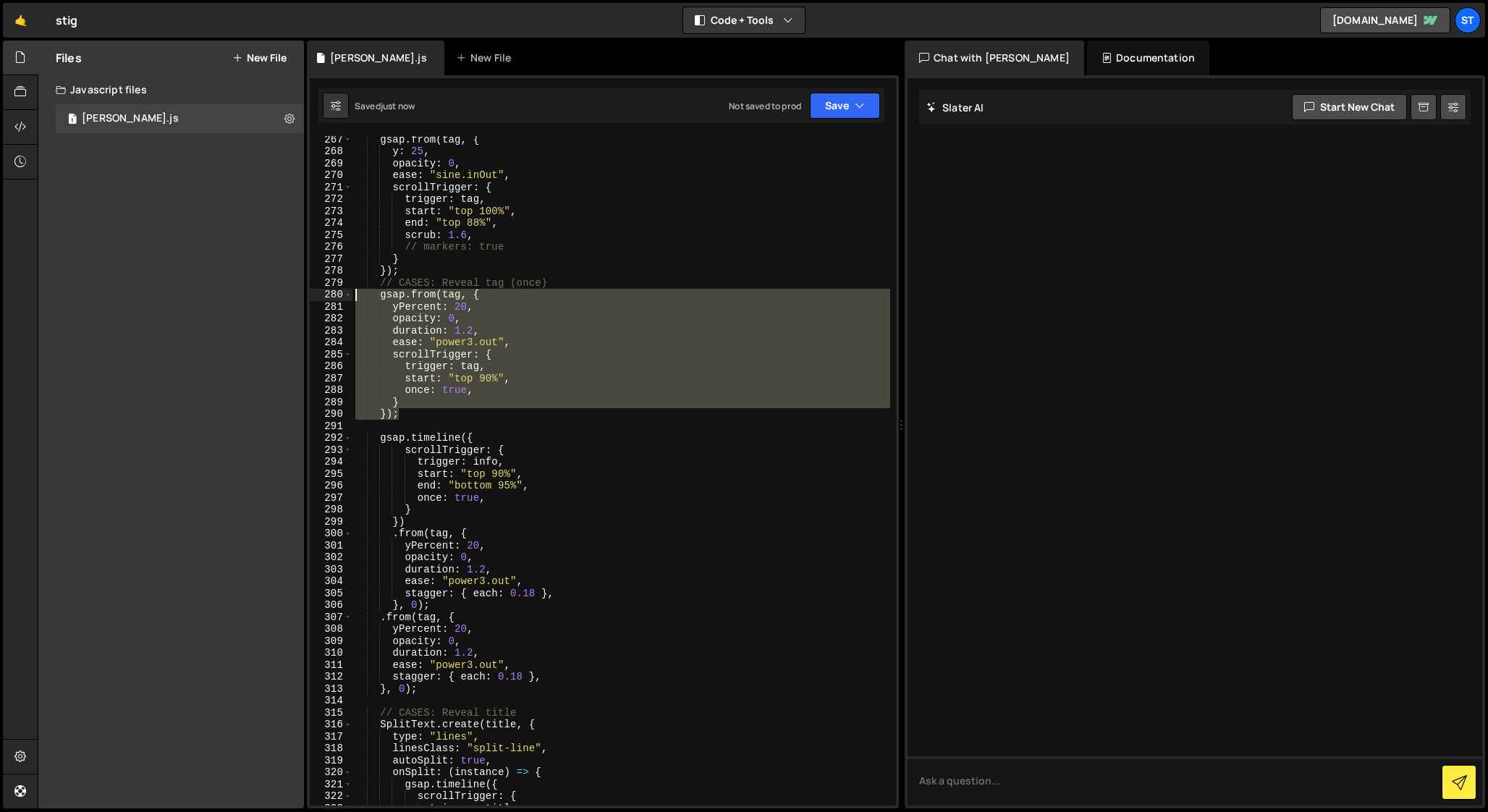
drag, startPoint x: 411, startPoint y: 416, endPoint x: 299, endPoint y: 299, distance: 162.0
click at [299, 299] on div "Files New File Javascript files 1 [PERSON_NAME].js 0 CSS files Copy share link …" at bounding box center [762, 425] width 1450 height 768
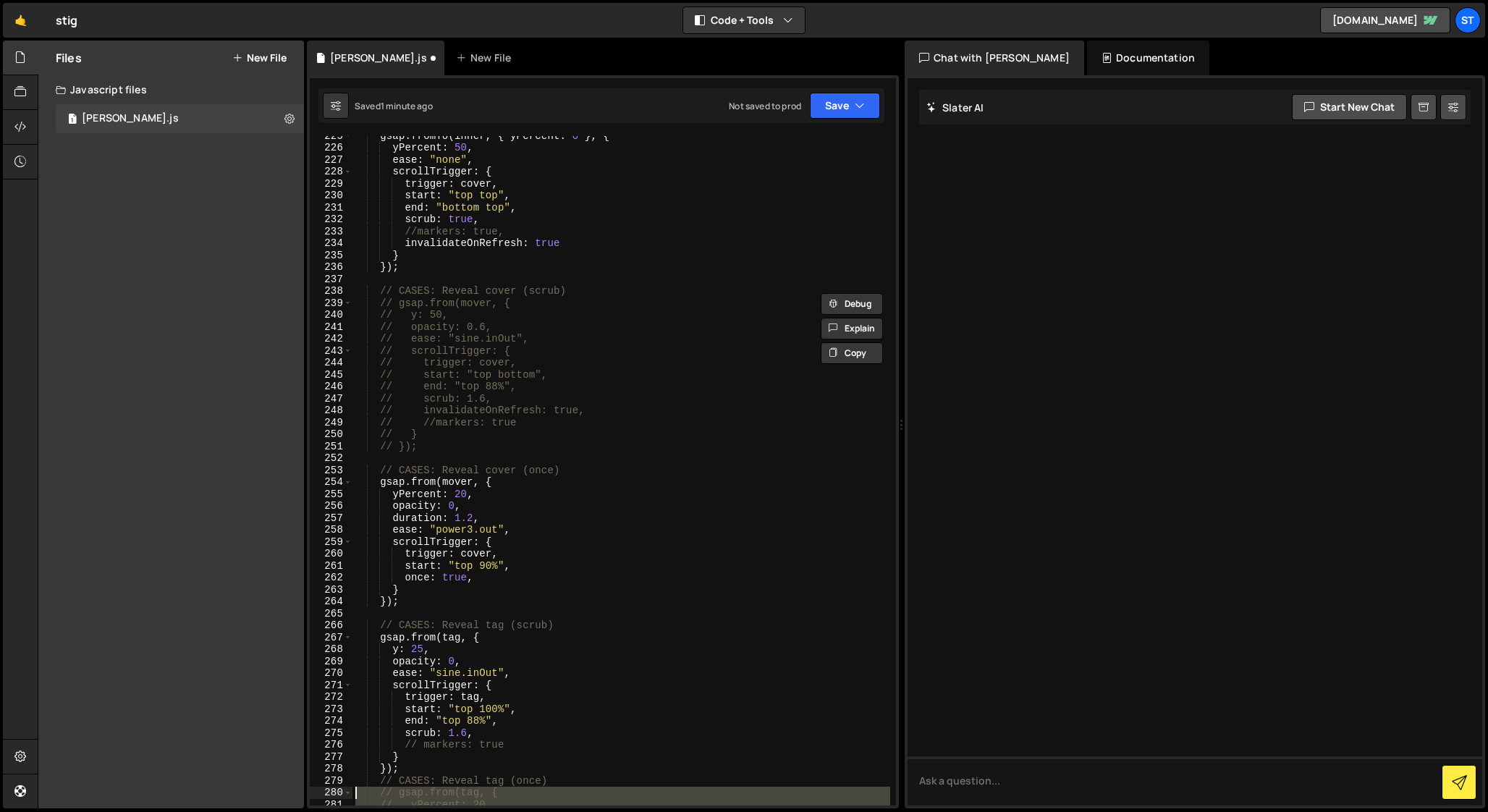
scroll to position [2693, 0]
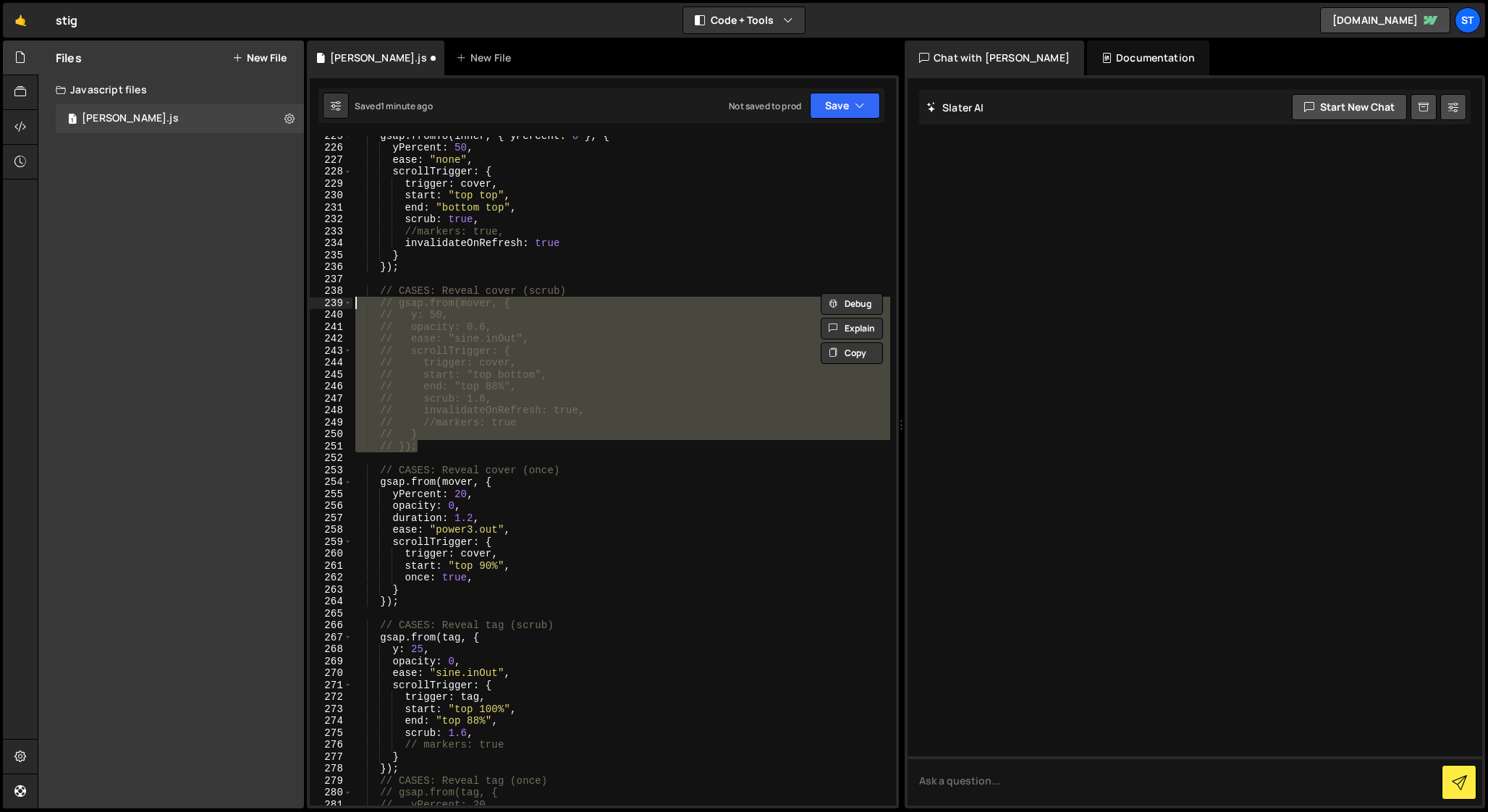
drag, startPoint x: 429, startPoint y: 444, endPoint x: 318, endPoint y: 301, distance: 181.0
click at [318, 301] on html "Projects [GEOGRAPHIC_DATA] Blog St Projects Your Teams Account Upgrade Logout" at bounding box center [744, 406] width 1488 height 812
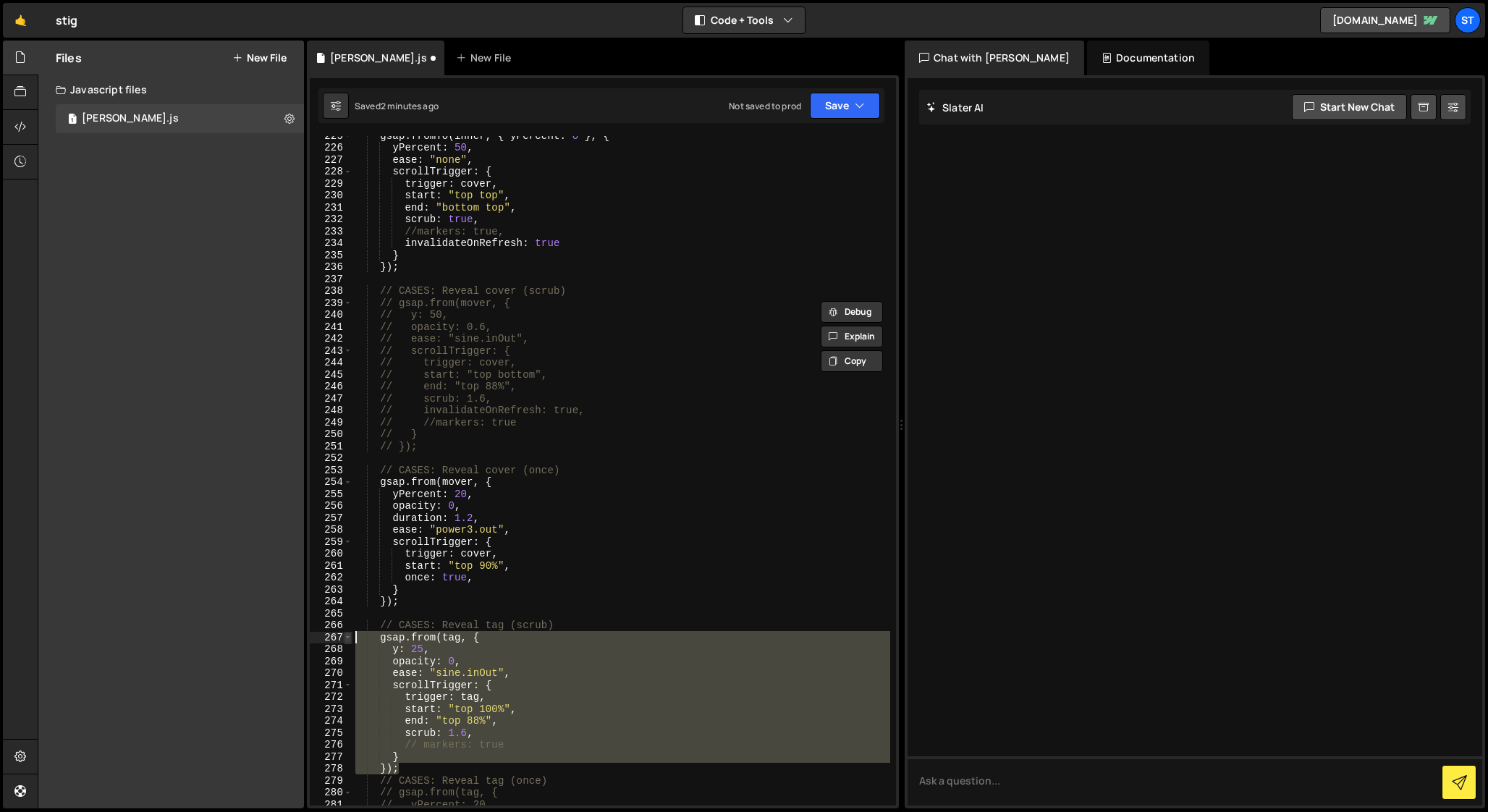
drag, startPoint x: 407, startPoint y: 765, endPoint x: 344, endPoint y: 641, distance: 139.1
click at [344, 641] on div "// gsap.from(mover, { // y: 50, 225 226 227 228 229 230 231 232 233 234 235 236…" at bounding box center [603, 471] width 586 height 669
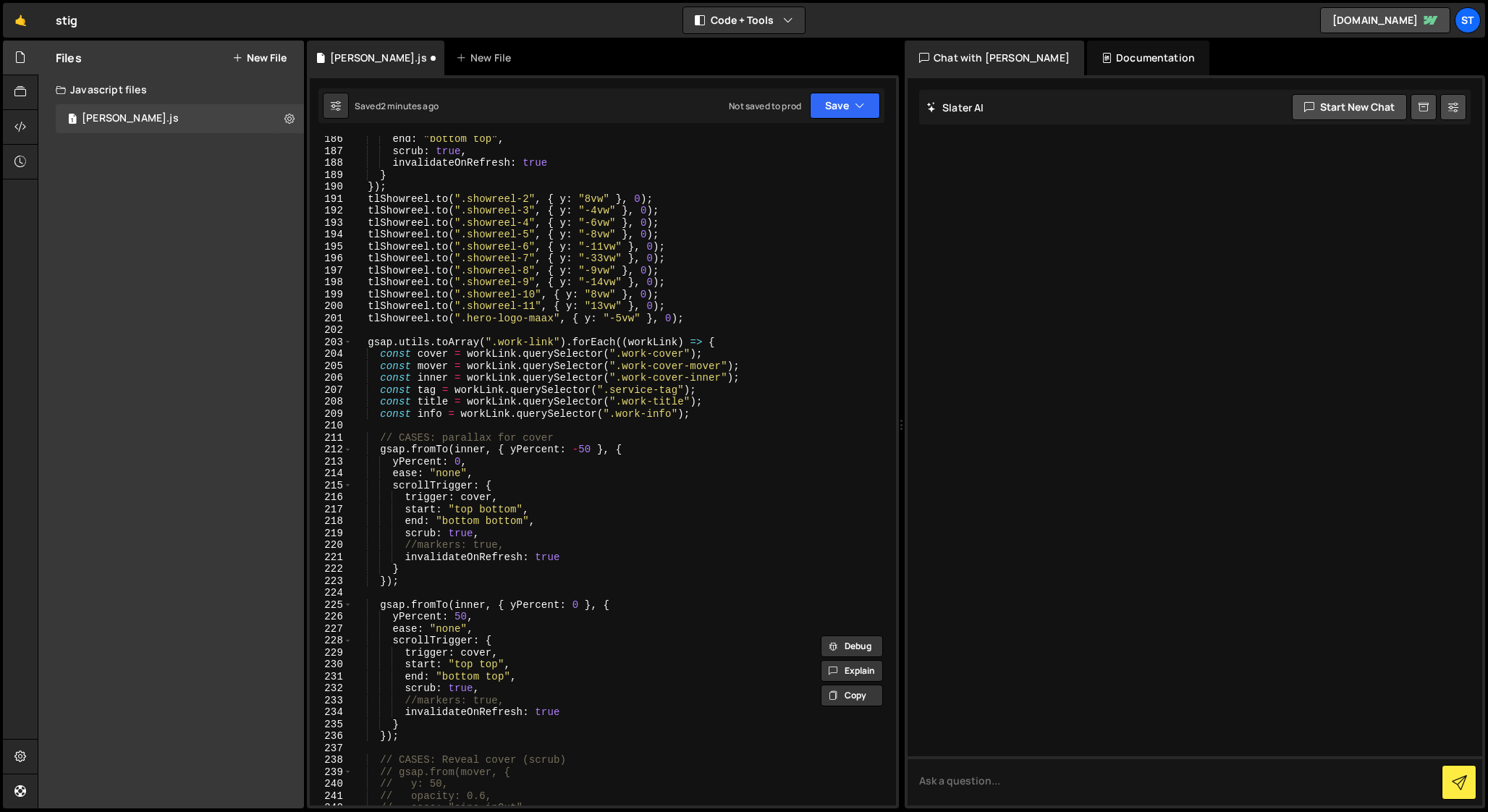
scroll to position [2211, 0]
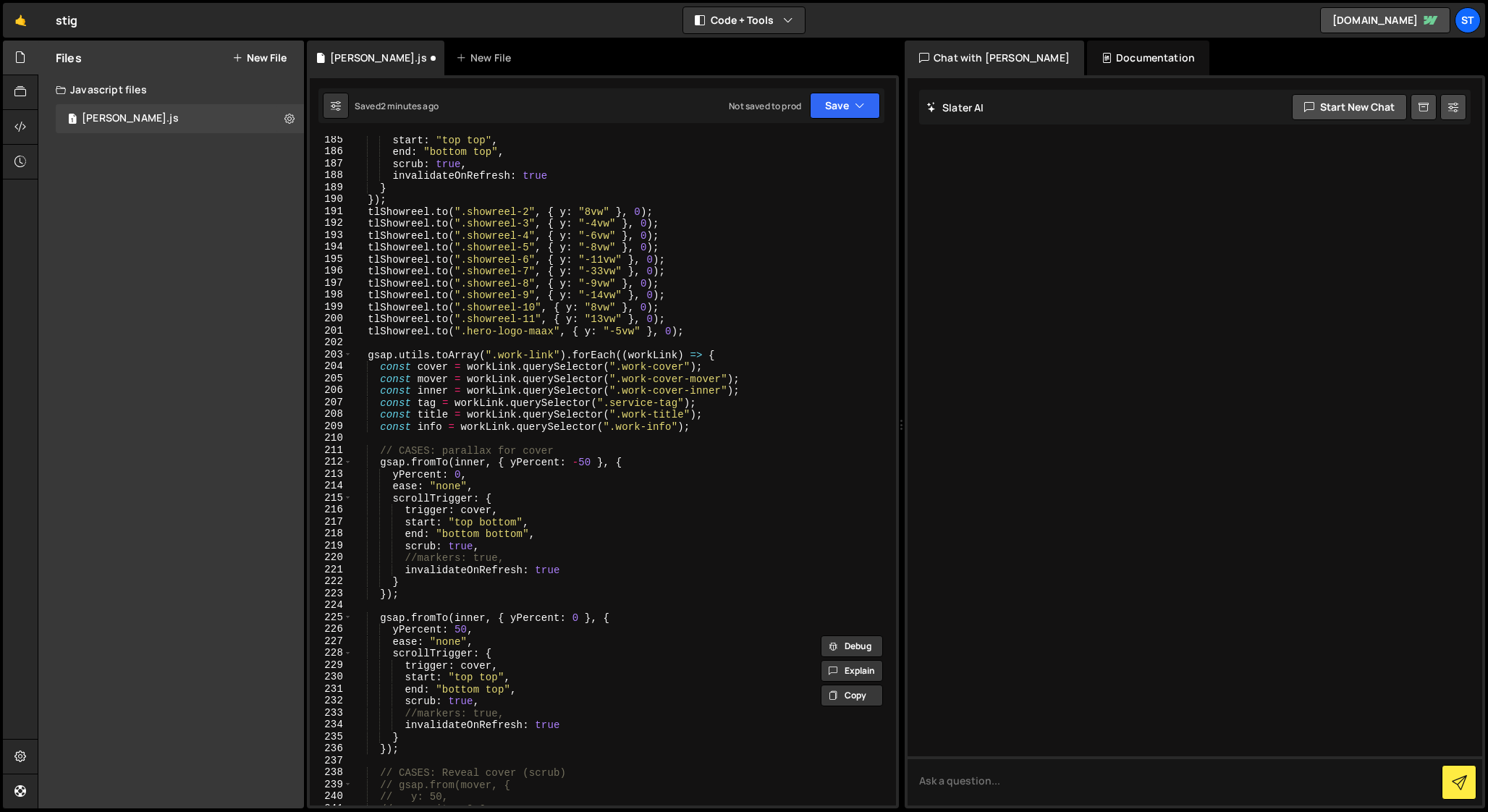
click at [546, 405] on div "start : "top top" , end : "bottom top" , scrub : true , invalidateOnRefresh : t…" at bounding box center [621, 480] width 538 height 693
click at [721, 416] on div "start : "top top" , end : "bottom top" , scrub : true , invalidateOnRefresh : t…" at bounding box center [621, 480] width 538 height 693
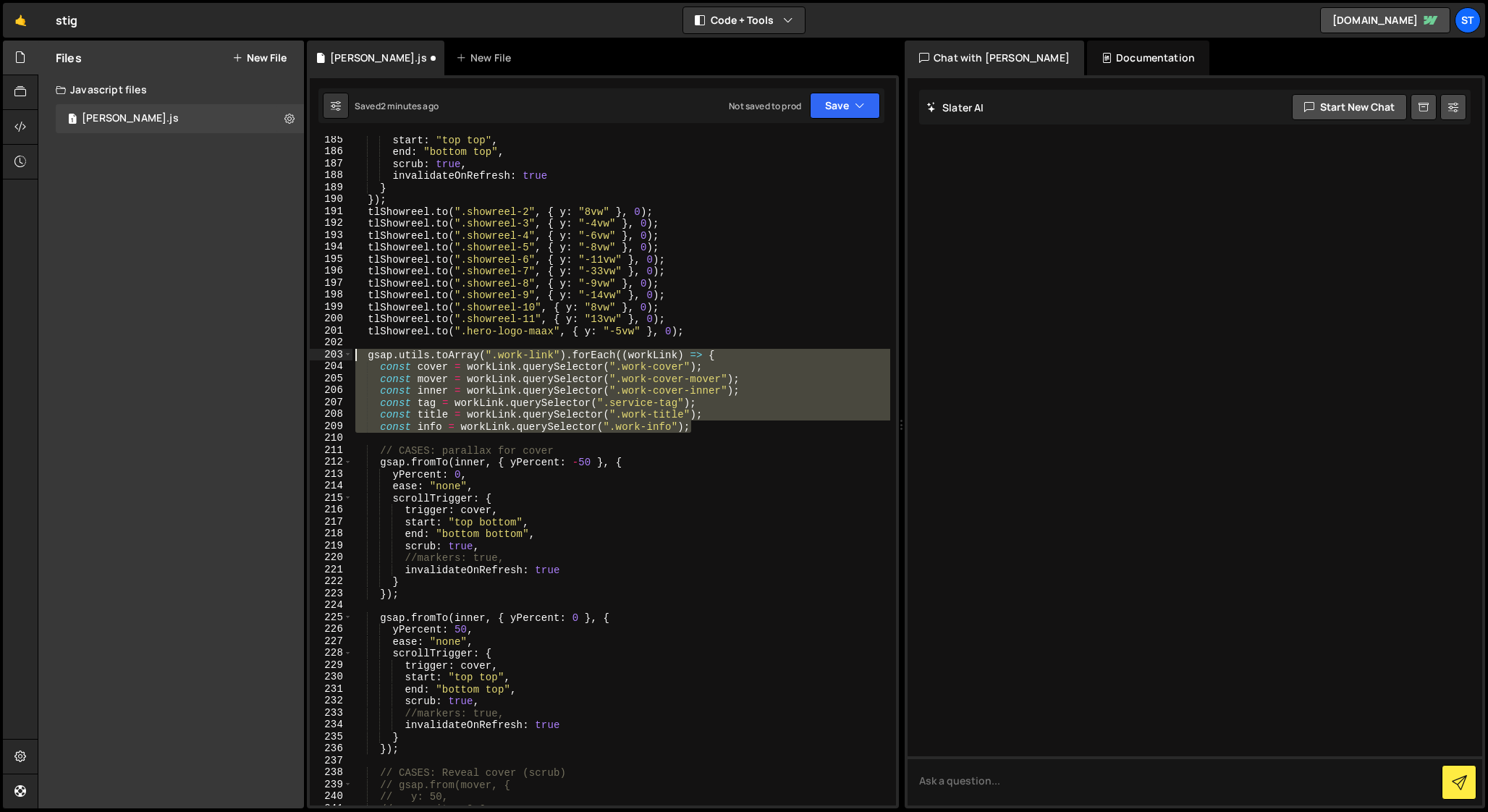
drag, startPoint x: 697, startPoint y: 427, endPoint x: 292, endPoint y: 350, distance: 412.3
click at [292, 350] on div "Files New File Javascript files 1 [PERSON_NAME].js 0 CSS files Copy share link …" at bounding box center [762, 425] width 1450 height 768
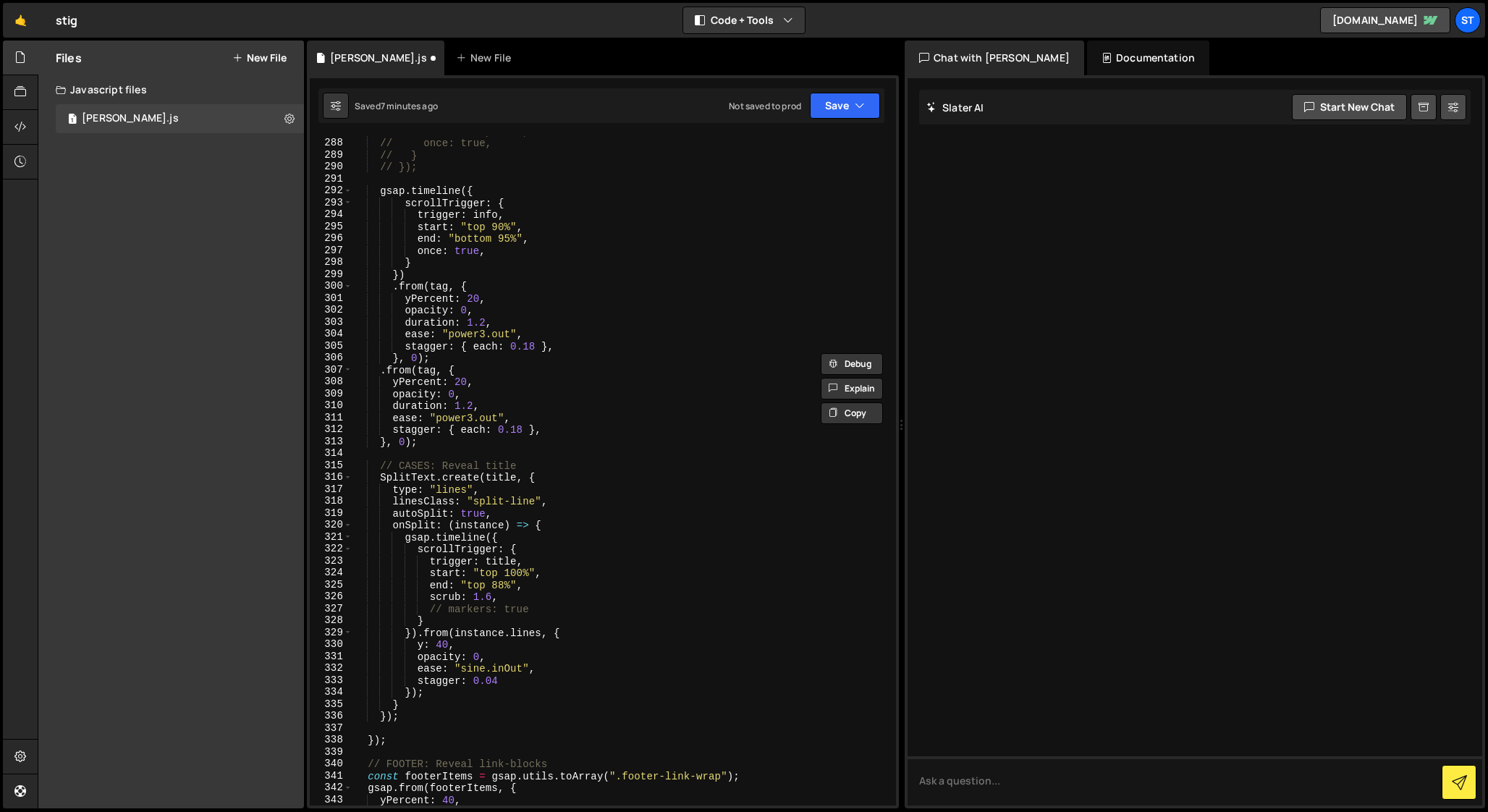
scroll to position [3437, 0]
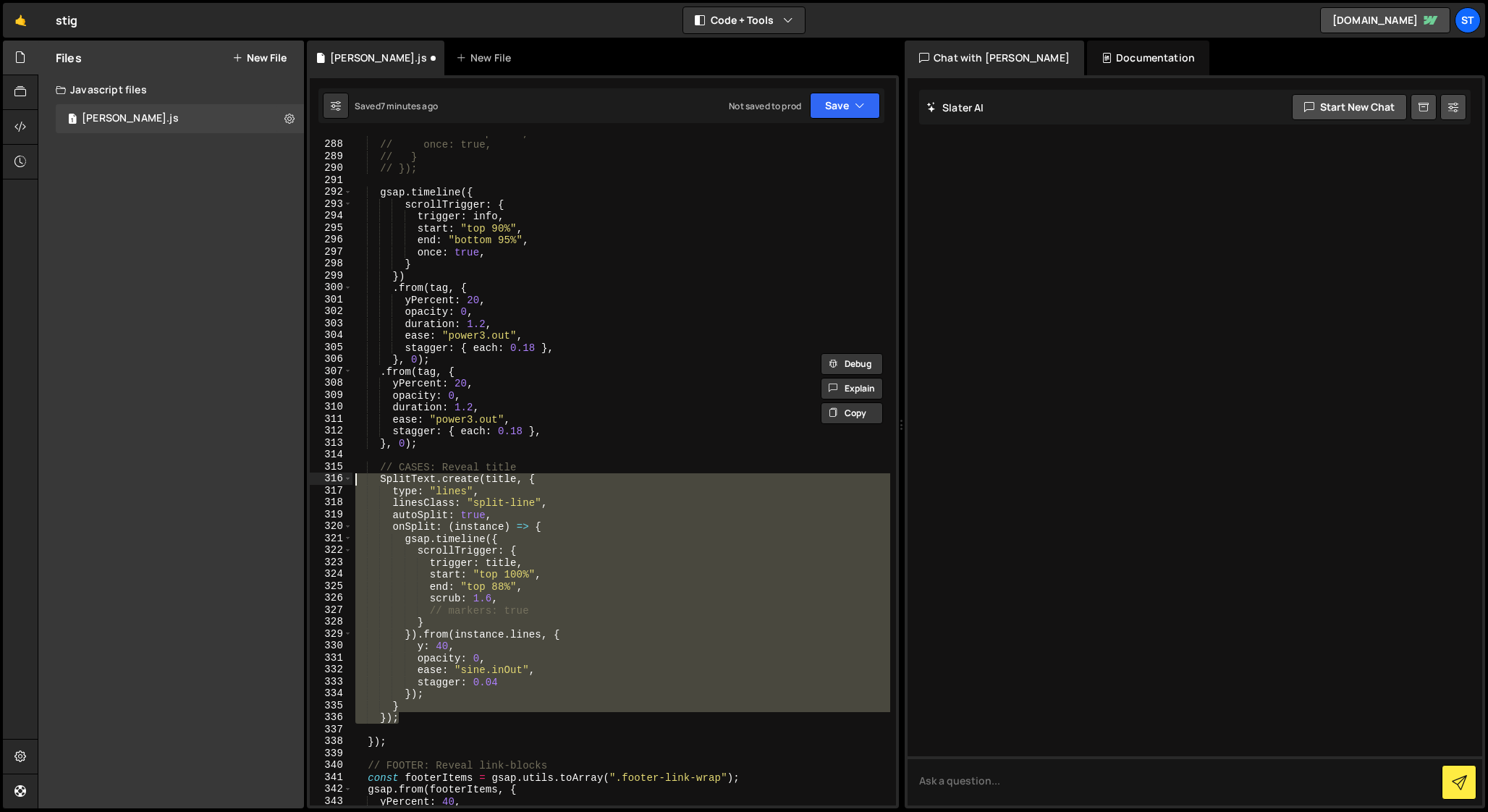
drag, startPoint x: 408, startPoint y: 717, endPoint x: 299, endPoint y: 474, distance: 266.3
click at [299, 474] on div "Files New File Javascript files 1 [PERSON_NAME].js 0 CSS files Copy share link …" at bounding box center [762, 425] width 1450 height 768
click at [499, 483] on div "// start: "top 90%", // once: true, // } // }); gsap . timeline ({ scrollTrigge…" at bounding box center [621, 473] width 538 height 693
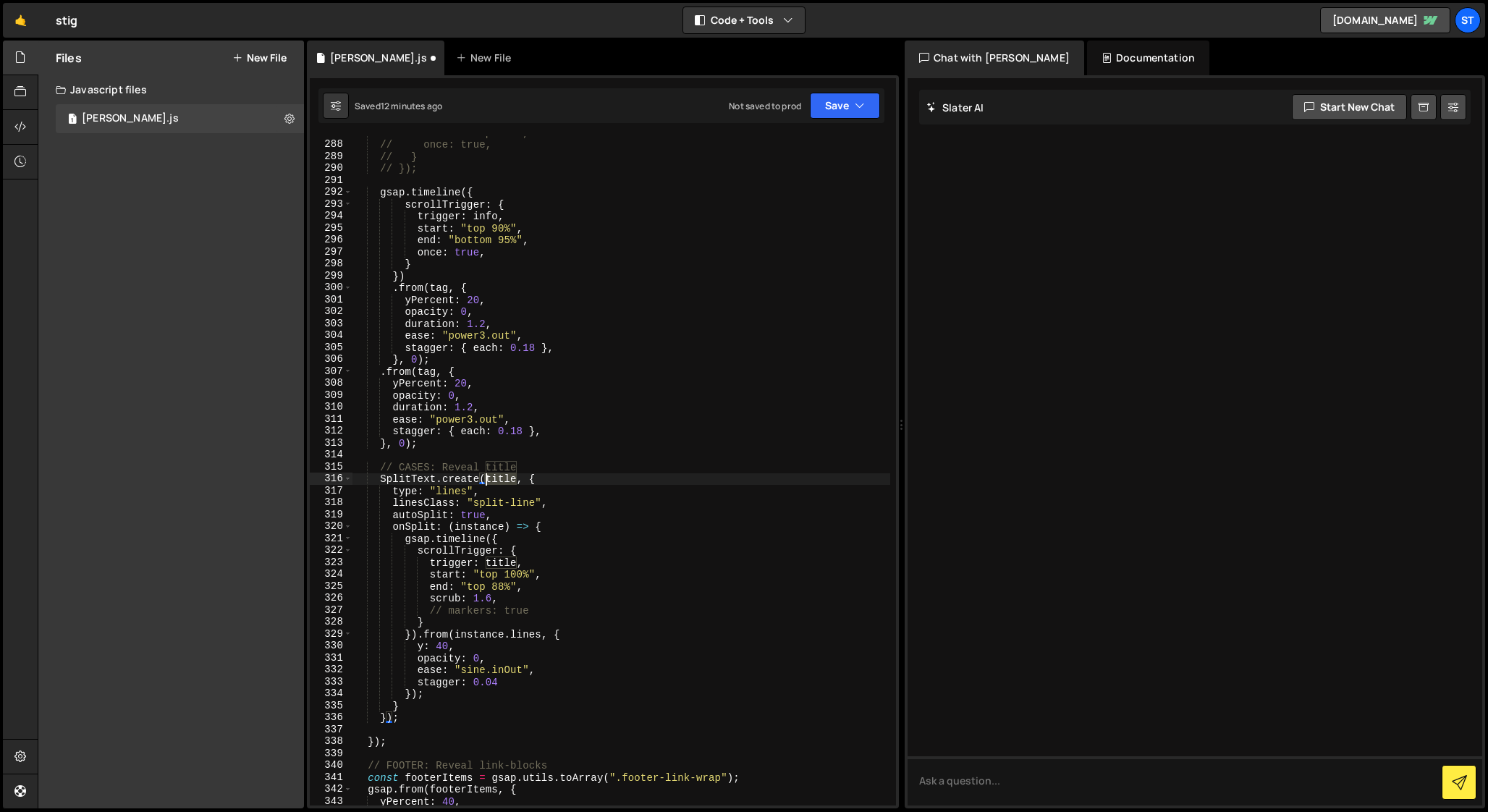
click at [431, 477] on div "// start: "top 90%", // once: true, // } // }); gsap . timeline ({ scrollTrigge…" at bounding box center [621, 473] width 538 height 693
drag, startPoint x: 435, startPoint y: 480, endPoint x: 381, endPoint y: 478, distance: 54.0
click at [381, 478] on div "// start: "top 90%", // once: true, // } // }); gsap . timeline ({ scrollTrigge…" at bounding box center [621, 473] width 538 height 693
click at [411, 429] on div "// start: "top 90%", // once: true, // } // }); gsap . timeline ({ scrollTrigge…" at bounding box center [621, 473] width 538 height 693
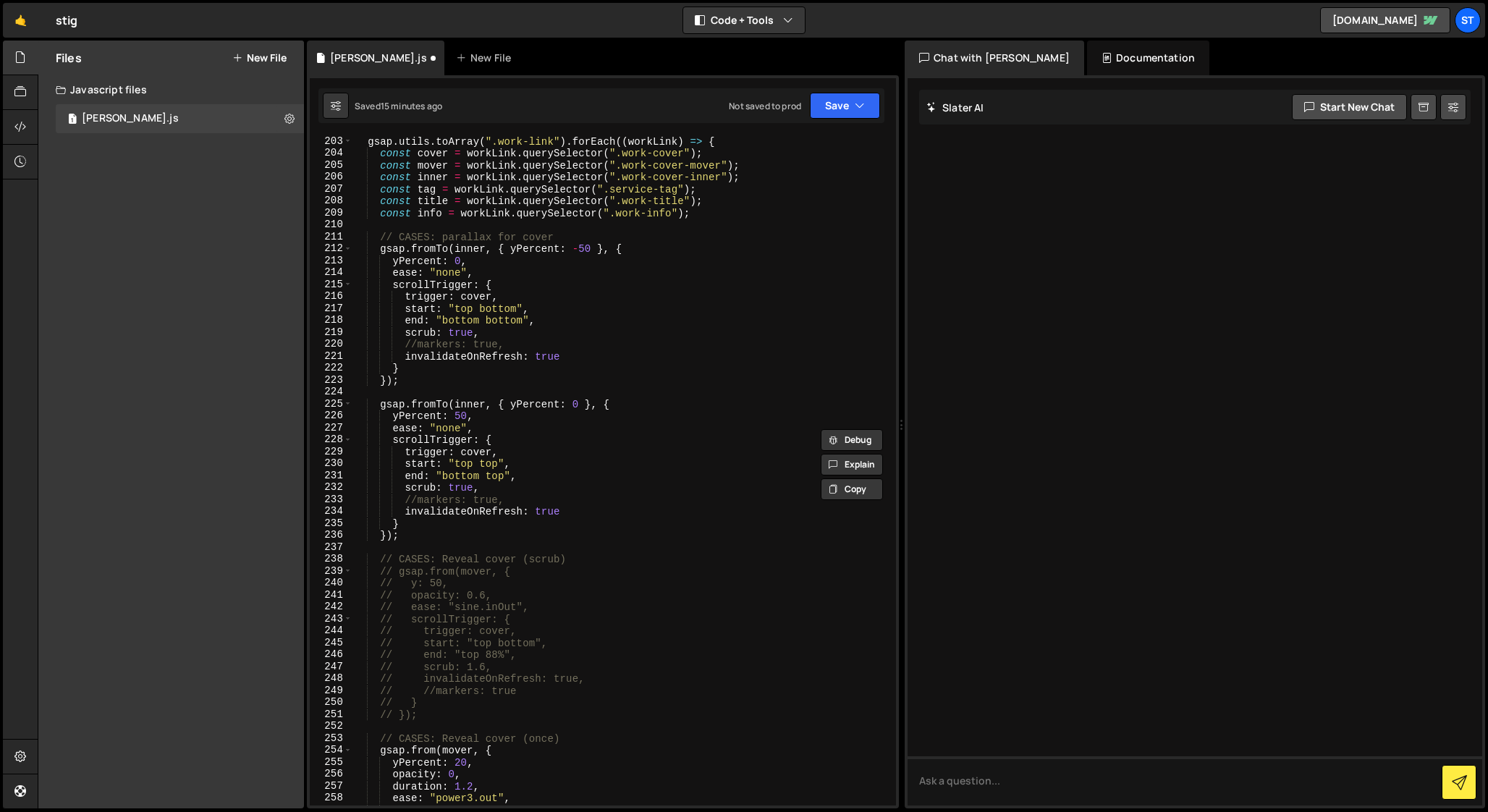
scroll to position [2382, 0]
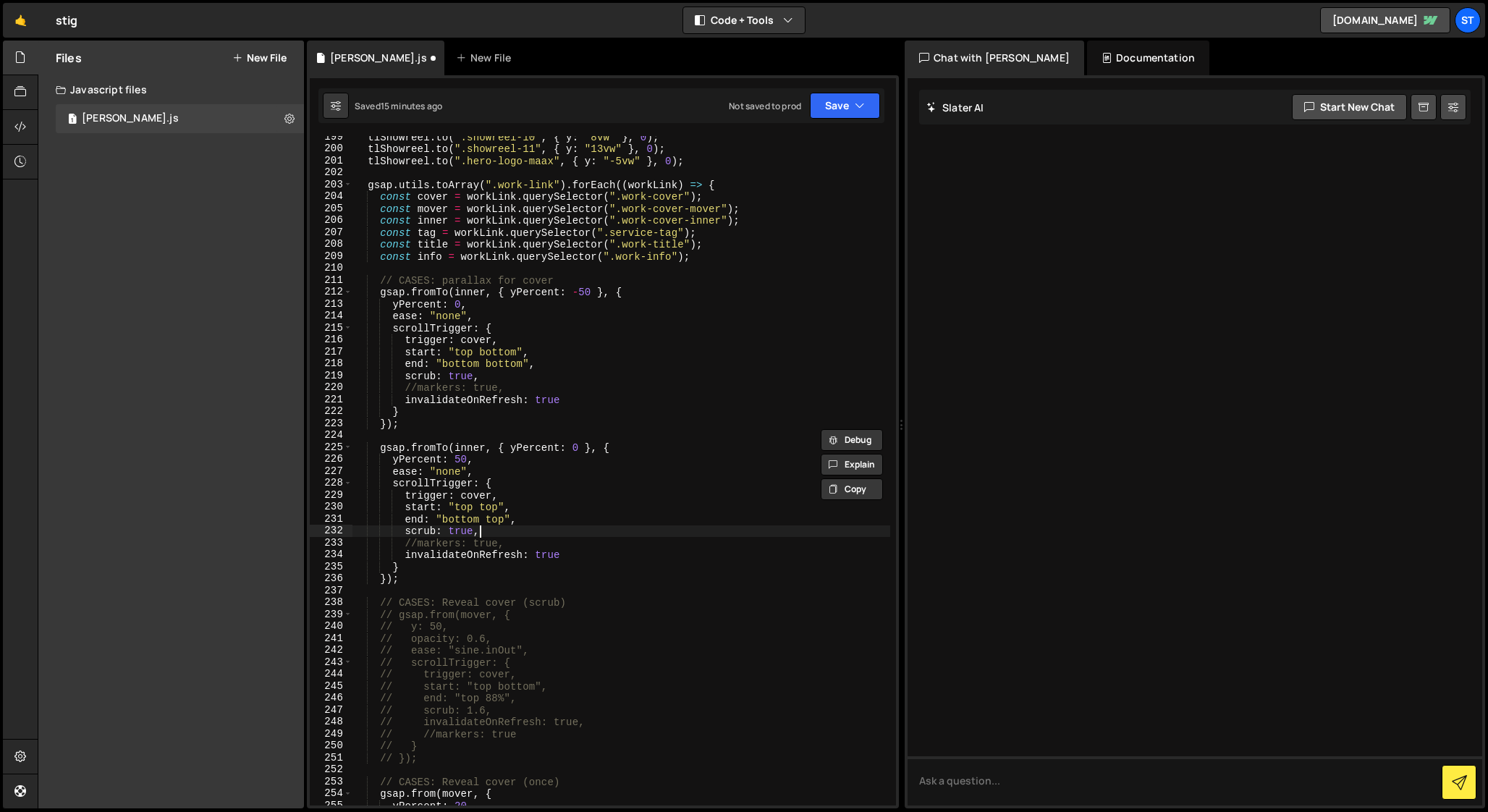
click at [613, 530] on div "tlShowreel . to ( ".showreel-10" , { y : "8vw" } , 0 ) ; tlShowreel . to ( ".sh…" at bounding box center [621, 477] width 538 height 693
type textarea "scrub: true,"
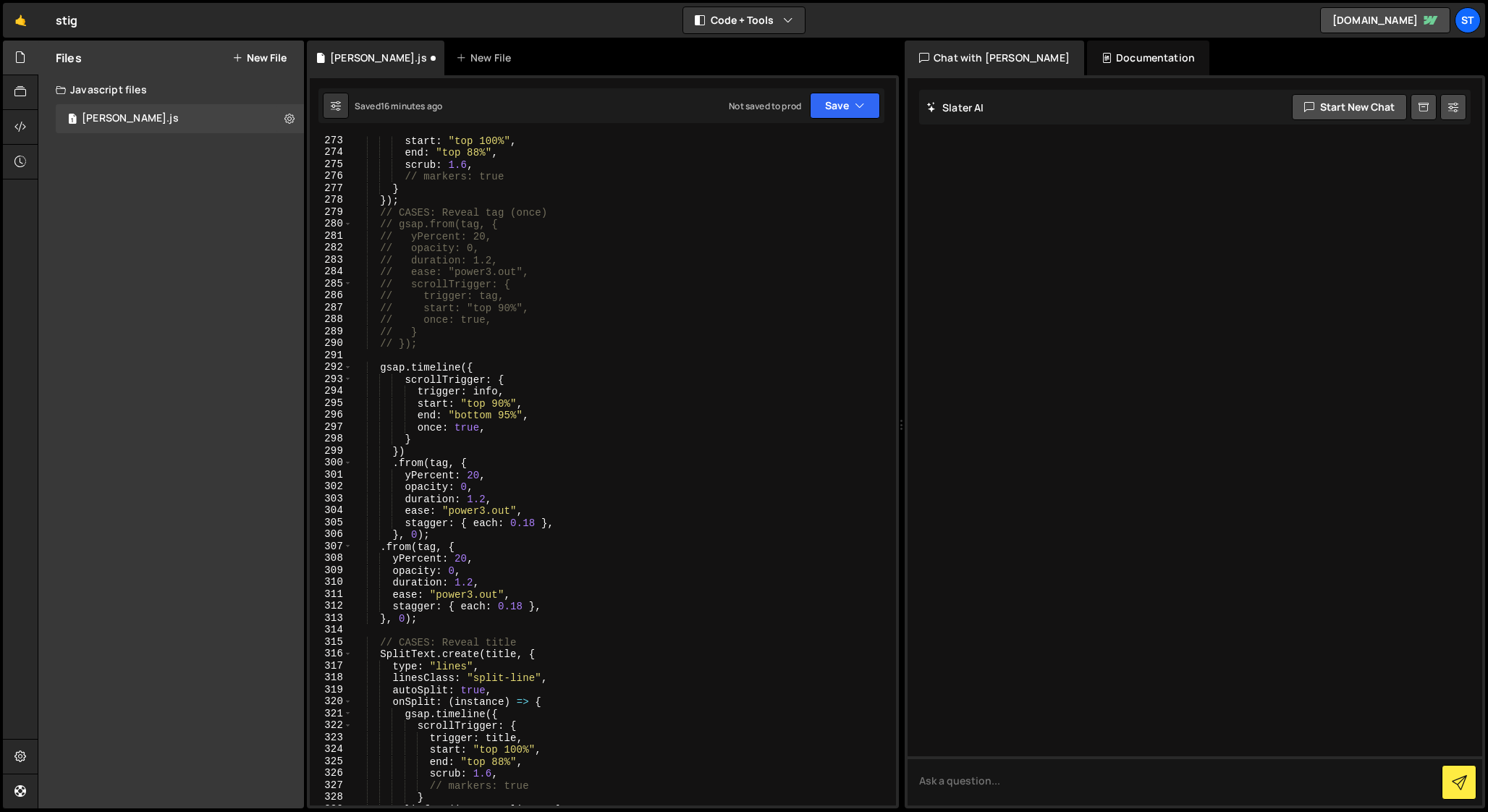
scroll to position [3281, 0]
